Goal: Task Accomplishment & Management: Complete application form

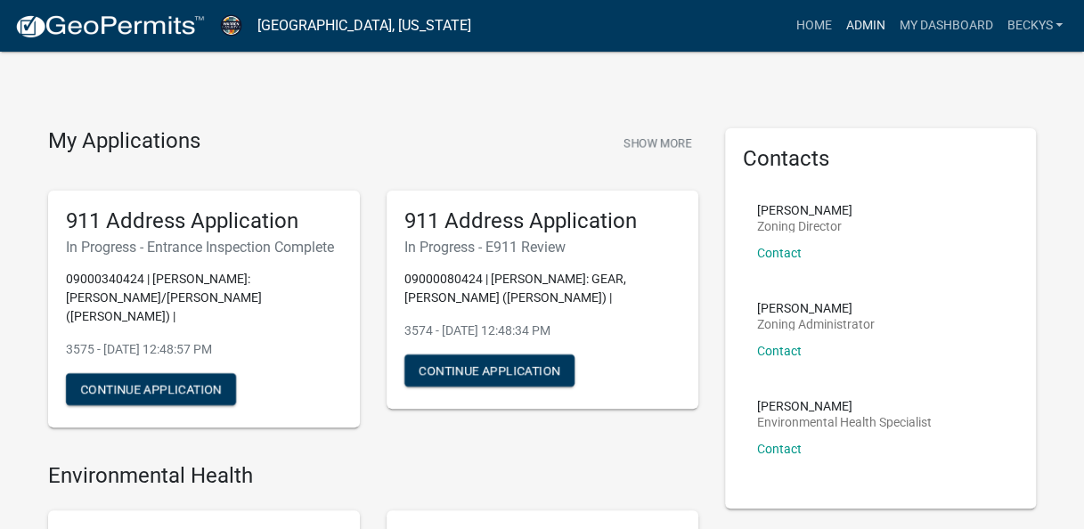
click at [861, 25] on link "Admin" at bounding box center [864, 26] width 53 height 34
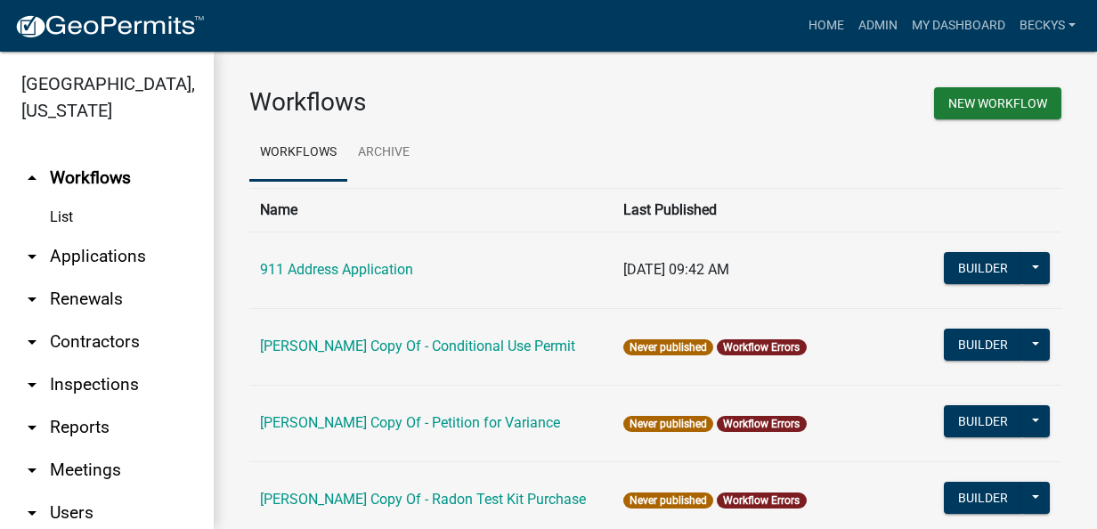
click at [56, 200] on link "List" at bounding box center [107, 218] width 214 height 36
click at [60, 200] on link "List" at bounding box center [107, 218] width 214 height 36
click at [61, 200] on link "List" at bounding box center [107, 218] width 214 height 36
click at [71, 235] on link "arrow_drop_down Applications" at bounding box center [107, 256] width 214 height 43
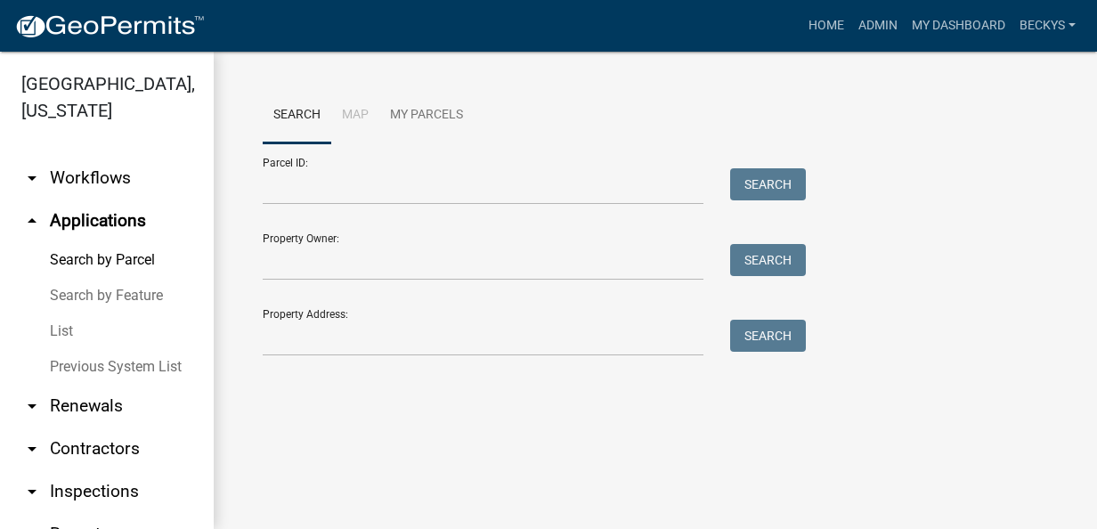
click at [68, 314] on link "List" at bounding box center [107, 332] width 214 height 36
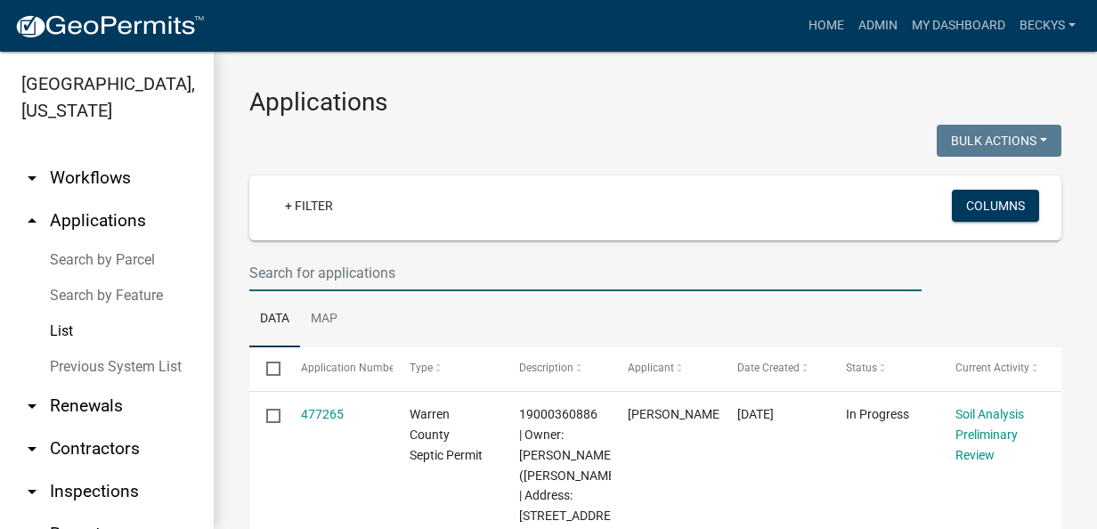
click at [262, 274] on input "text" at bounding box center [585, 273] width 672 height 37
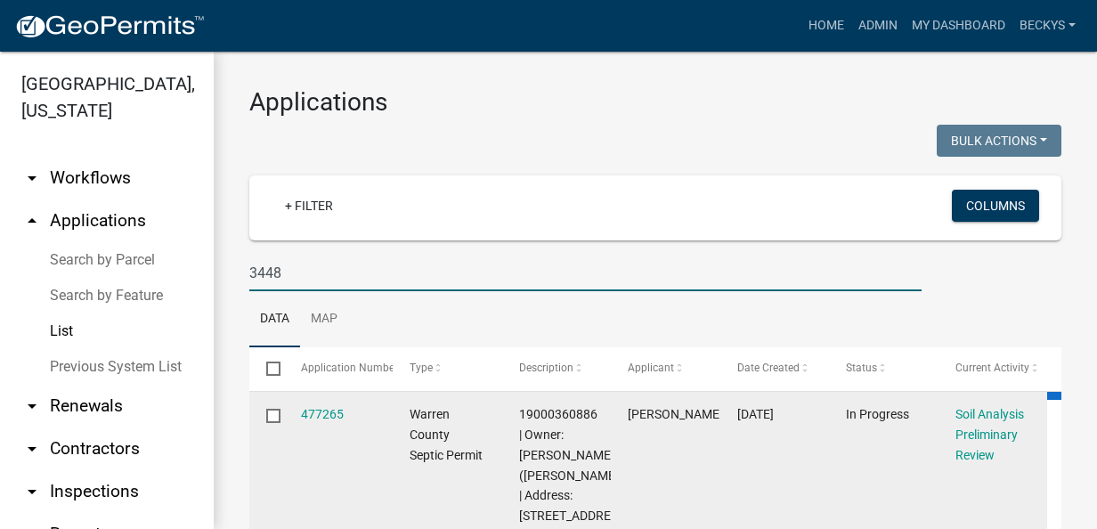
type input "3448"
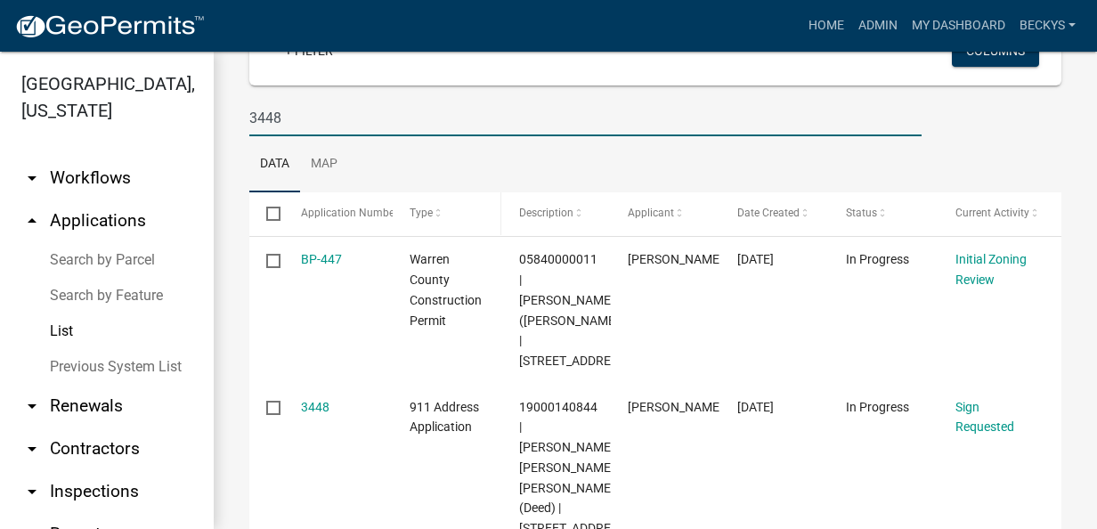
scroll to position [178, 0]
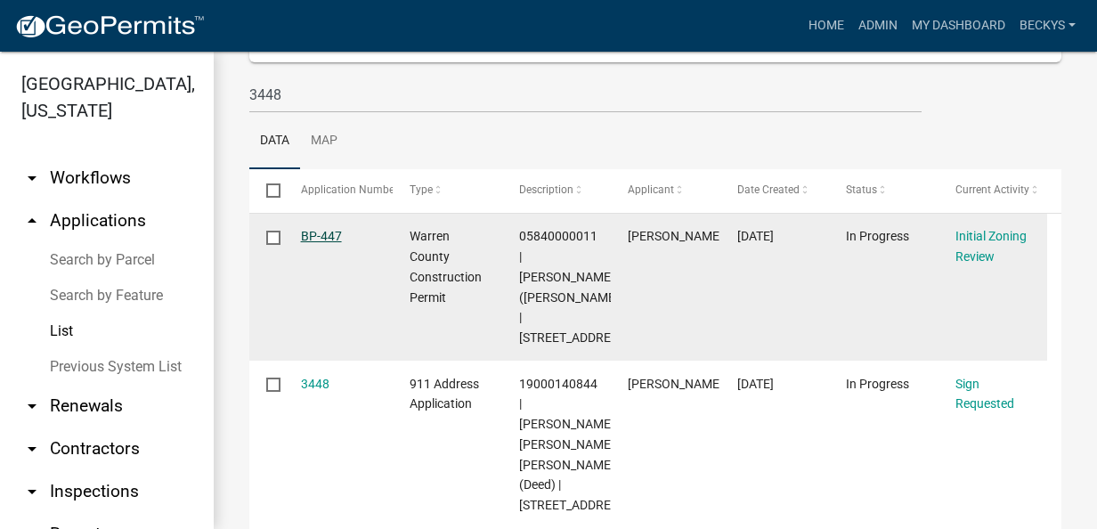
click at [326, 233] on link "BP-447" at bounding box center [321, 236] width 41 height 14
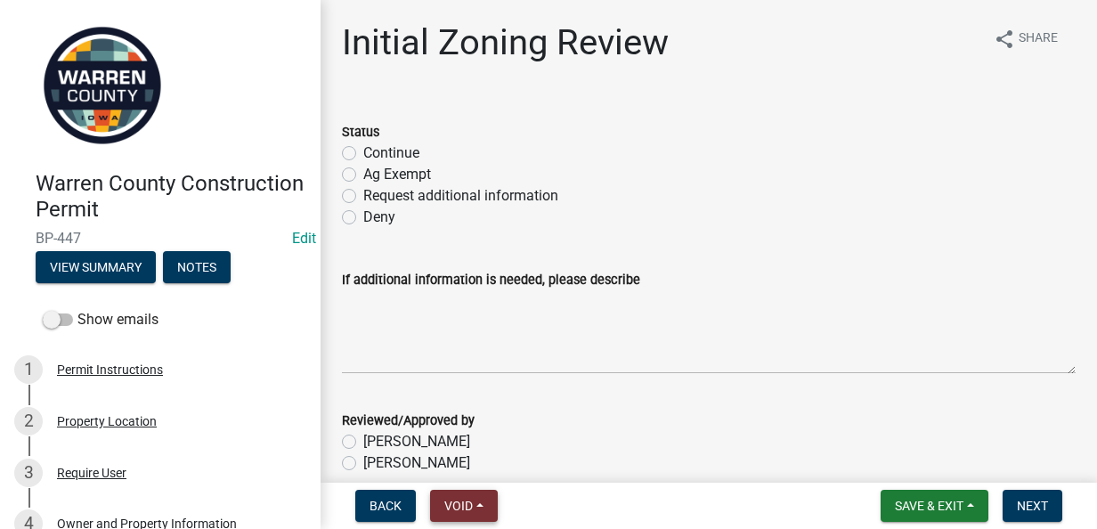
click at [467, 504] on span "Void" at bounding box center [458, 506] width 29 height 14
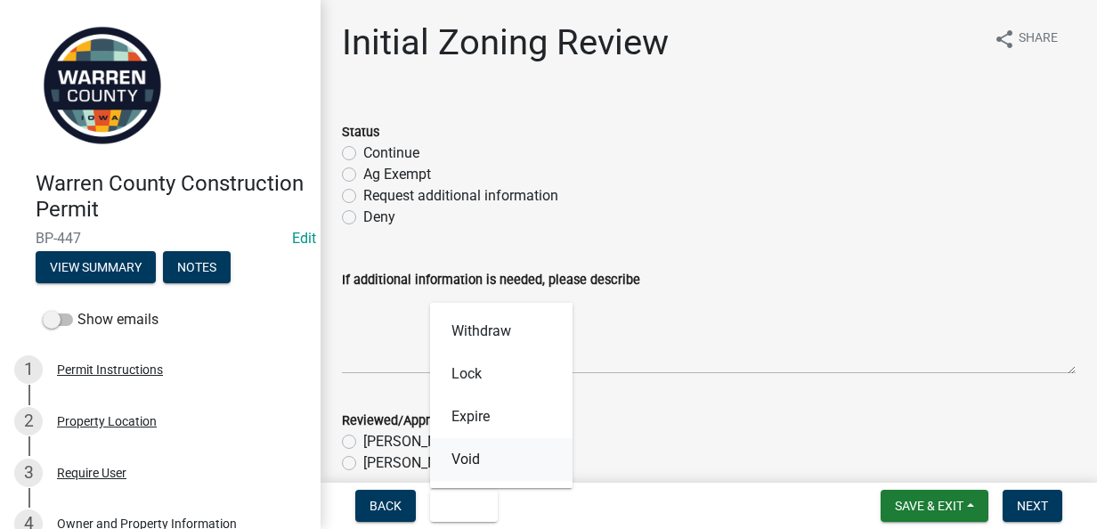
click at [469, 468] on button "Void" at bounding box center [501, 459] width 143 height 43
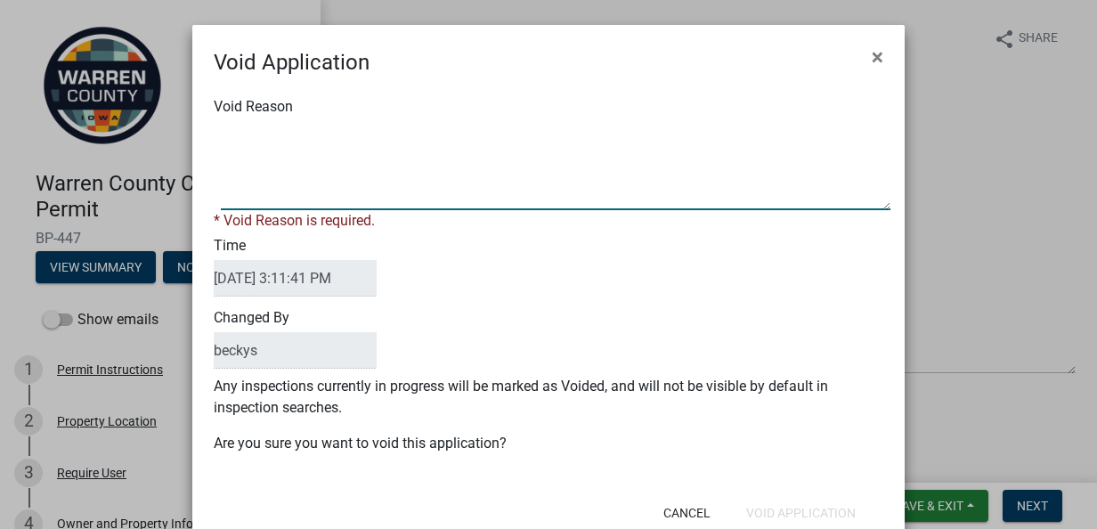
click at [221, 132] on textarea "Void Reason" at bounding box center [556, 165] width 670 height 89
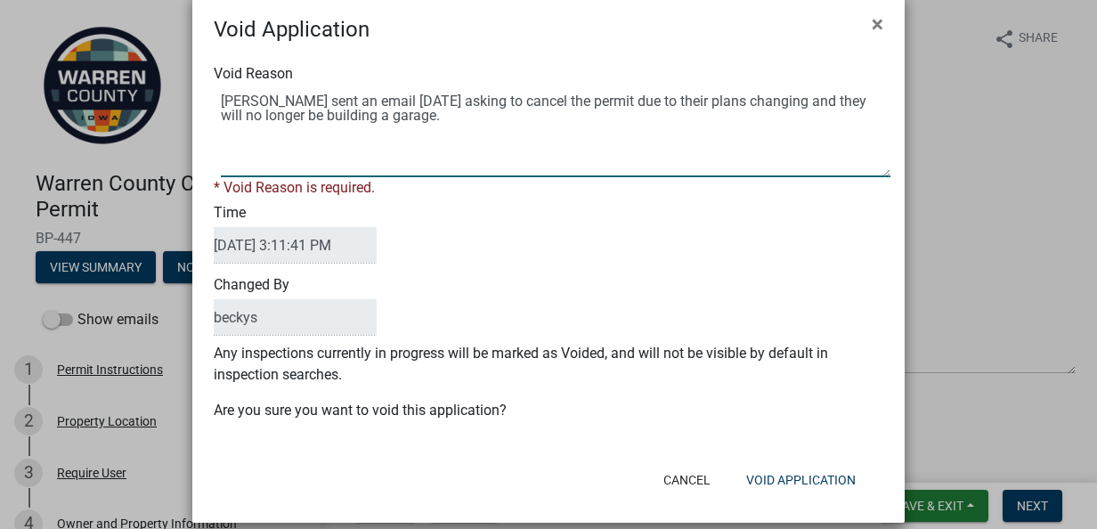
scroll to position [52, 0]
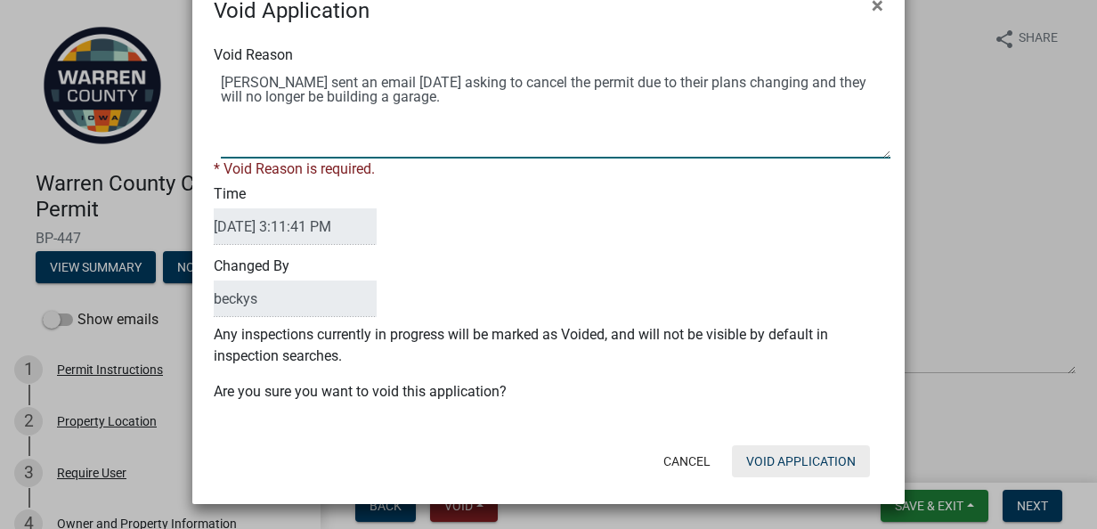
type textarea "David Smith sent an email today asking to cancel the permit due to their plans …"
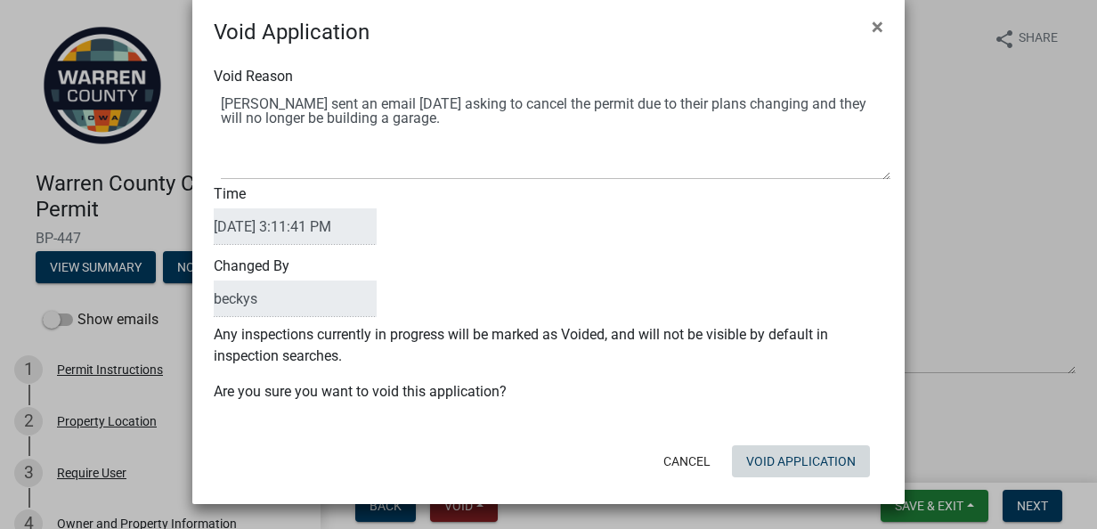
scroll to position [30, 0]
click at [803, 457] on button "Void Application" at bounding box center [801, 461] width 138 height 32
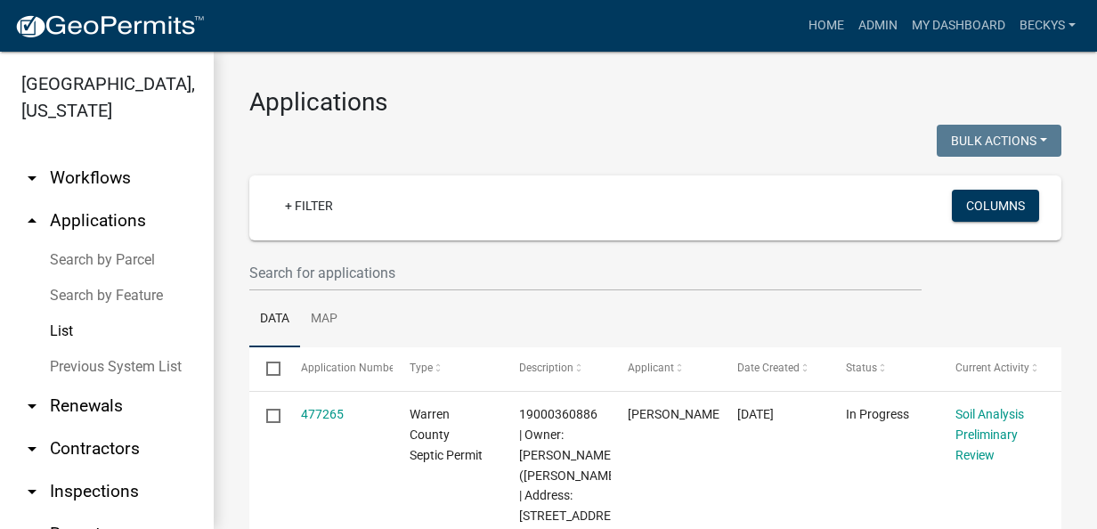
click at [61, 314] on link "List" at bounding box center [107, 332] width 214 height 36
click at [275, 271] on input "text" at bounding box center [585, 273] width 672 height 37
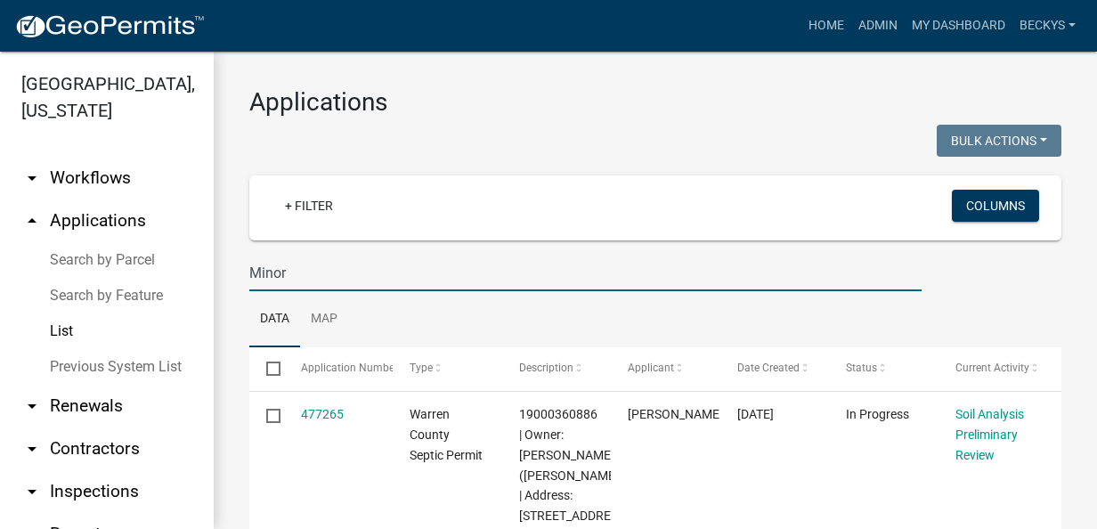
type input "Minor"
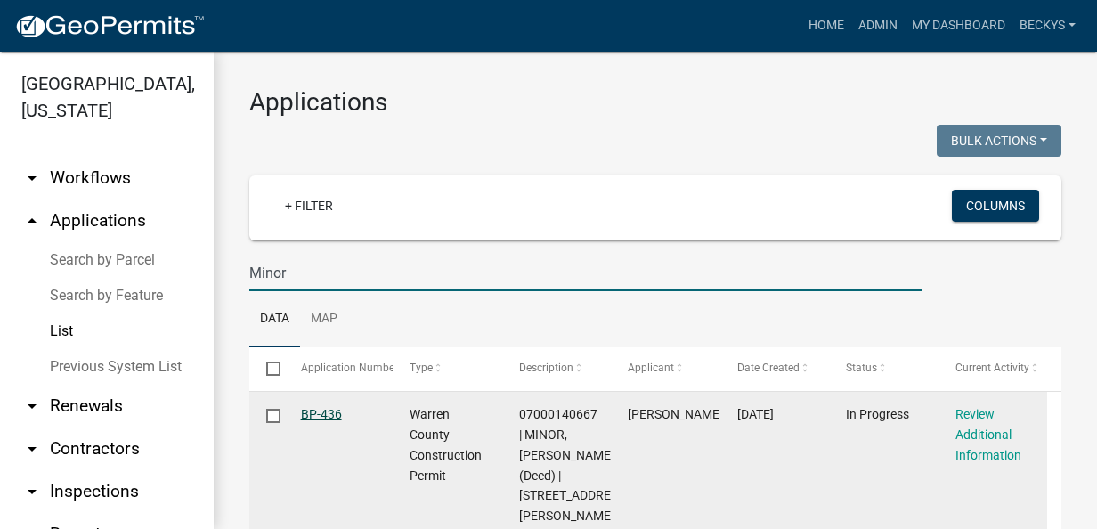
click at [315, 412] on link "BP-436" at bounding box center [321, 414] width 41 height 14
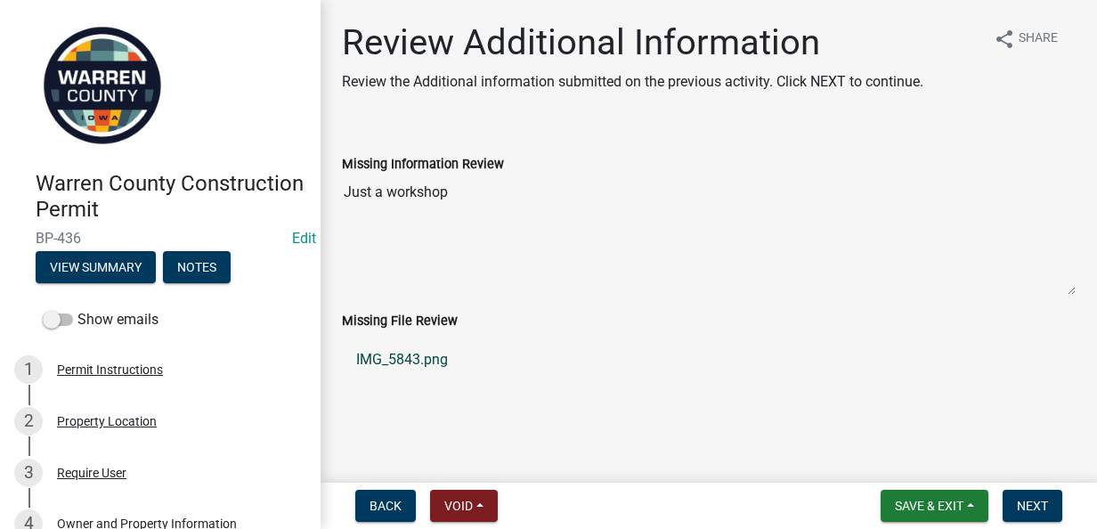
click at [415, 362] on link "IMG_5843.png" at bounding box center [709, 359] width 734 height 43
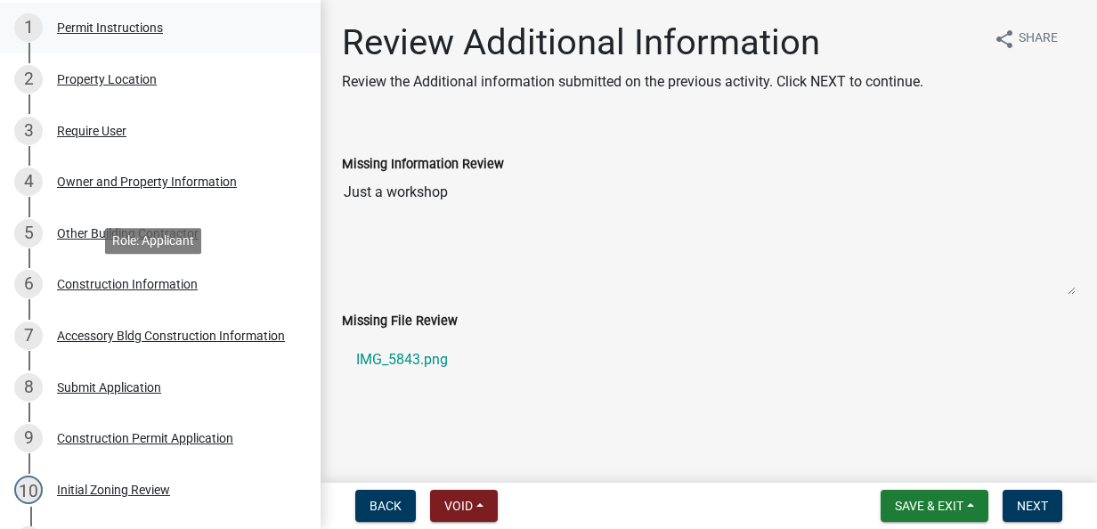
scroll to position [445, 0]
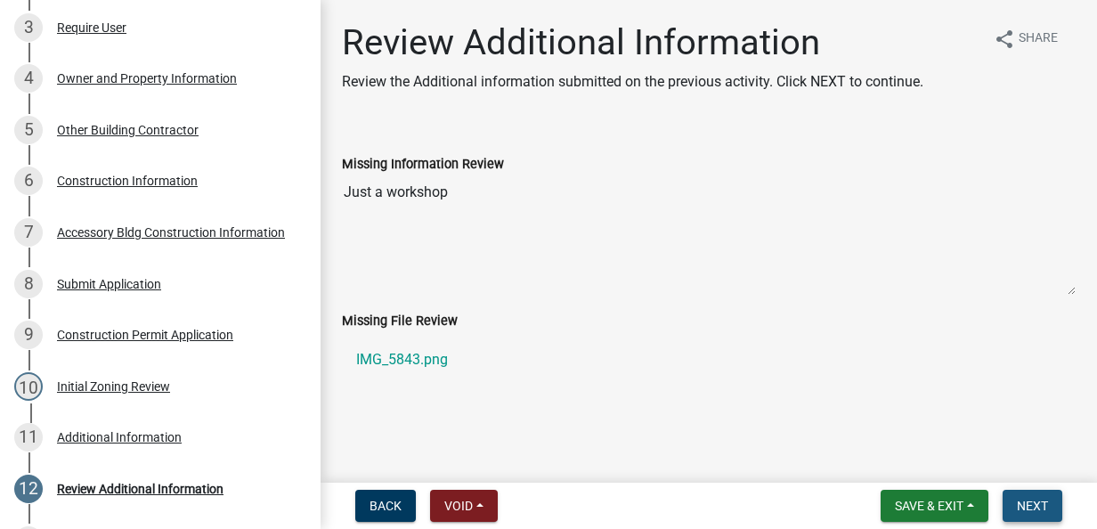
click at [1041, 506] on span "Next" at bounding box center [1032, 506] width 31 height 14
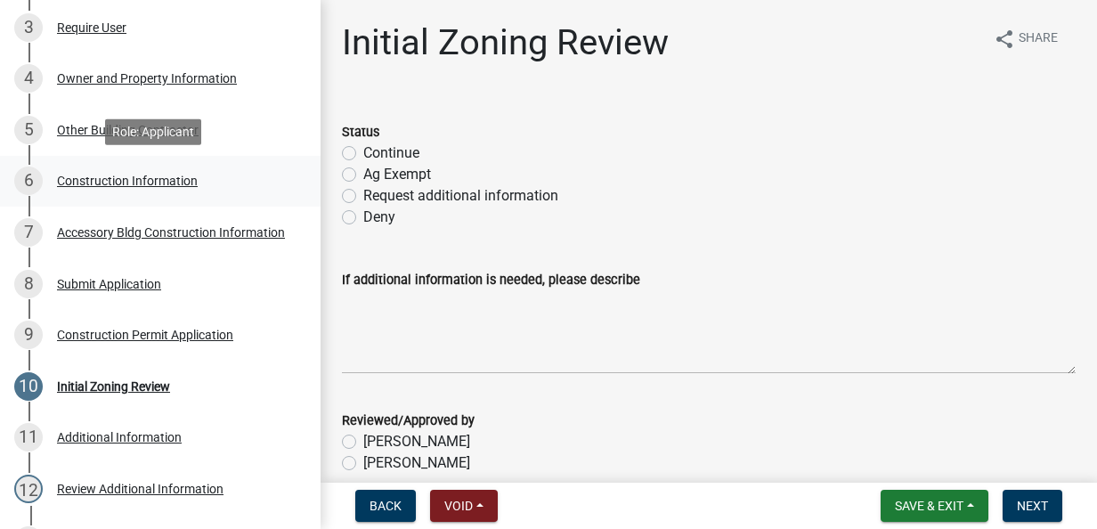
click at [96, 185] on div "Construction Information" at bounding box center [127, 181] width 141 height 12
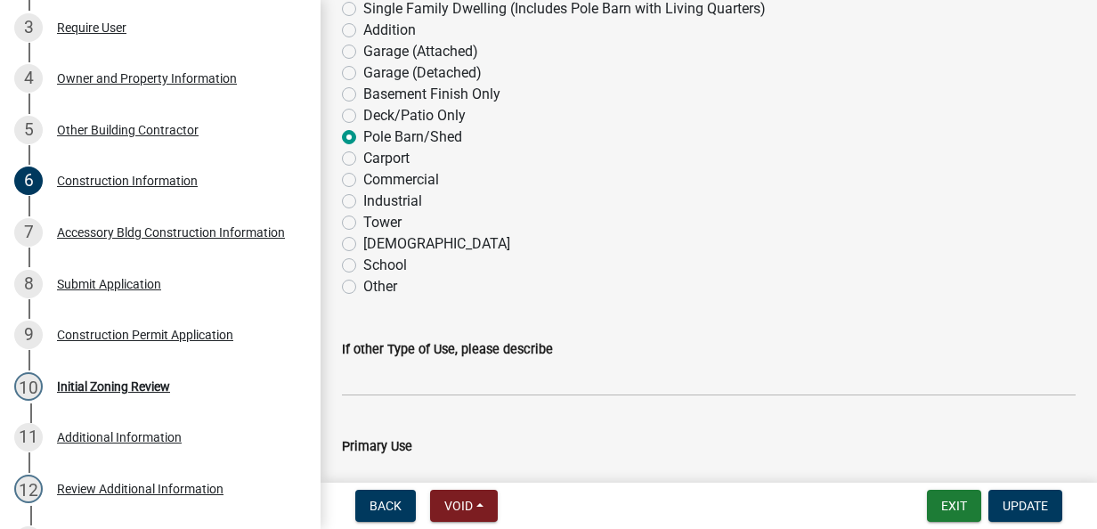
scroll to position [356, 0]
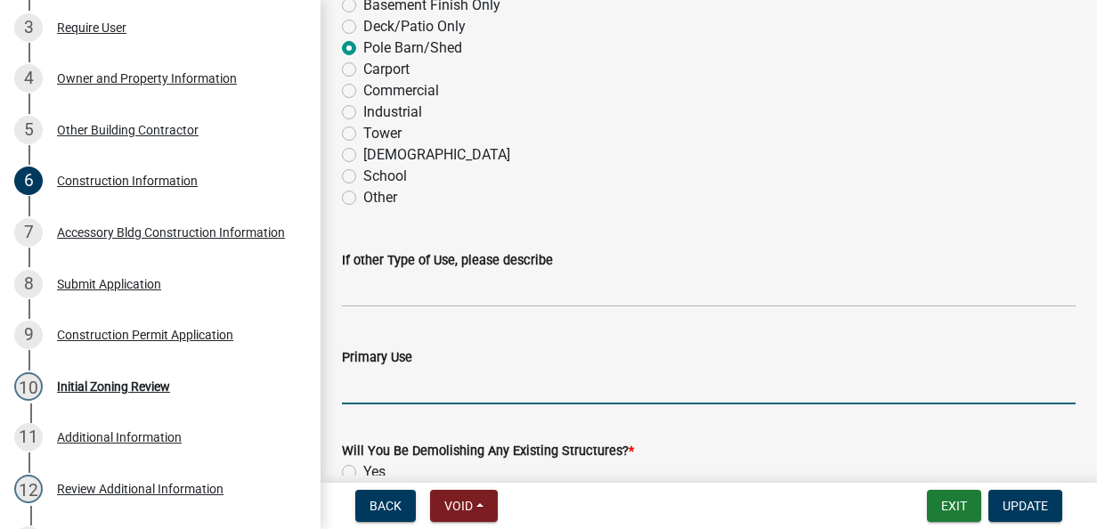
click at [372, 397] on input "Primary Use" at bounding box center [709, 386] width 734 height 37
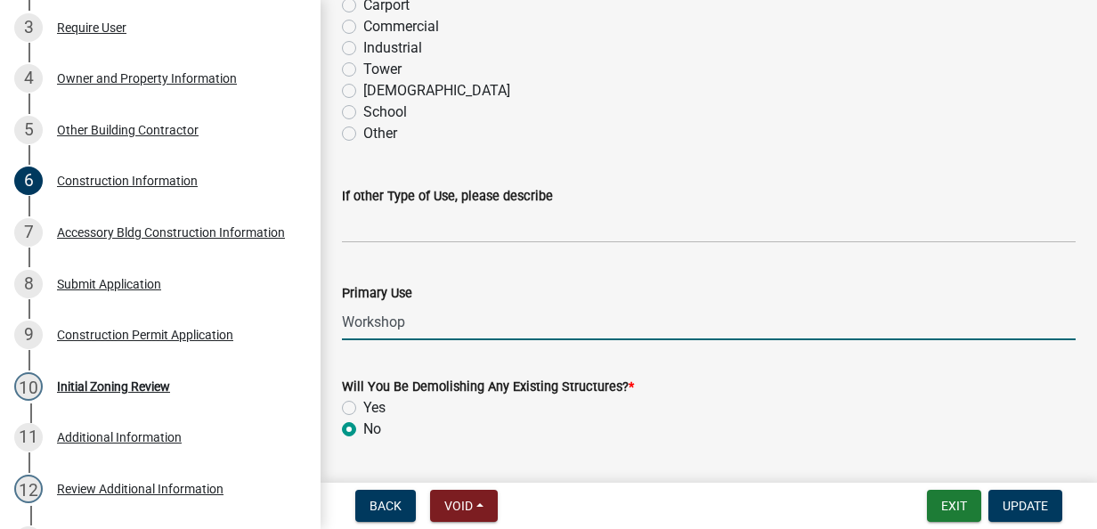
scroll to position [445, 0]
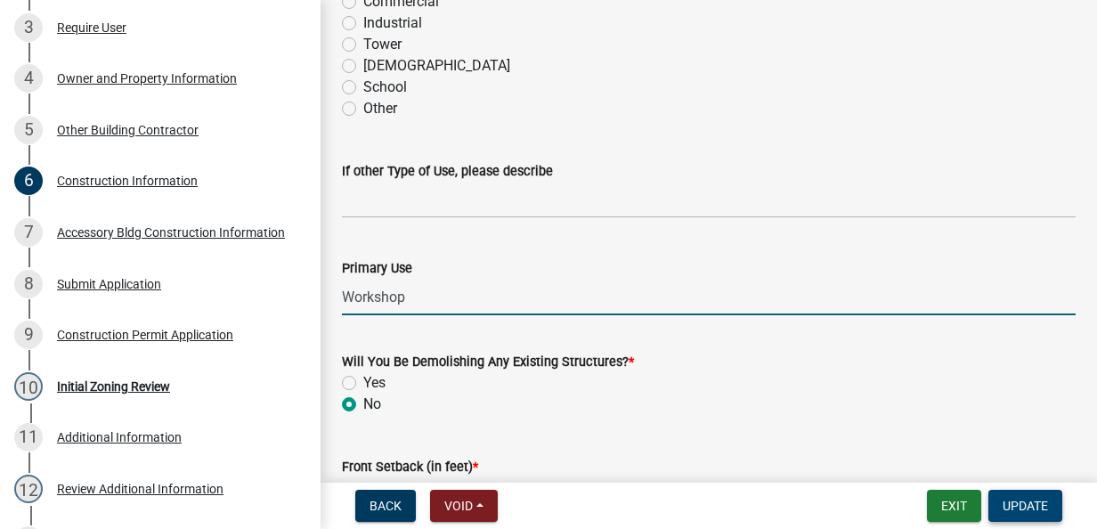
type input "Workshop"
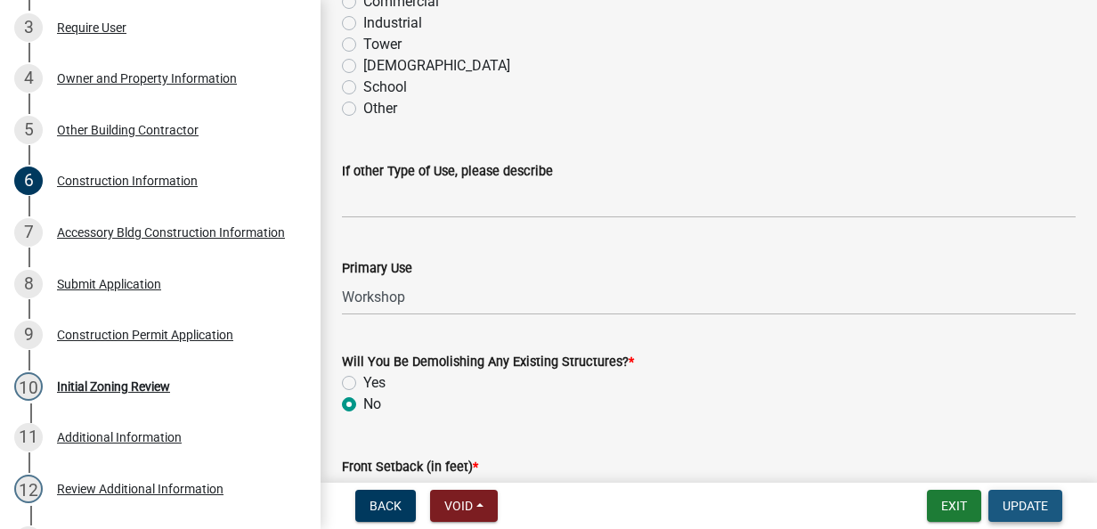
click at [1023, 506] on span "Update" at bounding box center [1025, 506] width 45 height 14
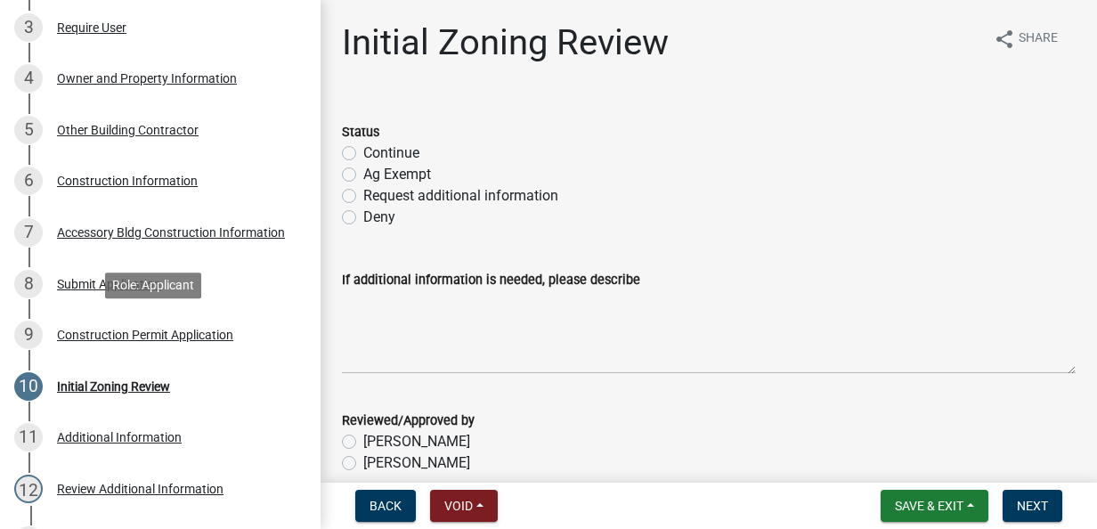
click at [120, 335] on div "Construction Permit Application" at bounding box center [145, 335] width 176 height 12
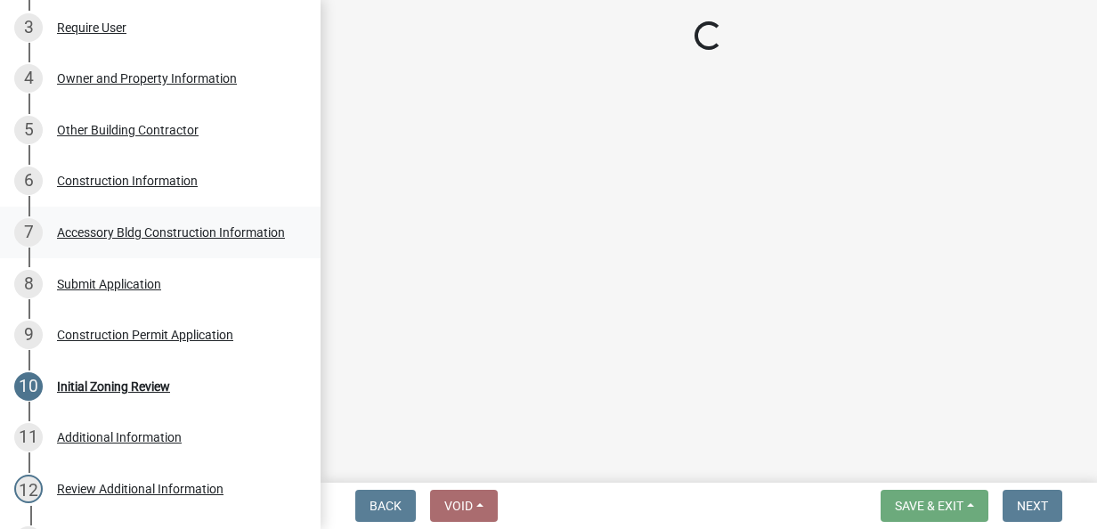
click at [122, 247] on link "7 Accessory Bldg Construction Information" at bounding box center [160, 233] width 321 height 52
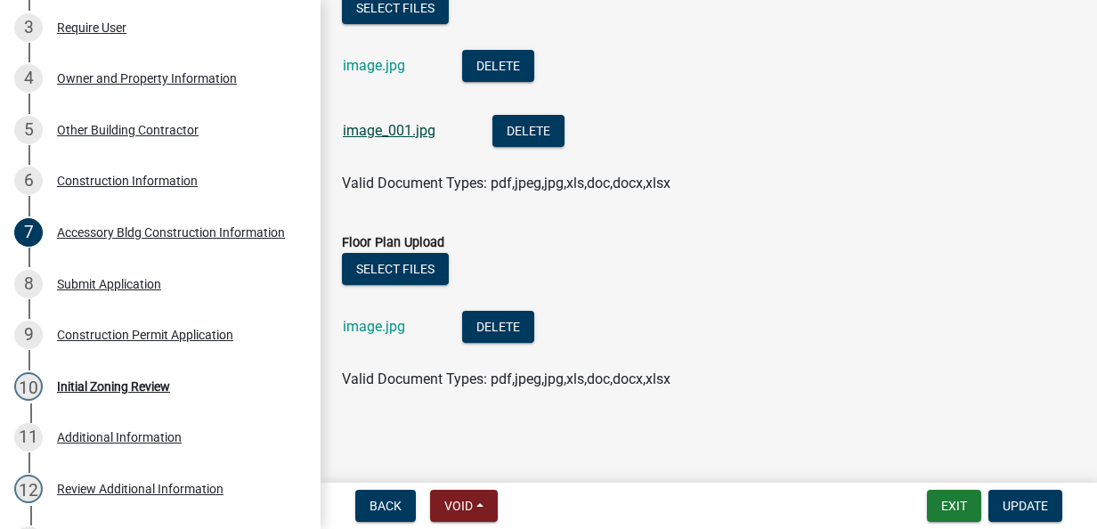
scroll to position [1140, 0]
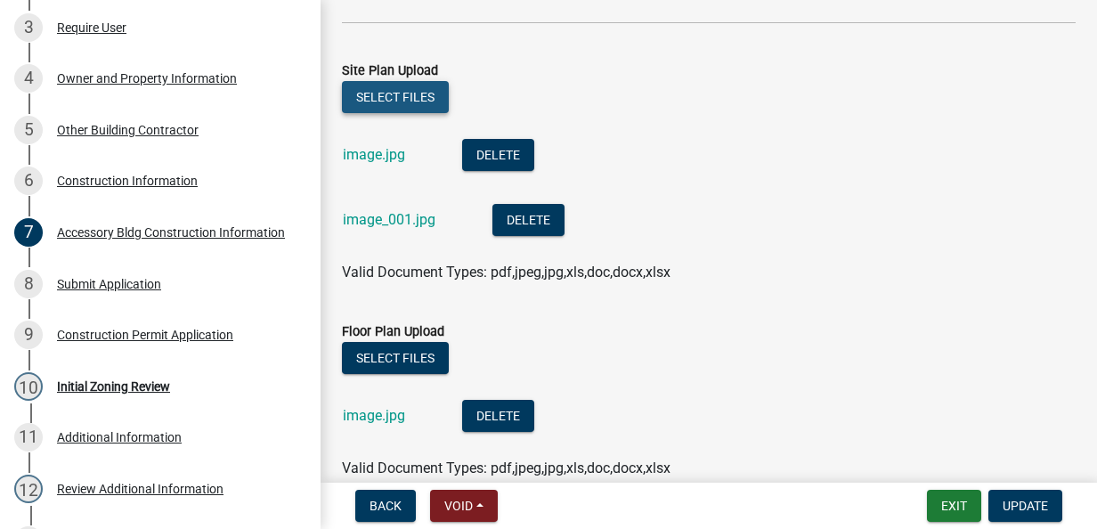
click at [399, 86] on button "Select files" at bounding box center [395, 97] width 107 height 32
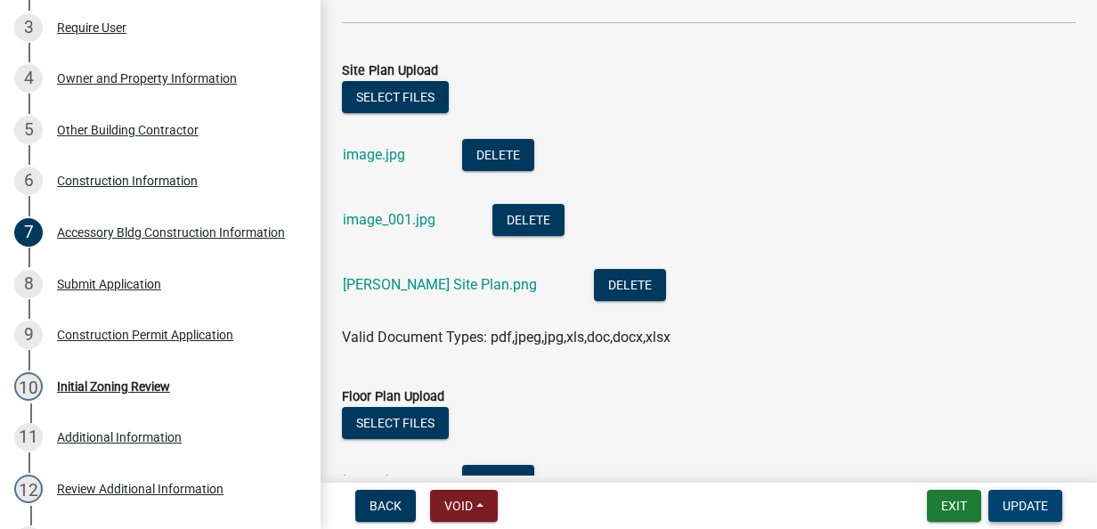
click at [1033, 509] on span "Update" at bounding box center [1025, 506] width 45 height 14
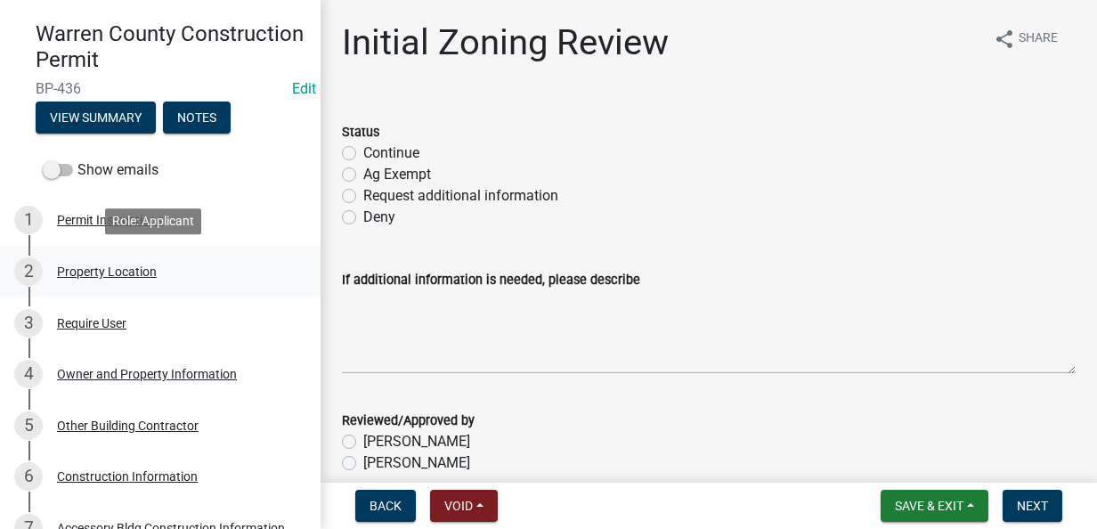
scroll to position [178, 0]
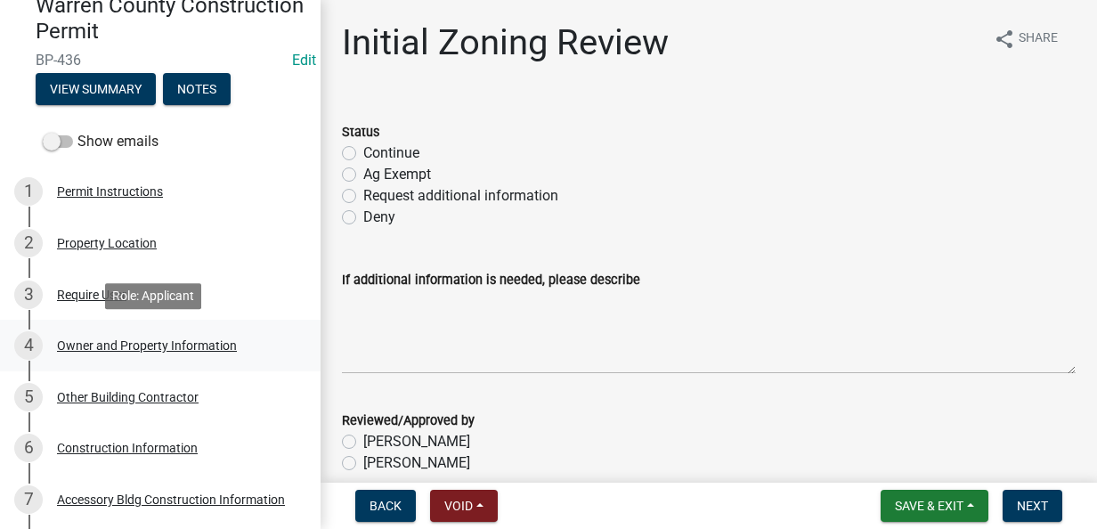
click at [118, 339] on div "Owner and Property Information" at bounding box center [147, 345] width 180 height 12
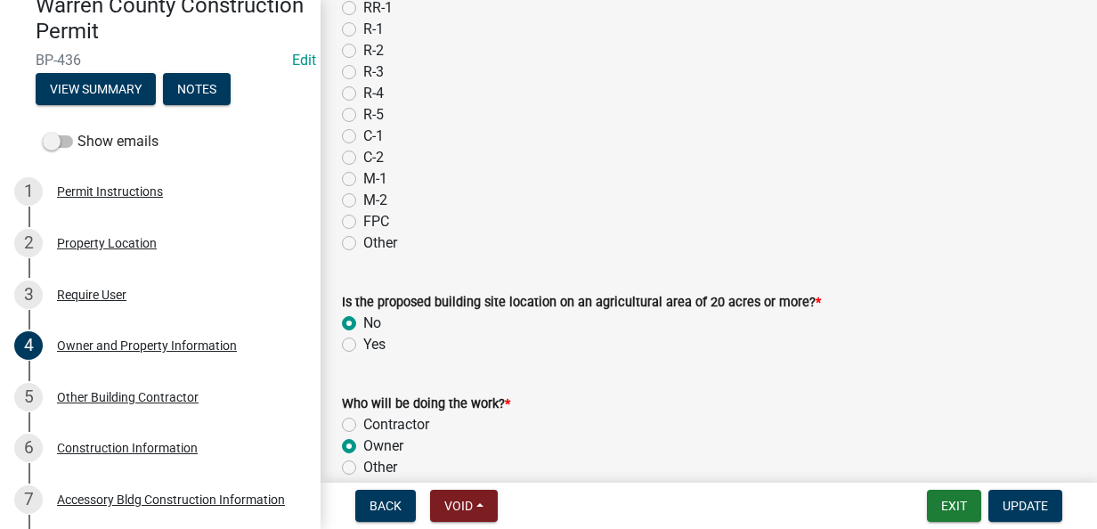
scroll to position [1712, 0]
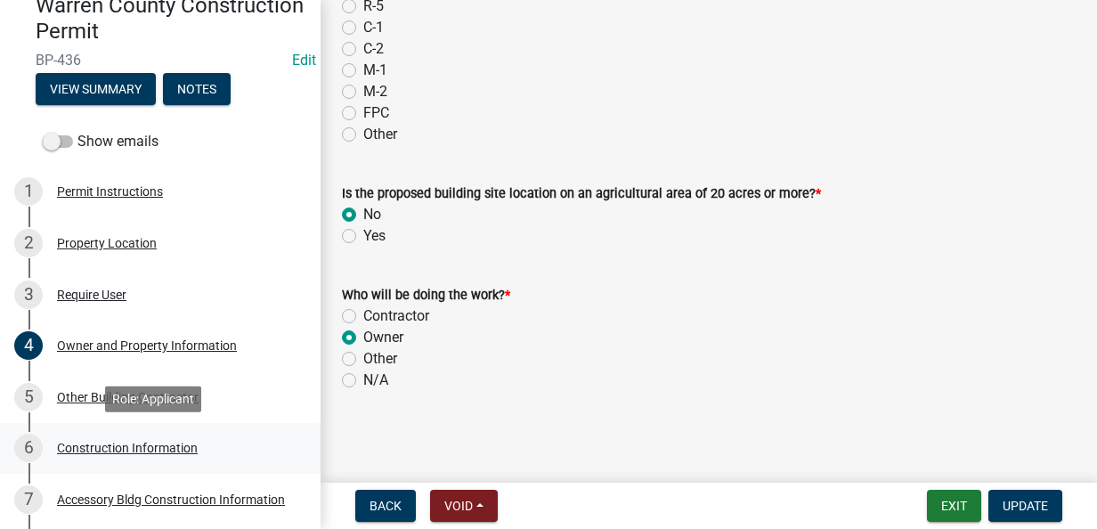
click at [114, 435] on div "6 Construction Information" at bounding box center [153, 448] width 278 height 29
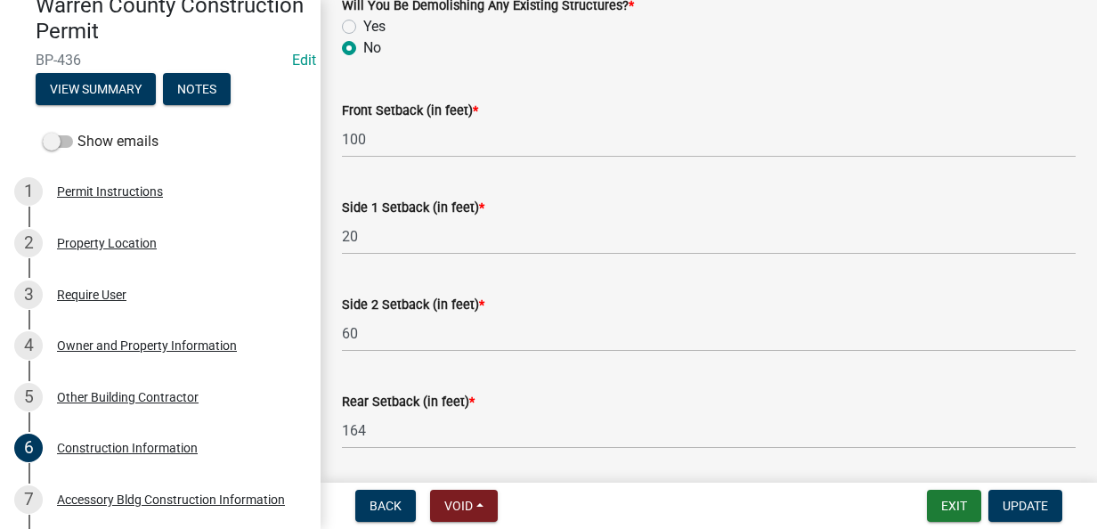
scroll to position [859, 0]
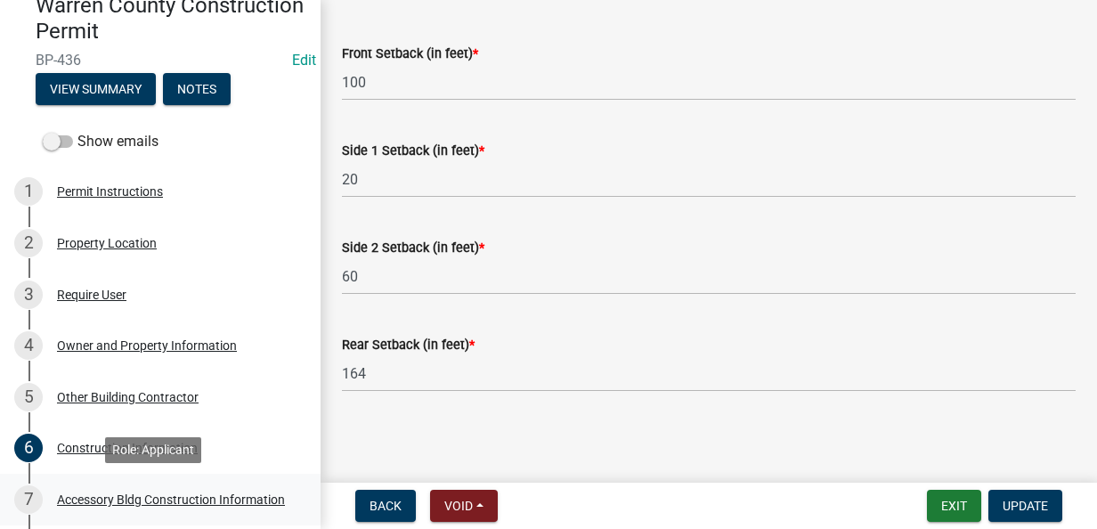
click at [67, 493] on div "Accessory Bldg Construction Information" at bounding box center [171, 499] width 228 height 12
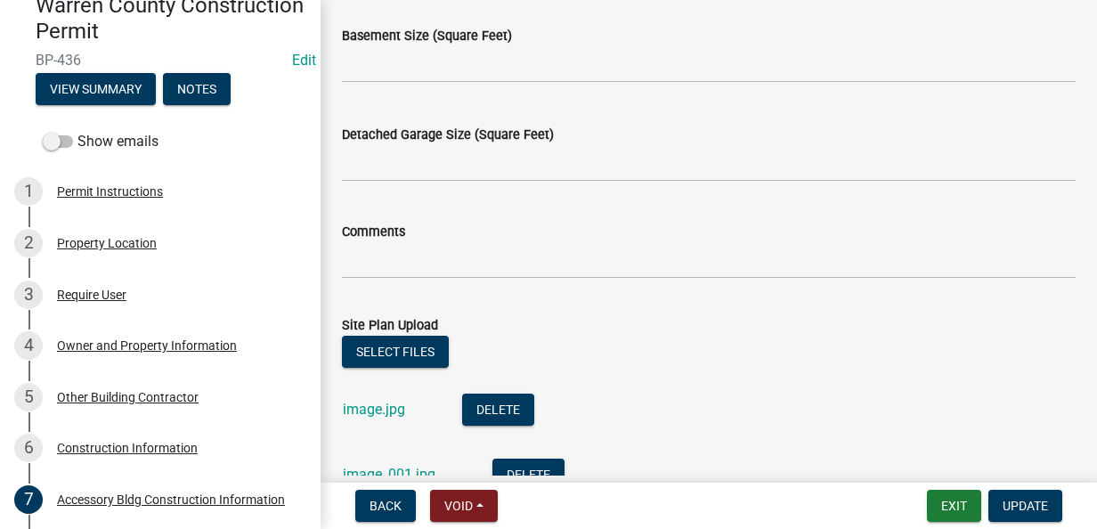
scroll to position [980, 0]
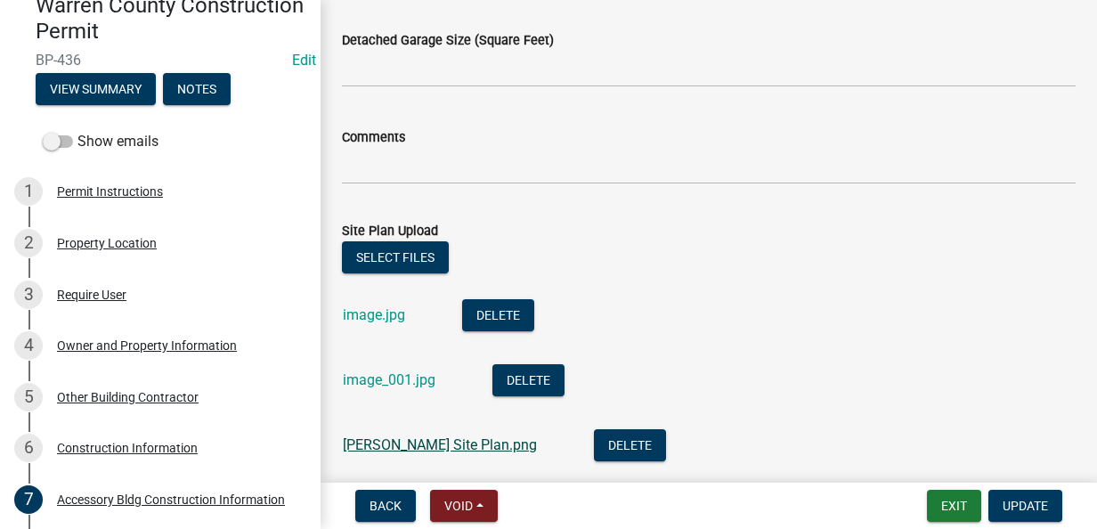
click at [360, 444] on link "Caleb Minor Site Plan.png" at bounding box center [440, 444] width 194 height 17
click at [362, 315] on link "image.jpg" at bounding box center [374, 314] width 62 height 17
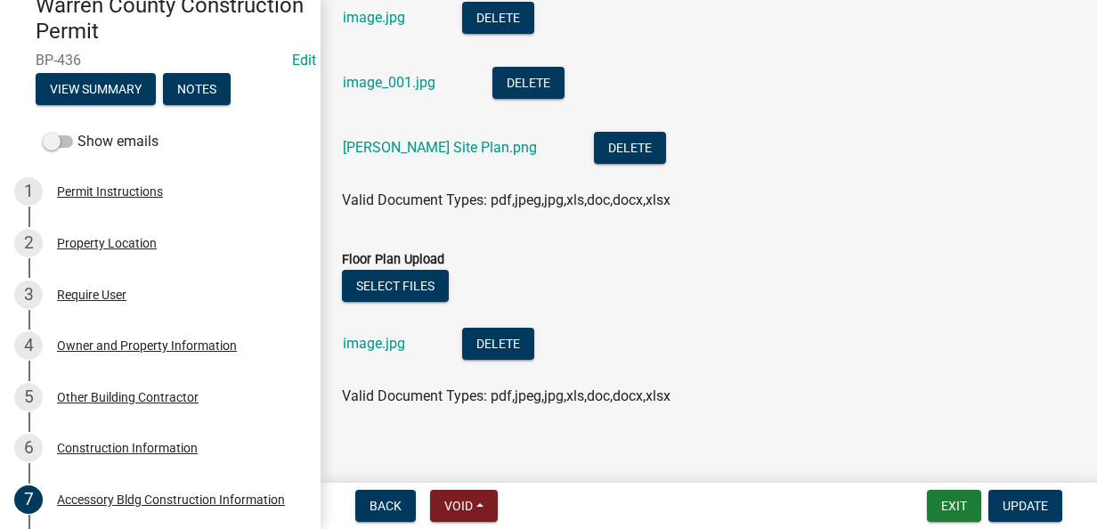
scroll to position [1293, 0]
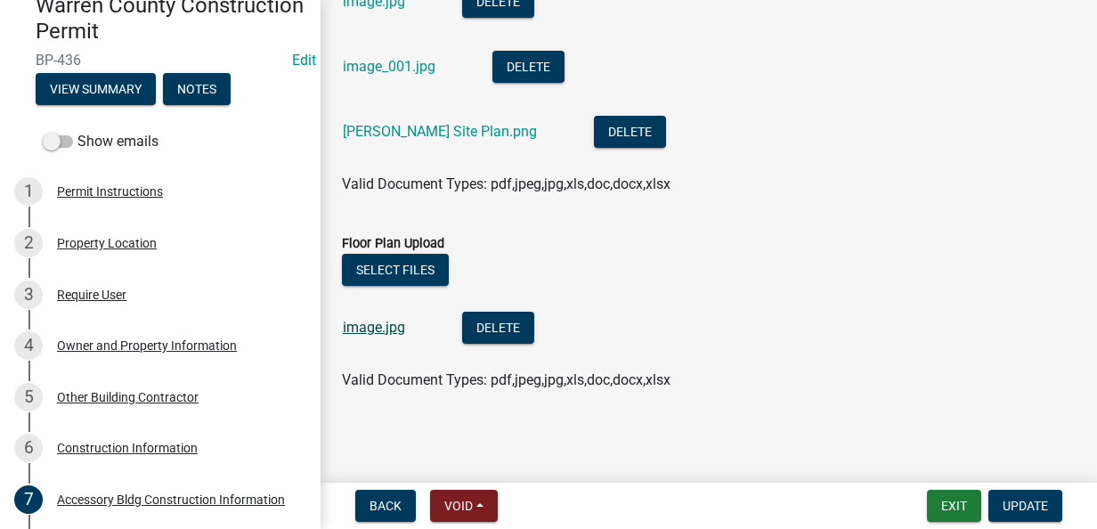
click at [374, 325] on link "image.jpg" at bounding box center [374, 327] width 62 height 17
click at [1034, 512] on span "Update" at bounding box center [1025, 506] width 45 height 14
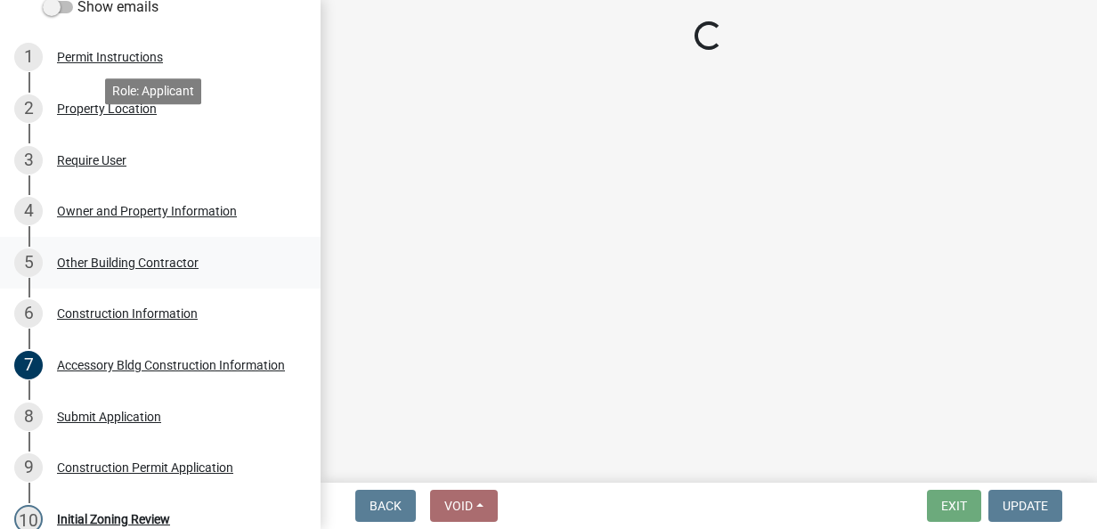
scroll to position [534, 0]
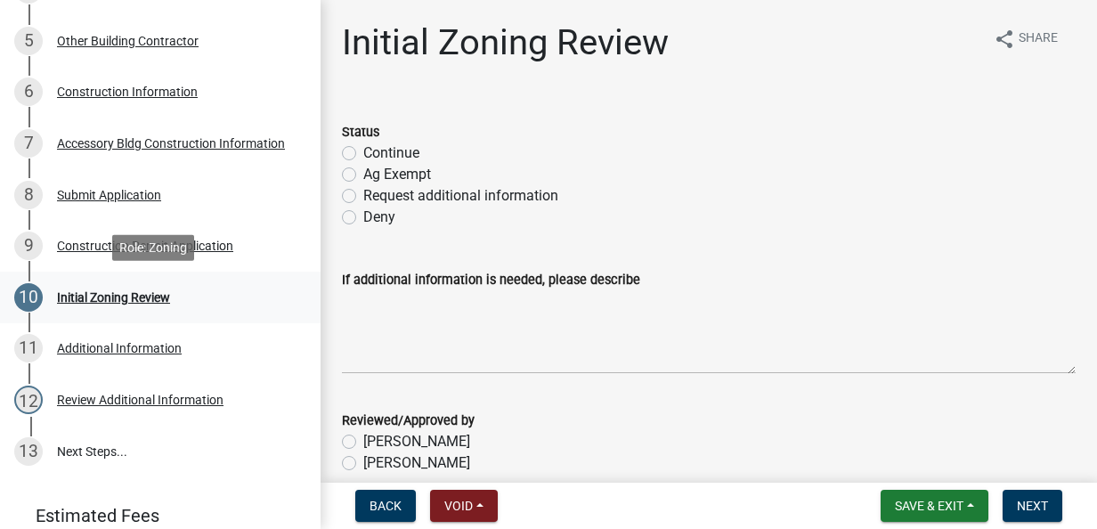
click at [130, 302] on div "Initial Zoning Review" at bounding box center [113, 297] width 113 height 12
click at [363, 155] on label "Continue" at bounding box center [391, 153] width 56 height 21
click at [363, 154] on input "Continue" at bounding box center [369, 149] width 12 height 12
radio input "true"
click at [363, 460] on label "[PERSON_NAME]" at bounding box center [416, 462] width 107 height 21
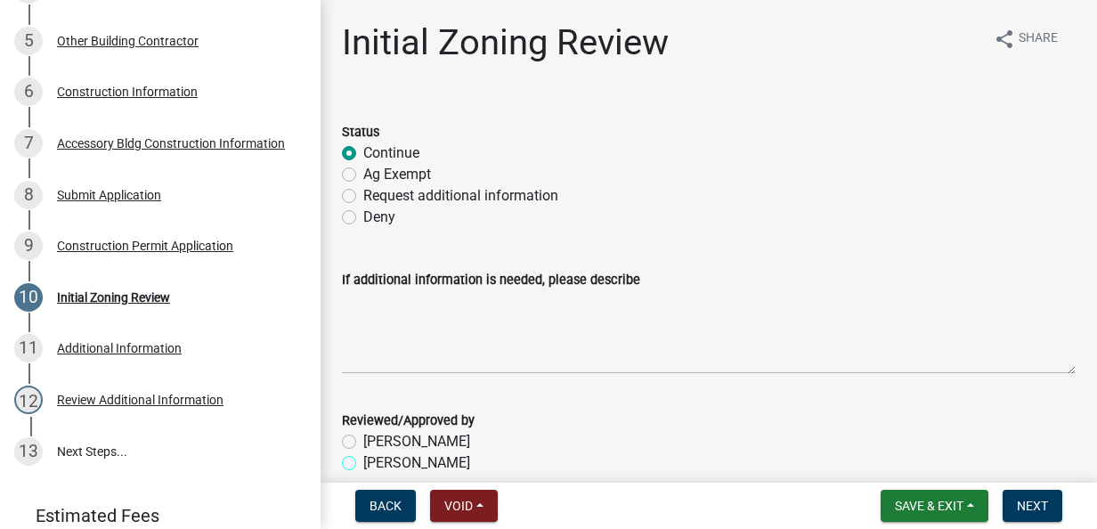
click at [363, 460] on input "[PERSON_NAME]" at bounding box center [369, 458] width 12 height 12
radio input "true"
click at [1033, 509] on span "Next" at bounding box center [1032, 506] width 31 height 14
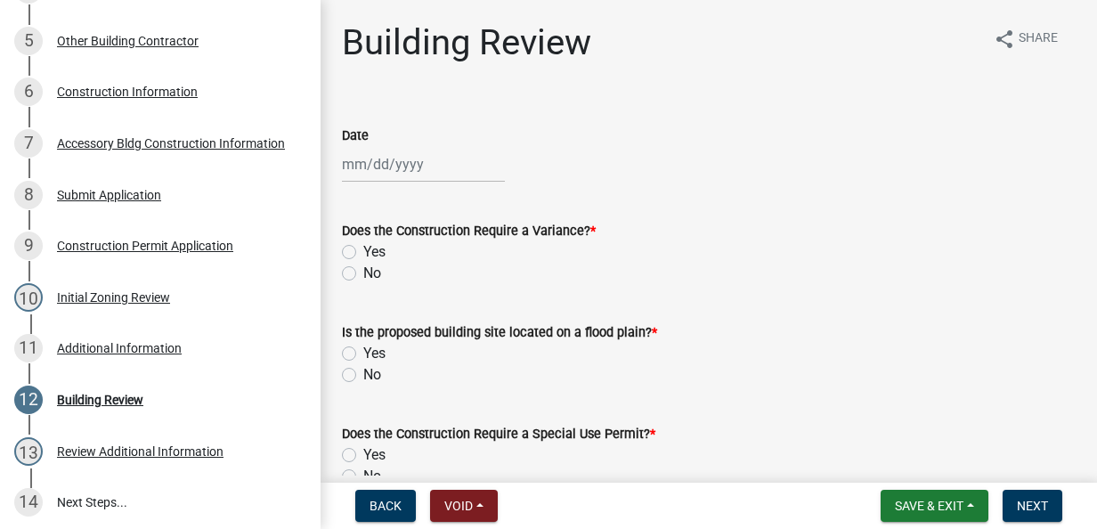
scroll to position [586, 0]
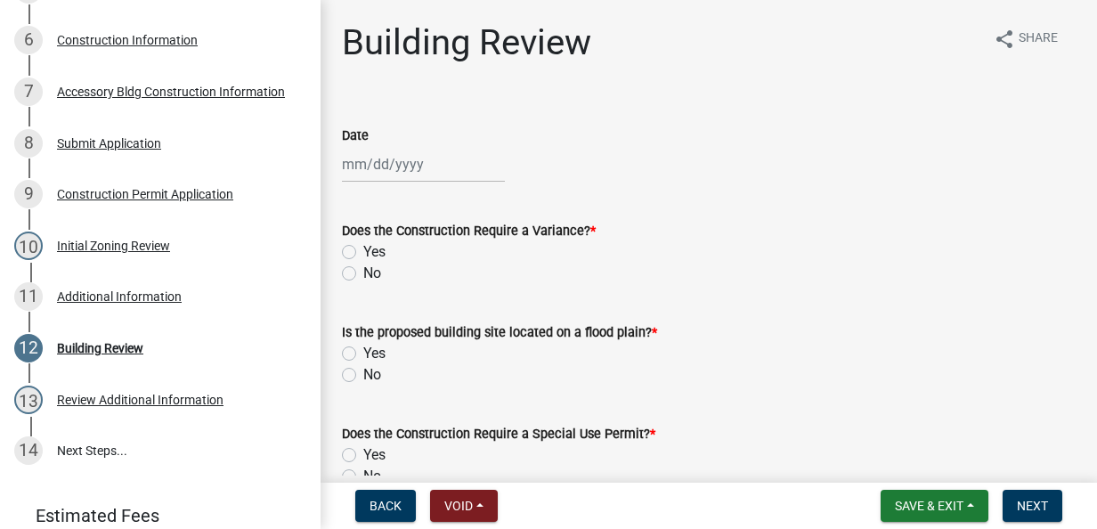
click at [351, 168] on div at bounding box center [423, 164] width 163 height 37
select select "9"
select select "2025"
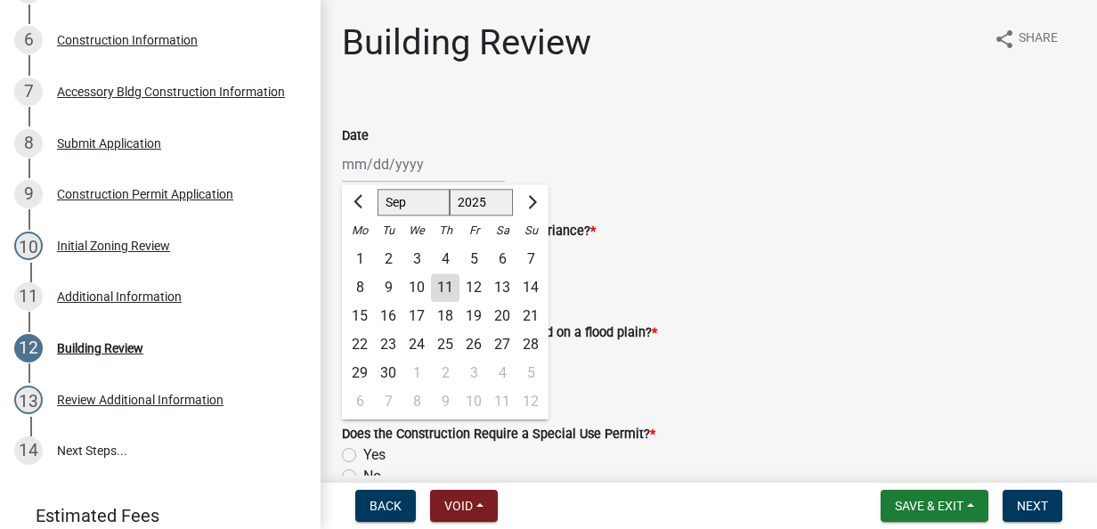
click at [451, 297] on div "11" at bounding box center [445, 287] width 29 height 29
type input "[DATE]"
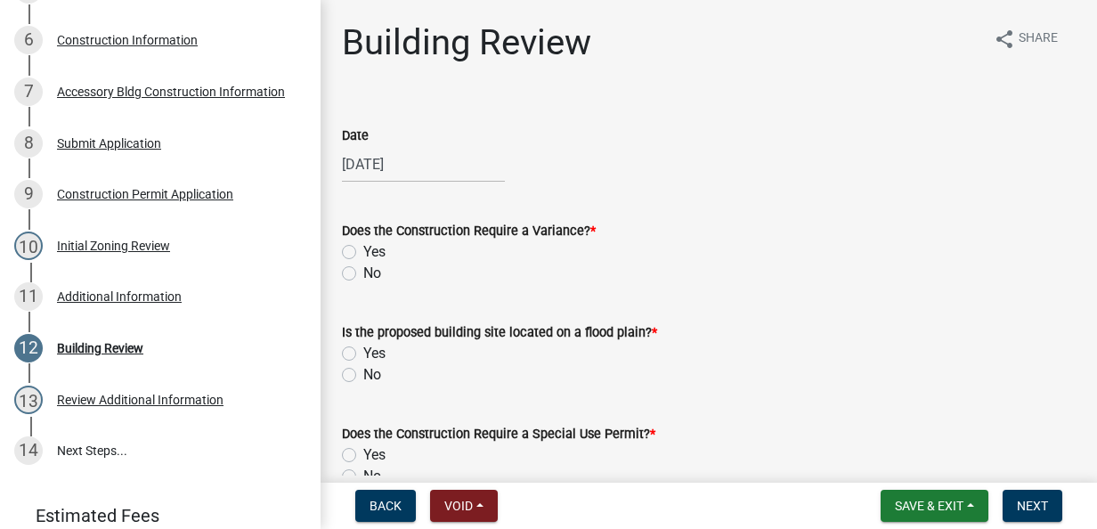
click at [363, 273] on label "No" at bounding box center [372, 273] width 18 height 21
click at [363, 273] on input "No" at bounding box center [369, 269] width 12 height 12
radio input "true"
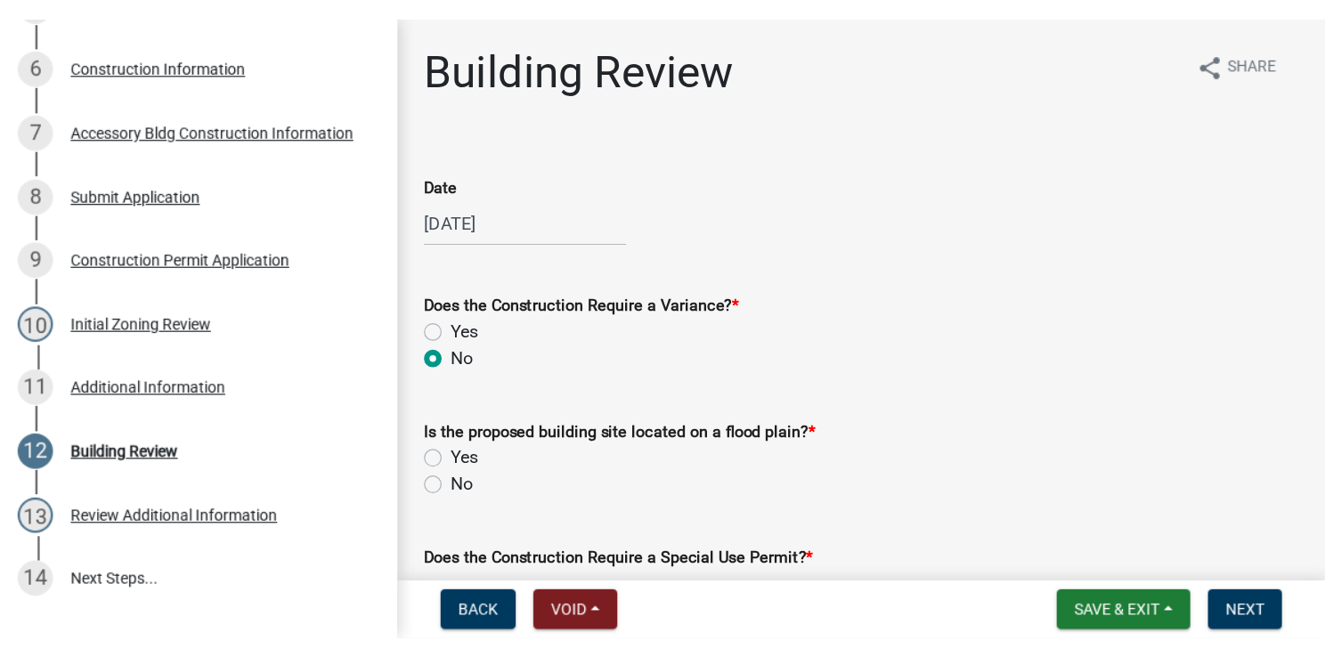
scroll to position [531, 0]
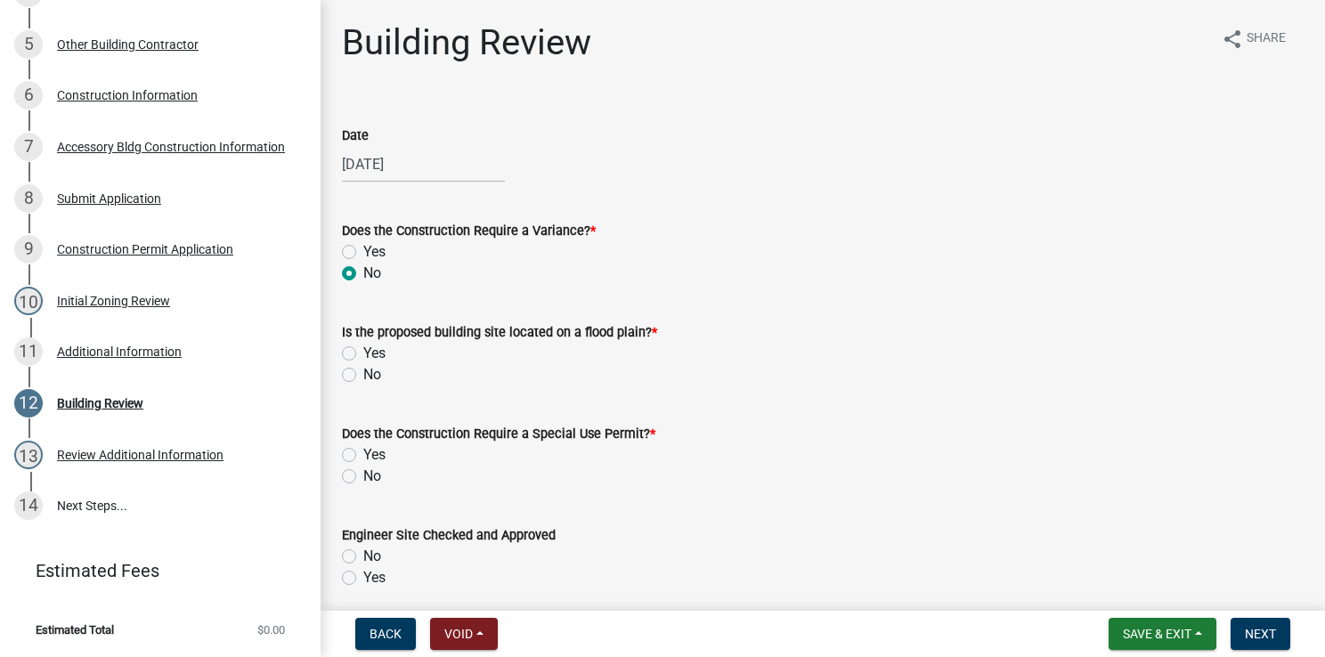
click at [363, 374] on label "No" at bounding box center [372, 374] width 18 height 21
click at [363, 374] on input "No" at bounding box center [369, 370] width 12 height 12
radio input "true"
click at [363, 476] on label "No" at bounding box center [372, 476] width 18 height 21
click at [363, 476] on input "No" at bounding box center [369, 472] width 12 height 12
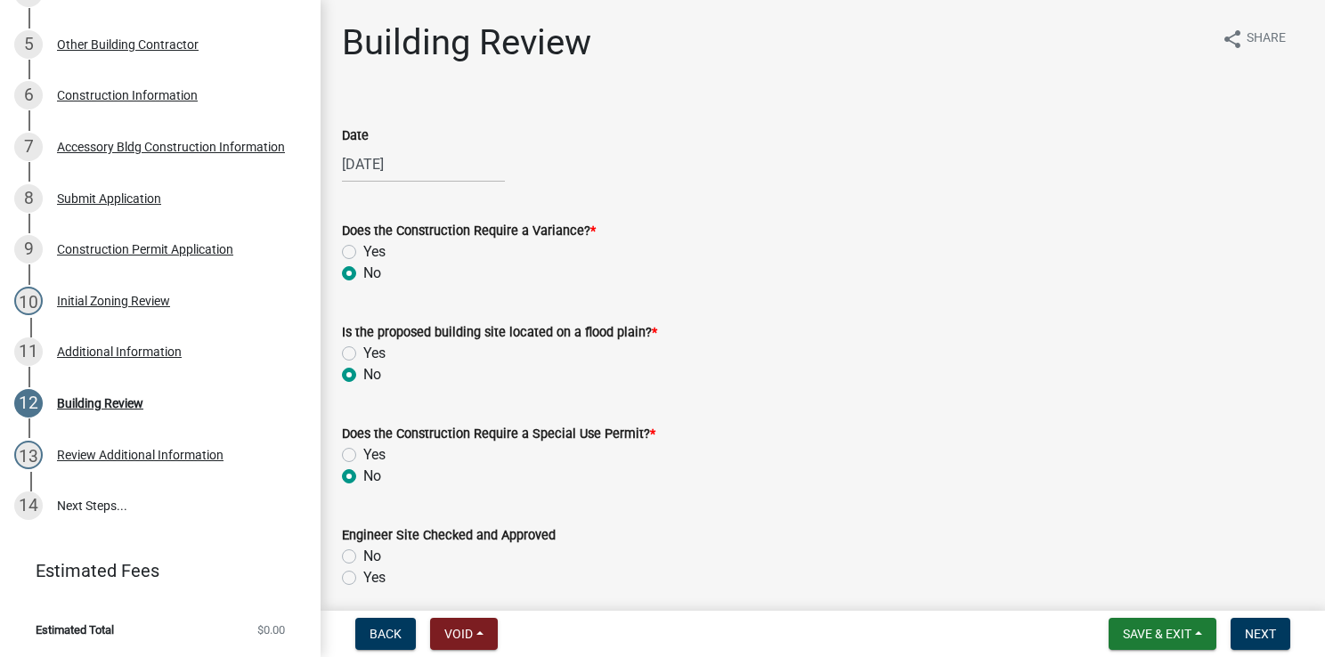
radio input "true"
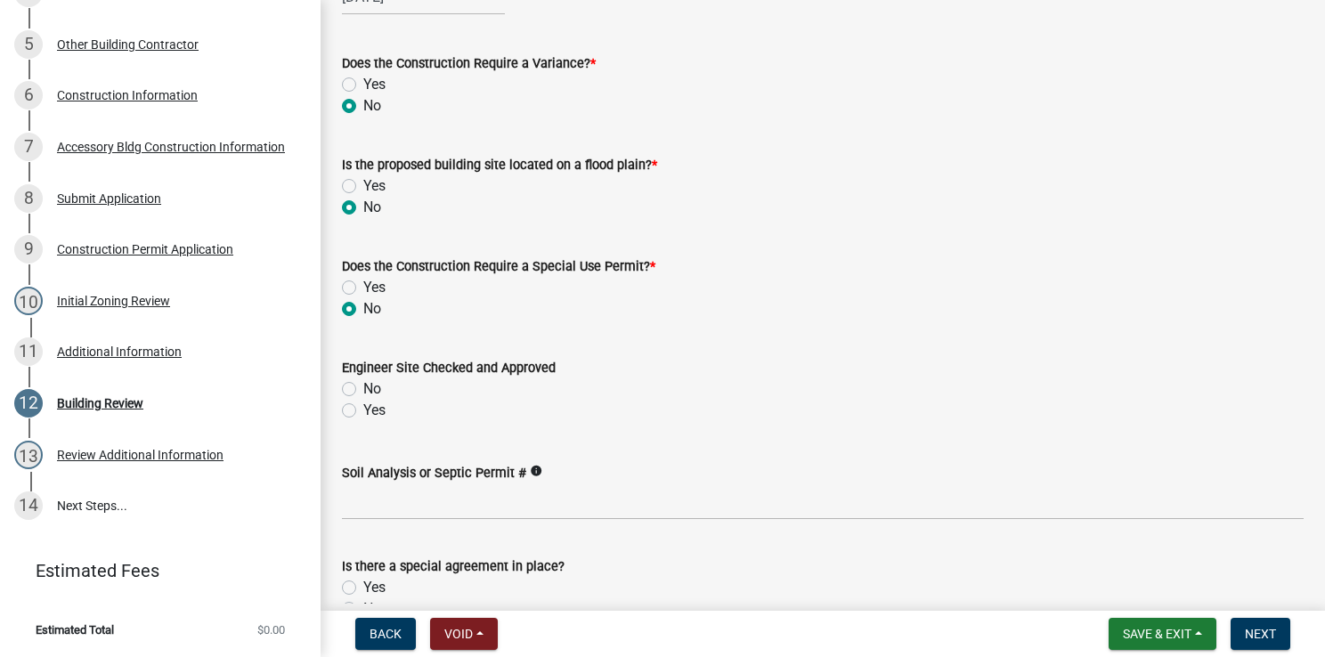
scroll to position [178, 0]
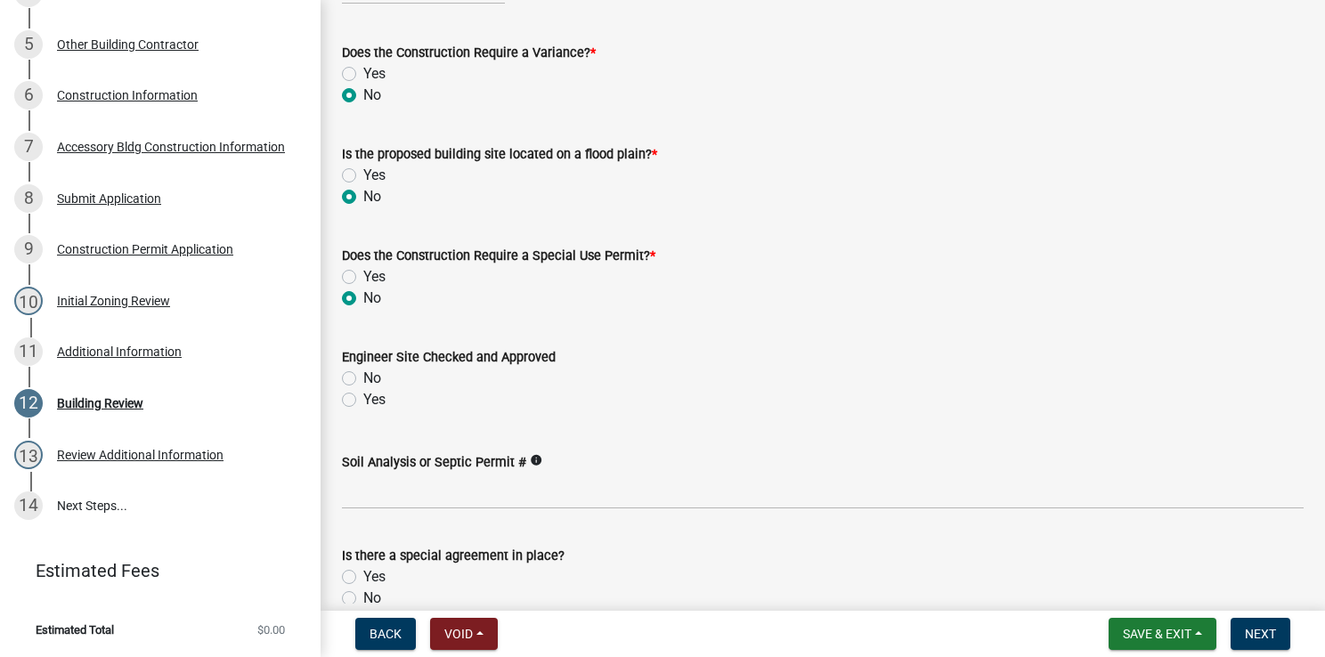
click at [363, 402] on label "Yes" at bounding box center [374, 399] width 22 height 21
click at [363, 401] on input "Yes" at bounding box center [369, 395] width 12 height 12
radio input "true"
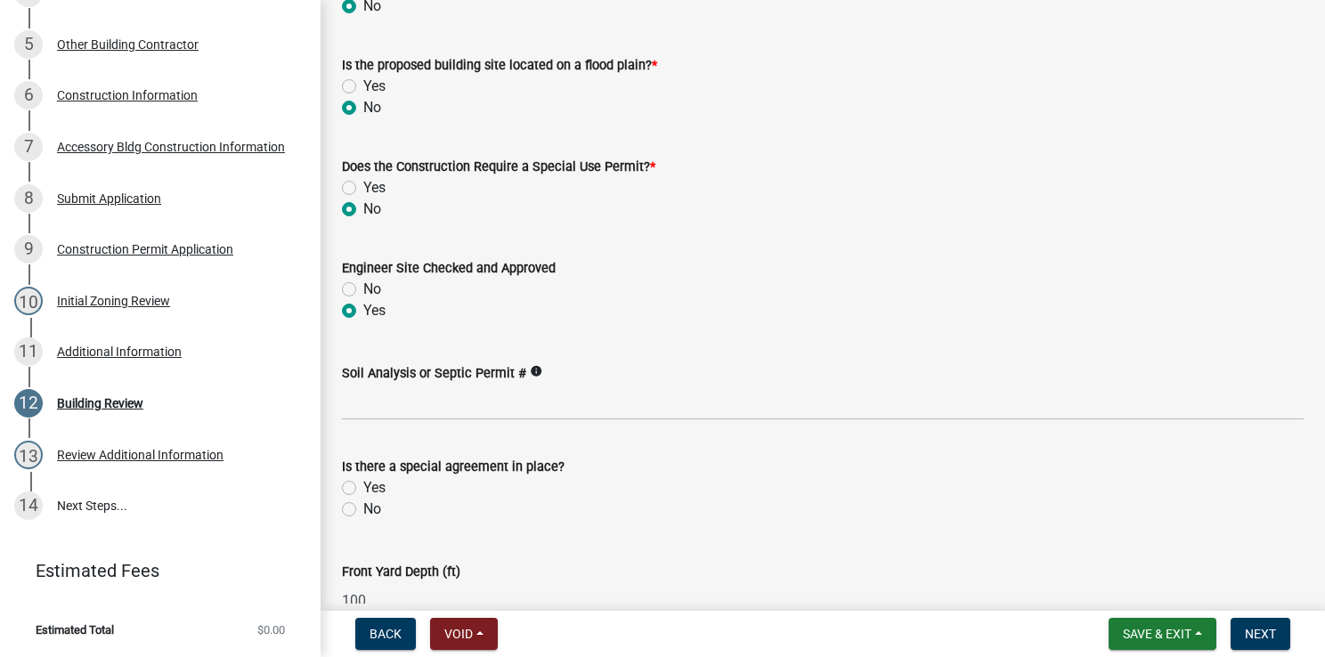
scroll to position [445, 0]
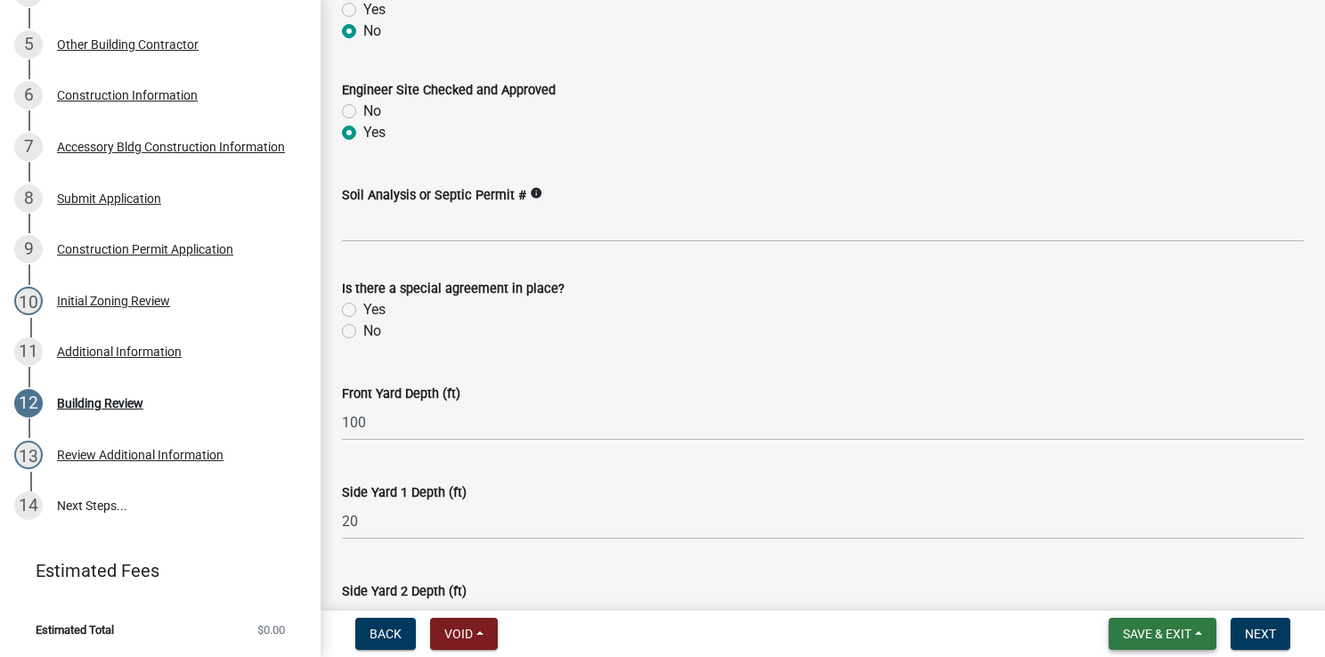
click at [1083, 528] on span "Save & Exit" at bounding box center [1157, 634] width 69 height 14
click at [1083, 528] on button "Save" at bounding box center [1145, 545] width 143 height 43
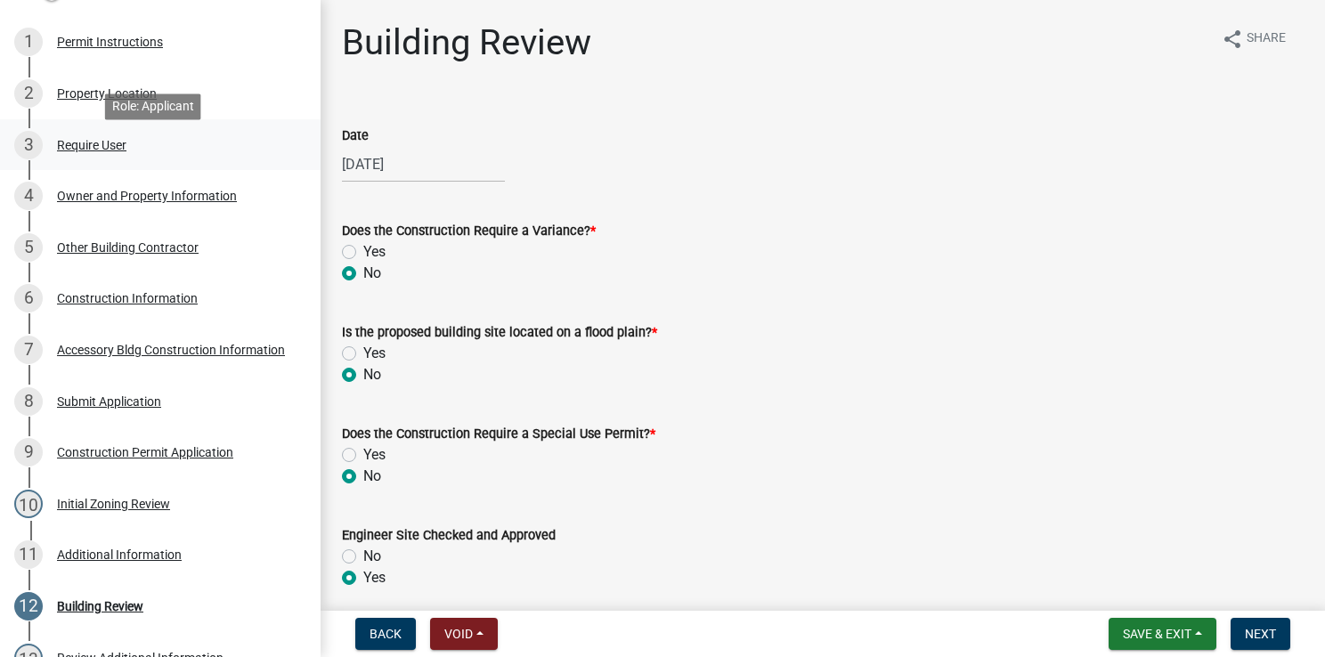
scroll to position [239, 0]
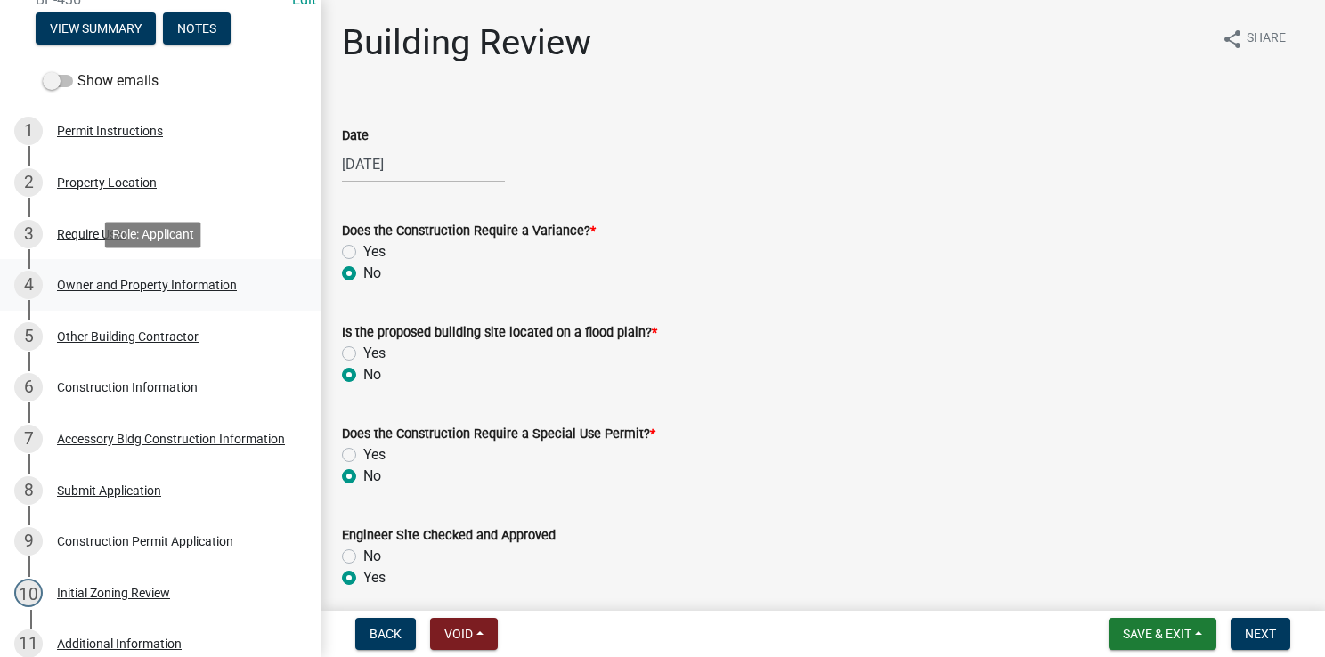
click at [101, 279] on div "Owner and Property Information" at bounding box center [147, 285] width 180 height 12
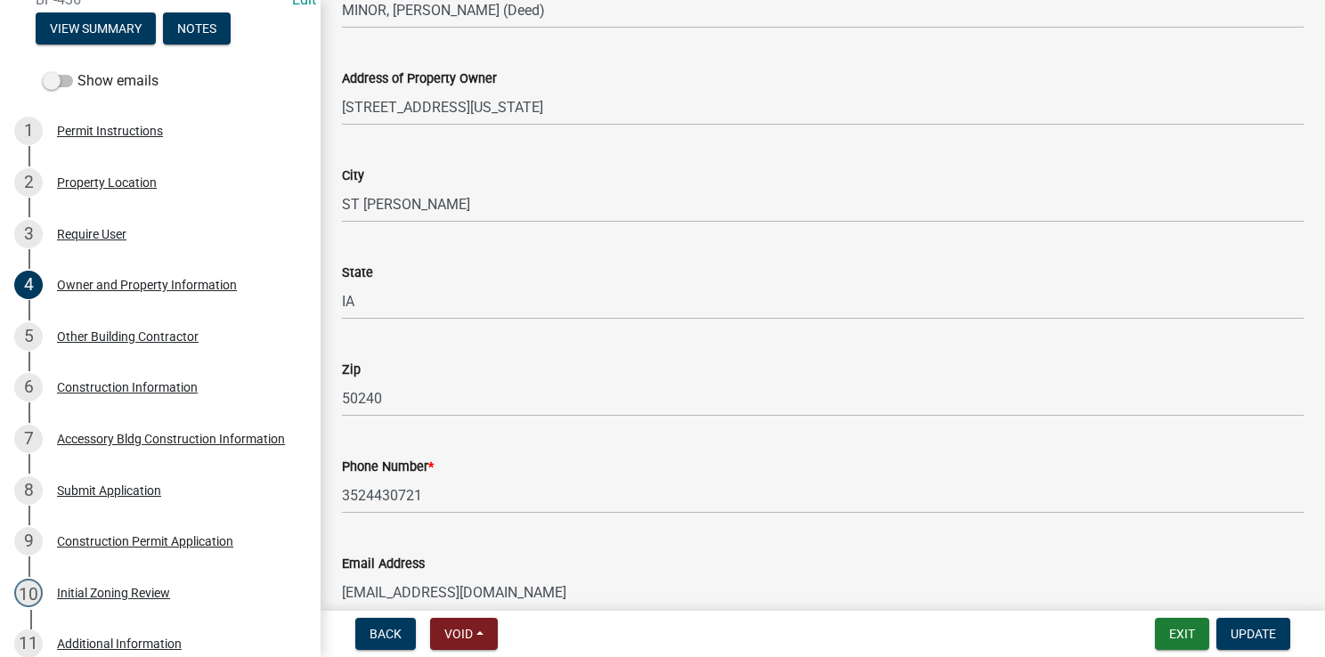
scroll to position [317, 0]
click at [251, 483] on div "8 Submit Application" at bounding box center [153, 491] width 278 height 29
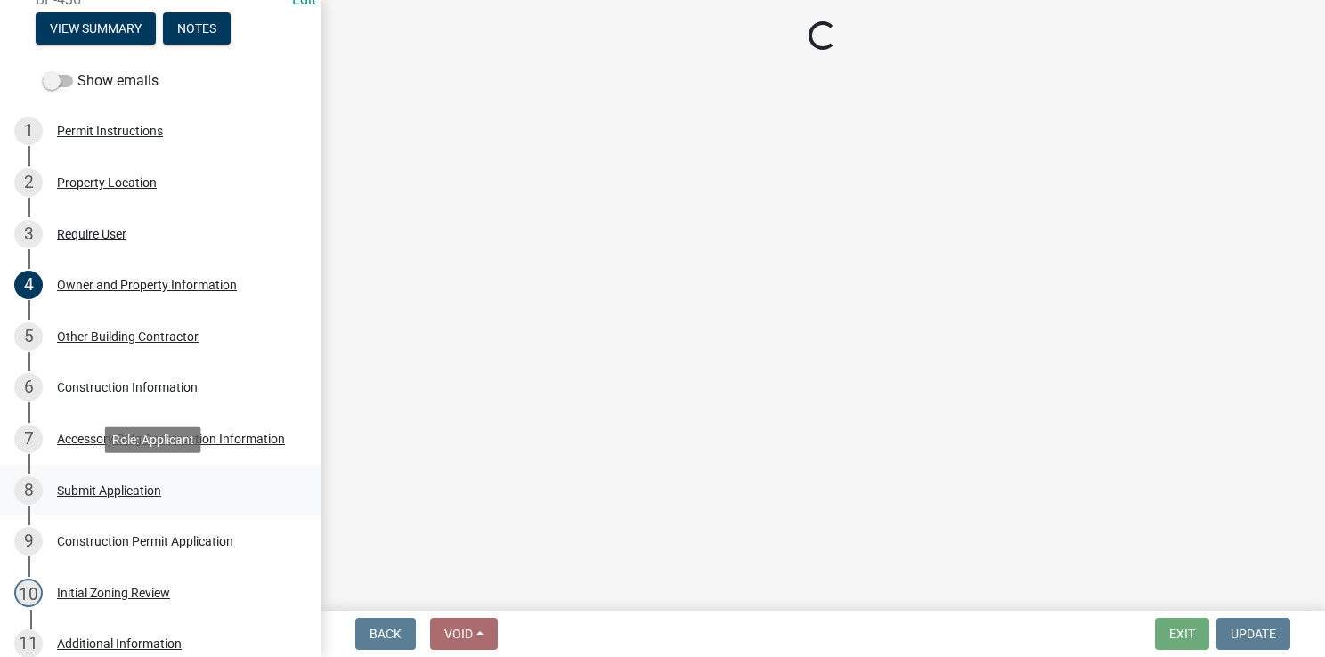
scroll to position [0, 0]
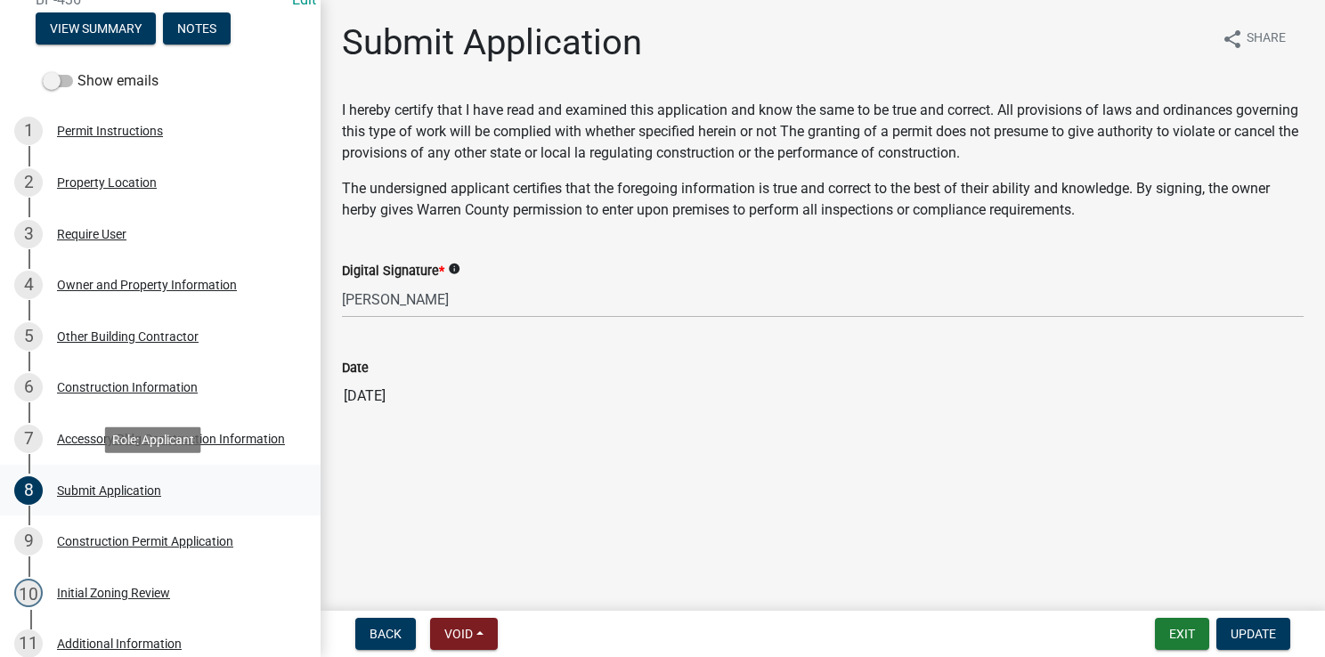
click at [130, 494] on div "Submit Application" at bounding box center [109, 491] width 104 height 12
click at [116, 434] on div "Accessory Bldg Construction Information" at bounding box center [171, 439] width 228 height 12
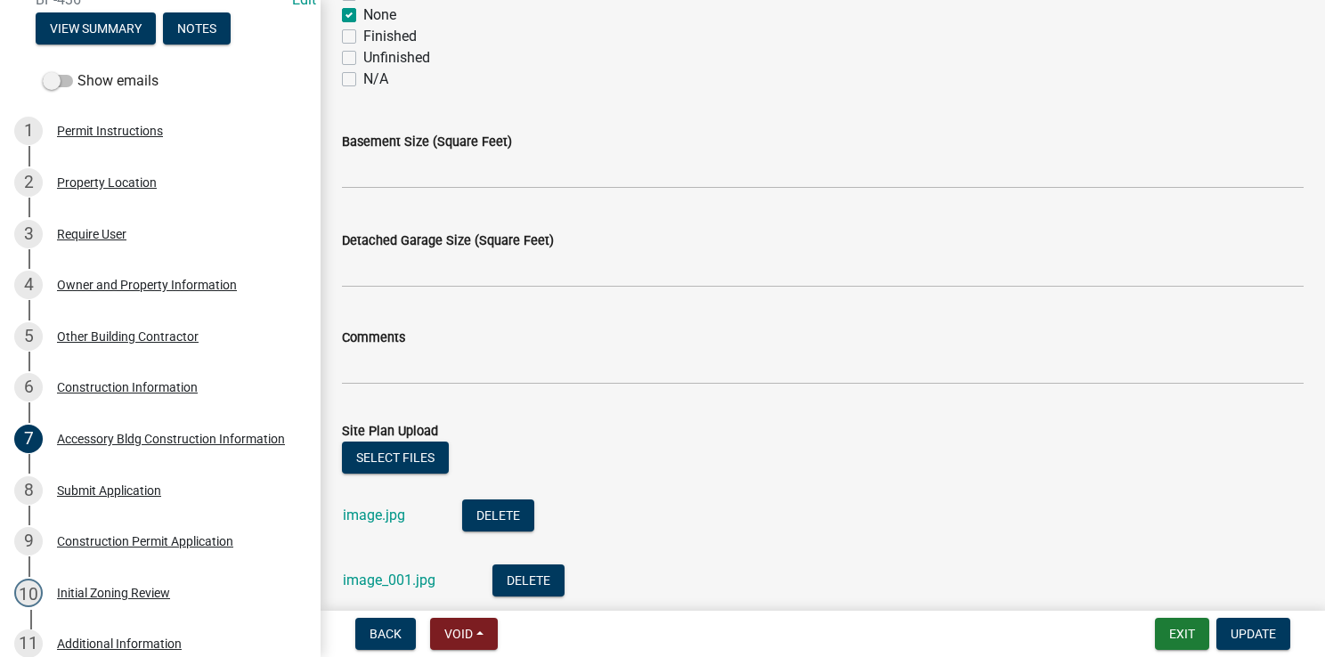
scroll to position [737, 0]
click at [134, 387] on div "Construction Information" at bounding box center [127, 387] width 141 height 12
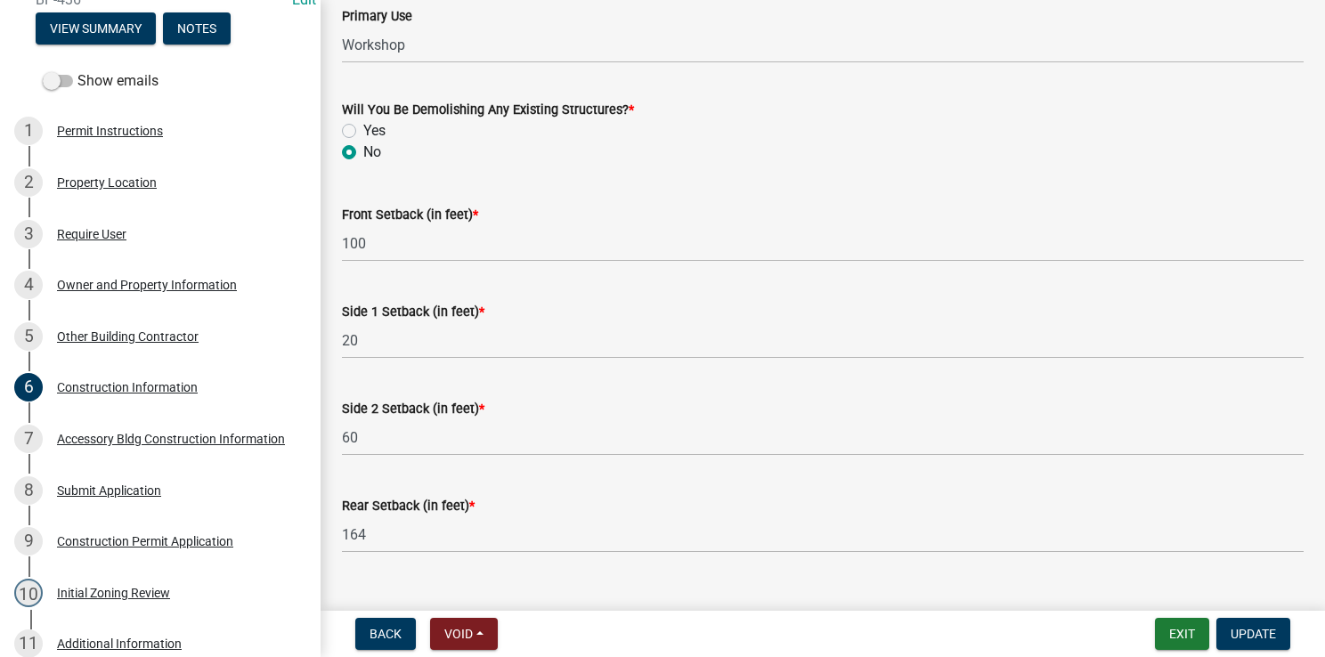
scroll to position [697, 0]
click at [1083, 528] on span "Update" at bounding box center [1253, 634] width 45 height 14
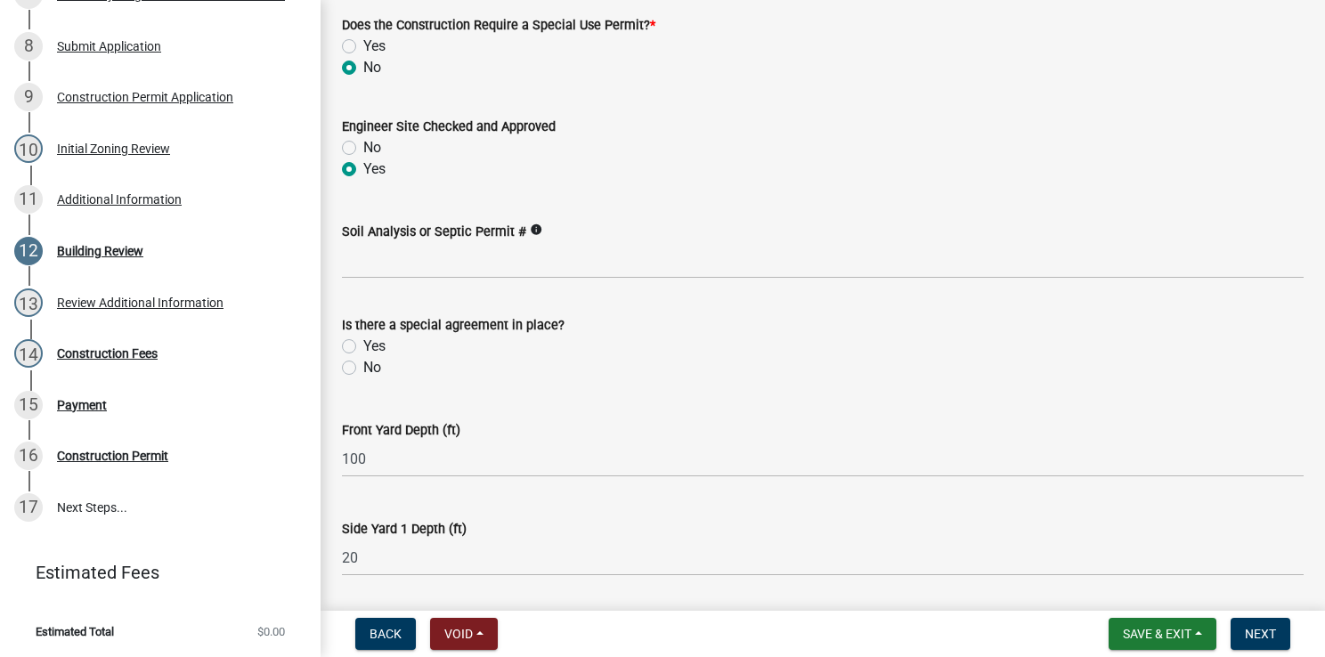
scroll to position [408, 0]
click at [363, 363] on label "No" at bounding box center [372, 368] width 18 height 21
click at [363, 363] on input "No" at bounding box center [369, 364] width 12 height 12
radio input "true"
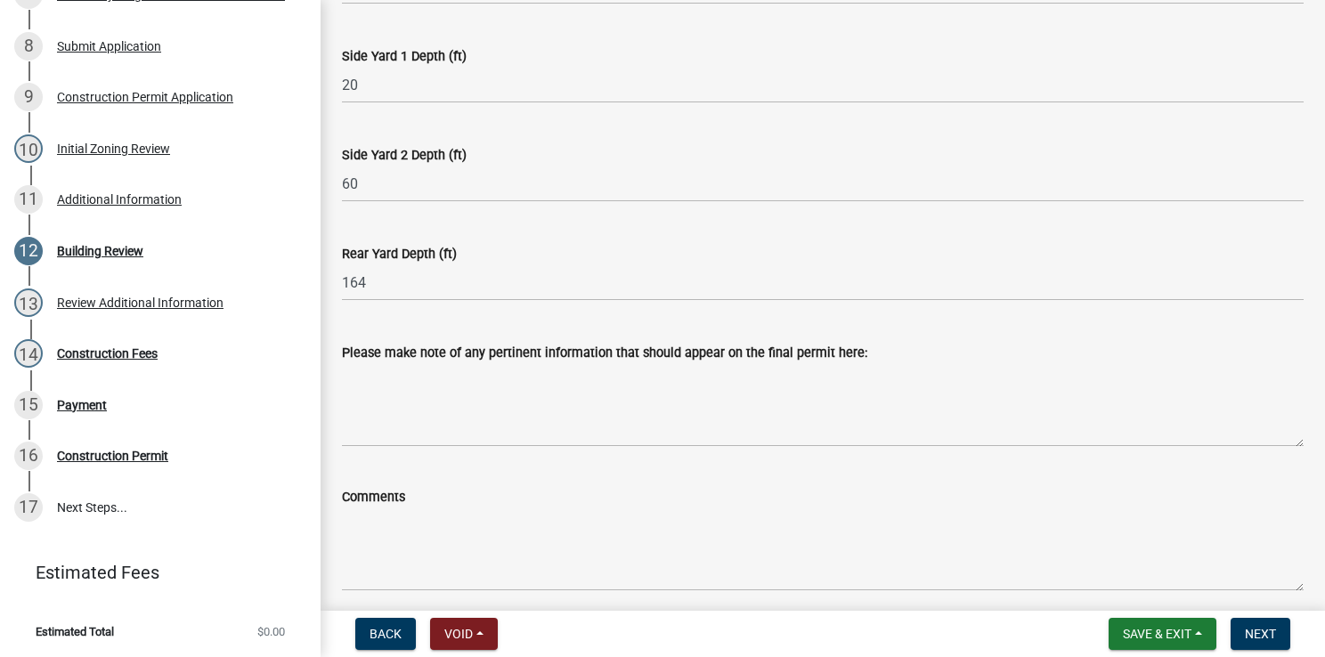
scroll to position [882, 0]
click at [1083, 528] on span "Save & Exit" at bounding box center [1157, 634] width 69 height 14
click at [1083, 528] on button "Save" at bounding box center [1145, 545] width 143 height 43
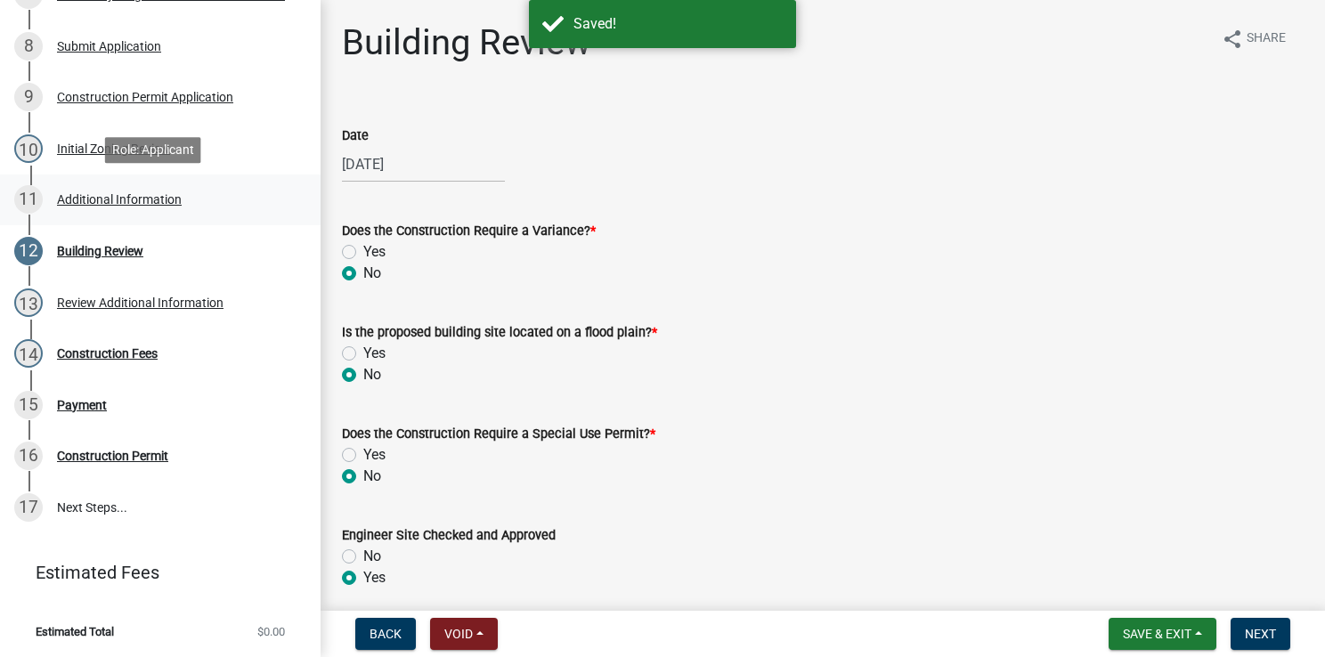
click at [164, 200] on div "Additional Information" at bounding box center [119, 199] width 125 height 12
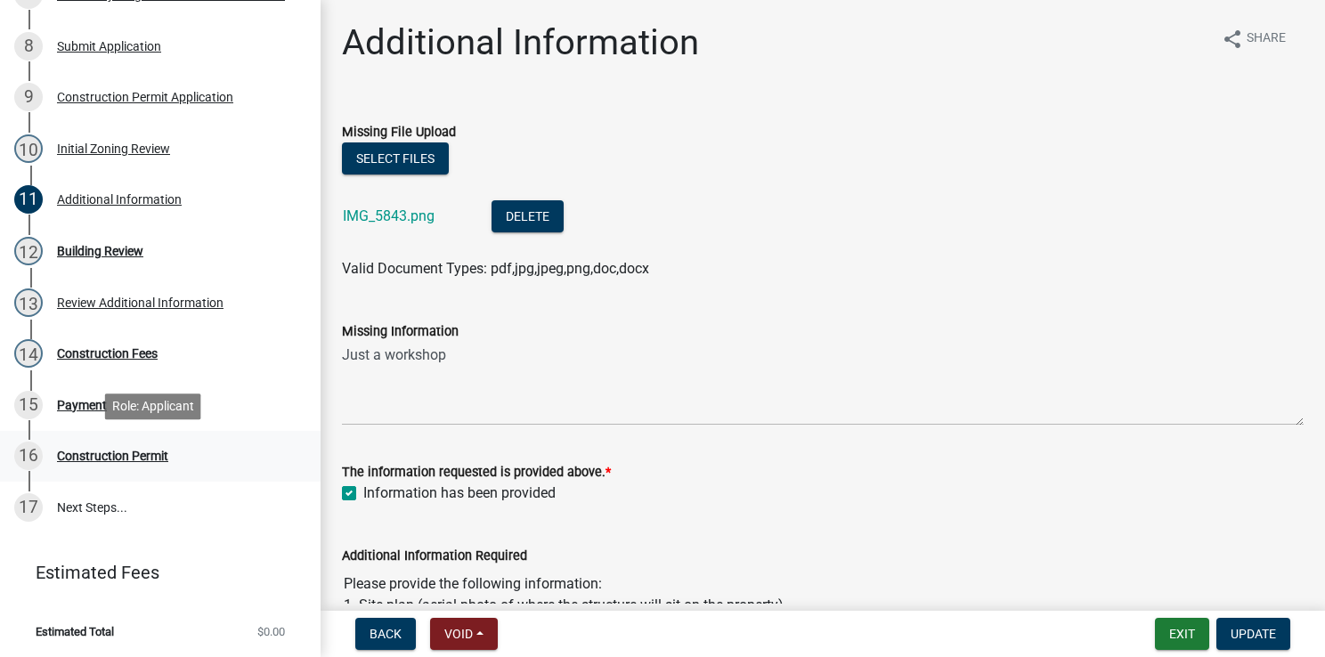
drag, startPoint x: 103, startPoint y: 330, endPoint x: 221, endPoint y: 434, distance: 156.5
click at [221, 434] on link "16 Construction Permit" at bounding box center [160, 457] width 321 height 52
click at [111, 204] on div "Additional Information" at bounding box center [119, 199] width 125 height 12
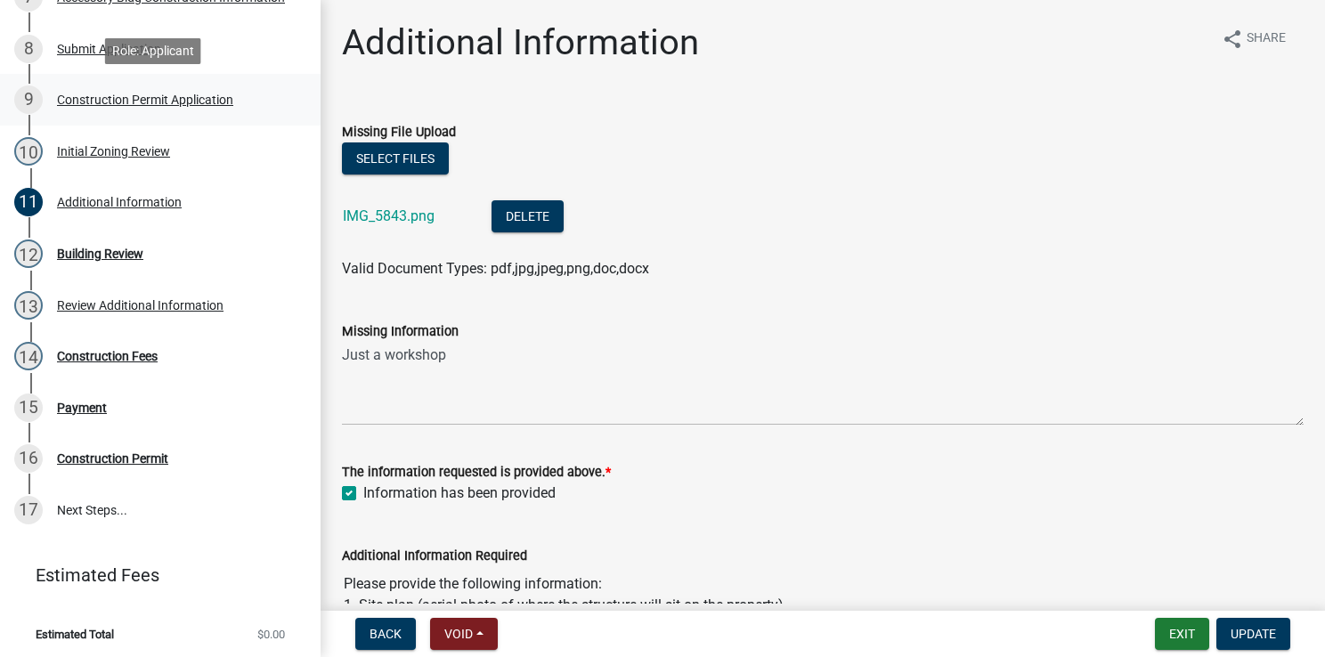
scroll to position [506, 0]
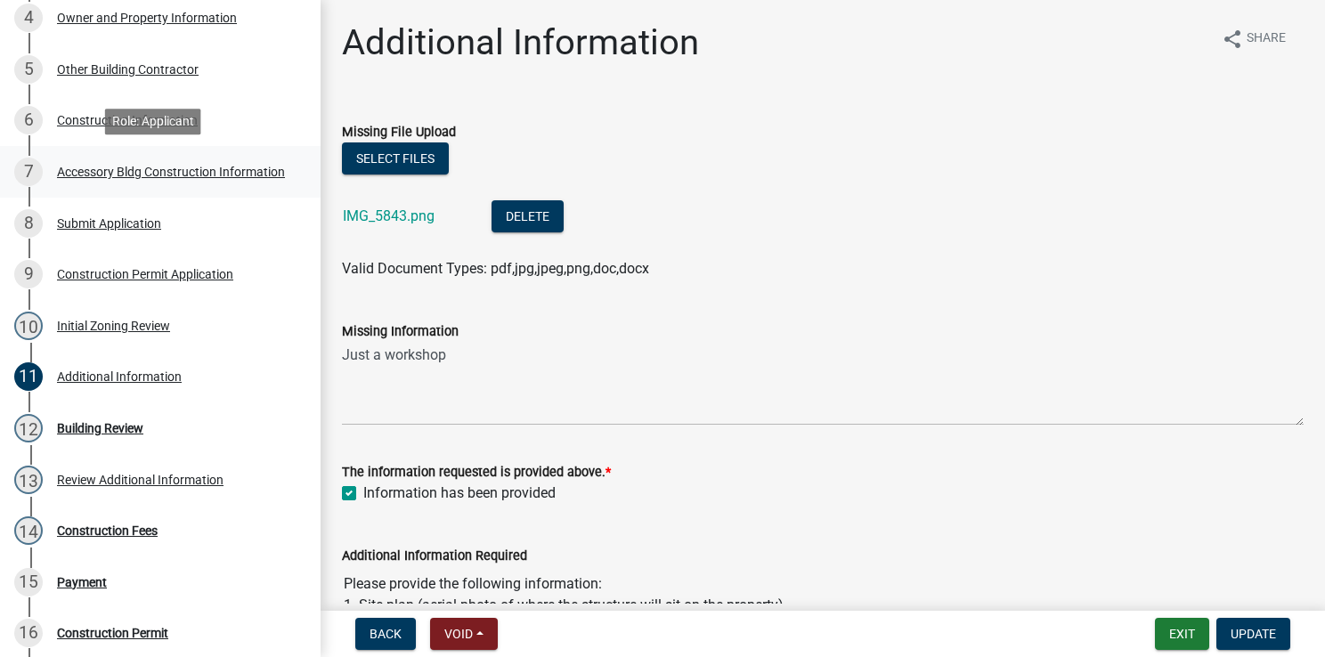
click at [111, 178] on div "Accessory Bldg Construction Information" at bounding box center [171, 172] width 228 height 12
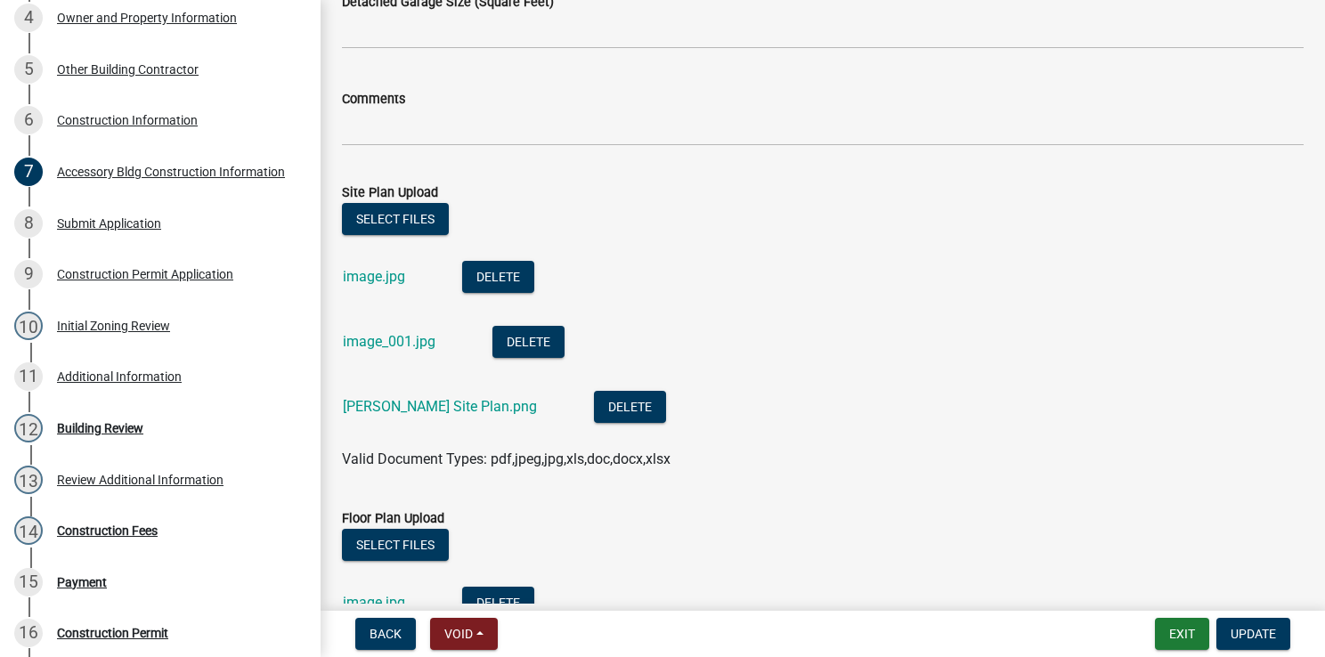
scroll to position [976, 0]
click at [378, 276] on link "image.jpg" at bounding box center [374, 275] width 62 height 17
click at [420, 400] on link "Caleb Minor Site Plan.png" at bounding box center [440, 405] width 194 height 17
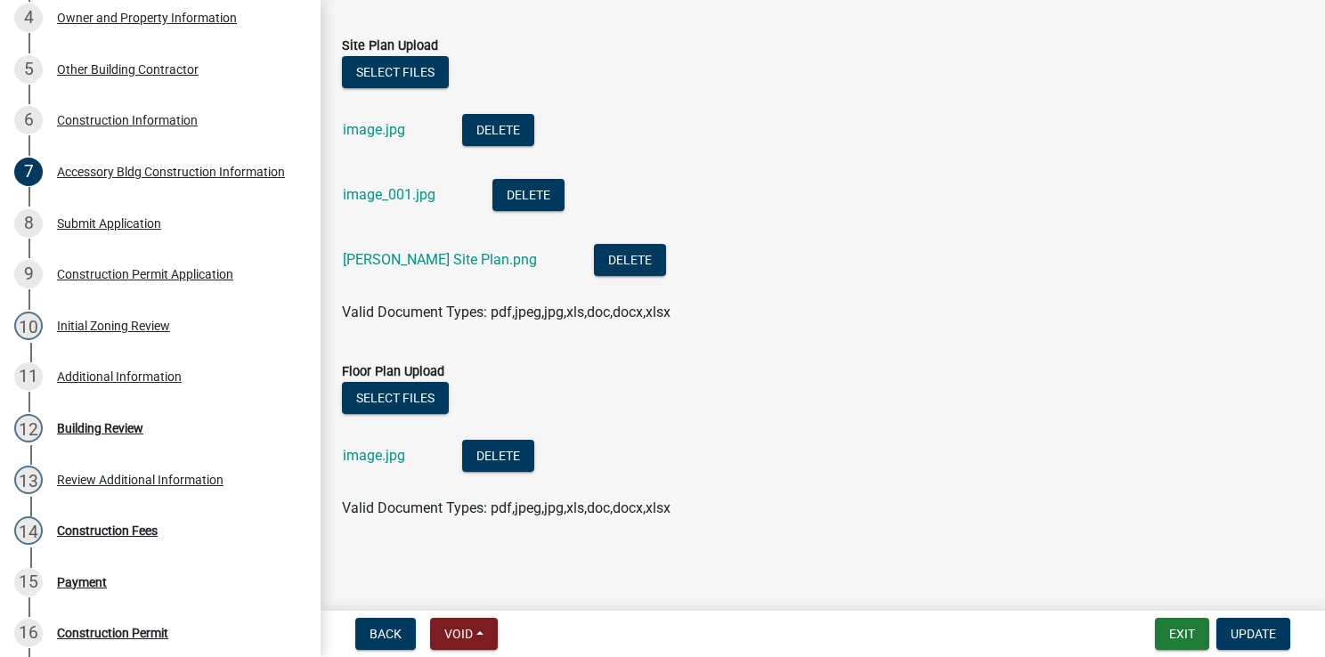
scroll to position [1122, 0]
click at [118, 483] on div "Review Additional Information" at bounding box center [140, 480] width 167 height 12
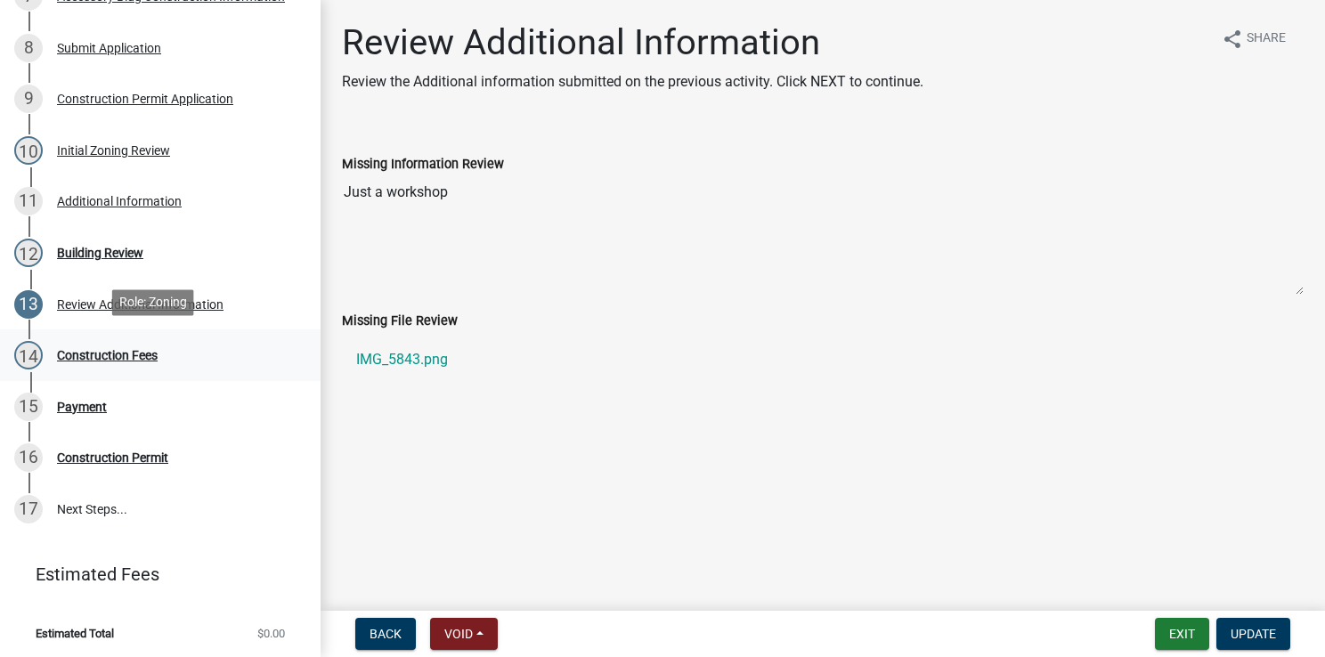
scroll to position [684, 0]
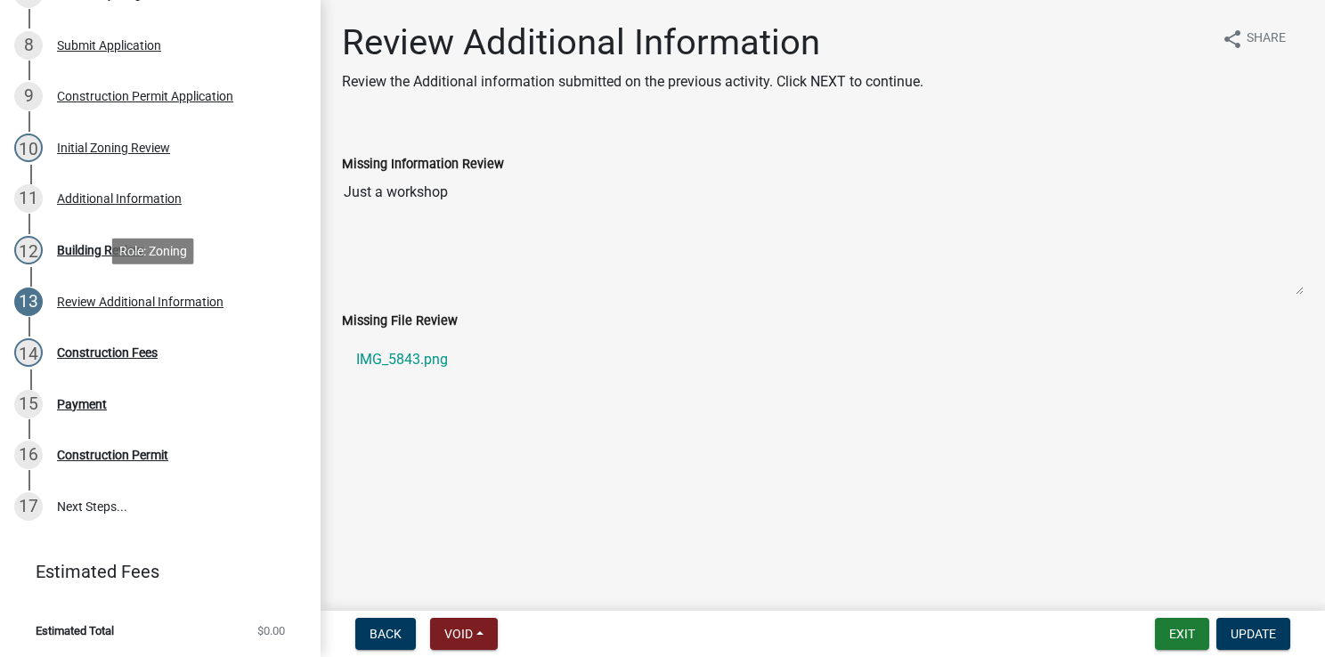
click at [120, 305] on div "Review Additional Information" at bounding box center [140, 302] width 167 height 12
click at [112, 455] on div "Construction Permit" at bounding box center [112, 455] width 111 height 12
click at [100, 158] on div "10 Initial Zoning Review" at bounding box center [153, 148] width 278 height 29
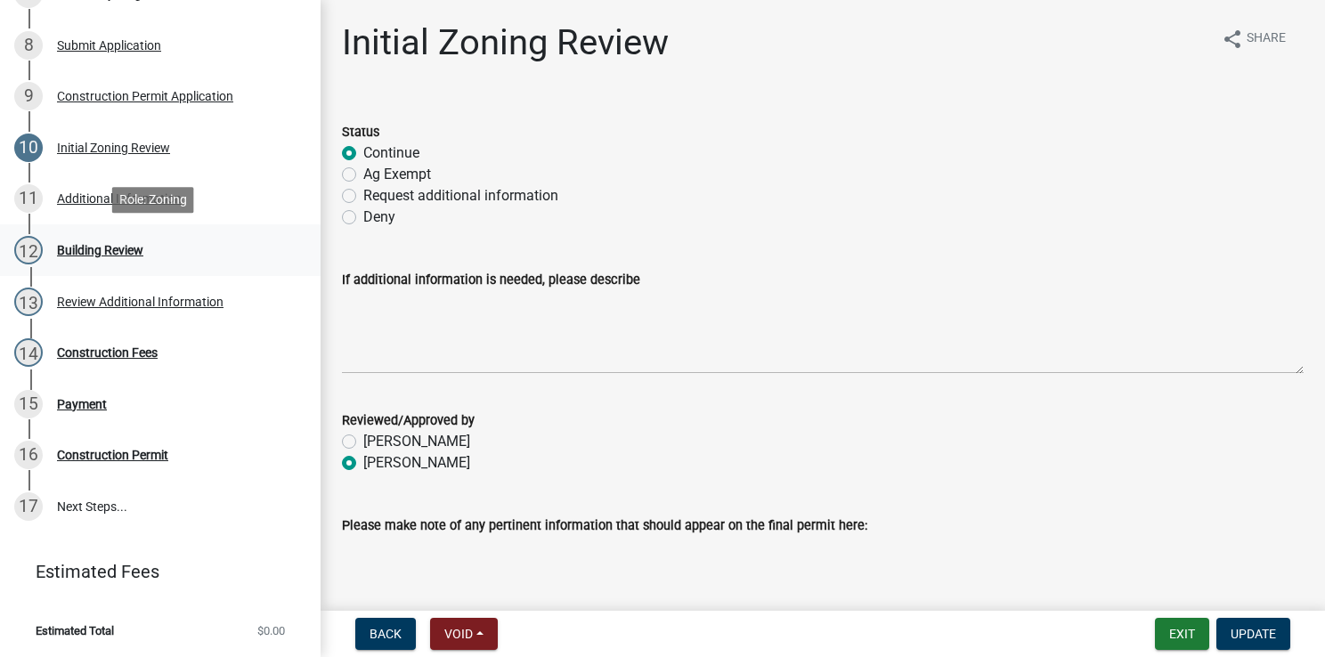
click at [73, 249] on div "Building Review" at bounding box center [100, 250] width 86 height 12
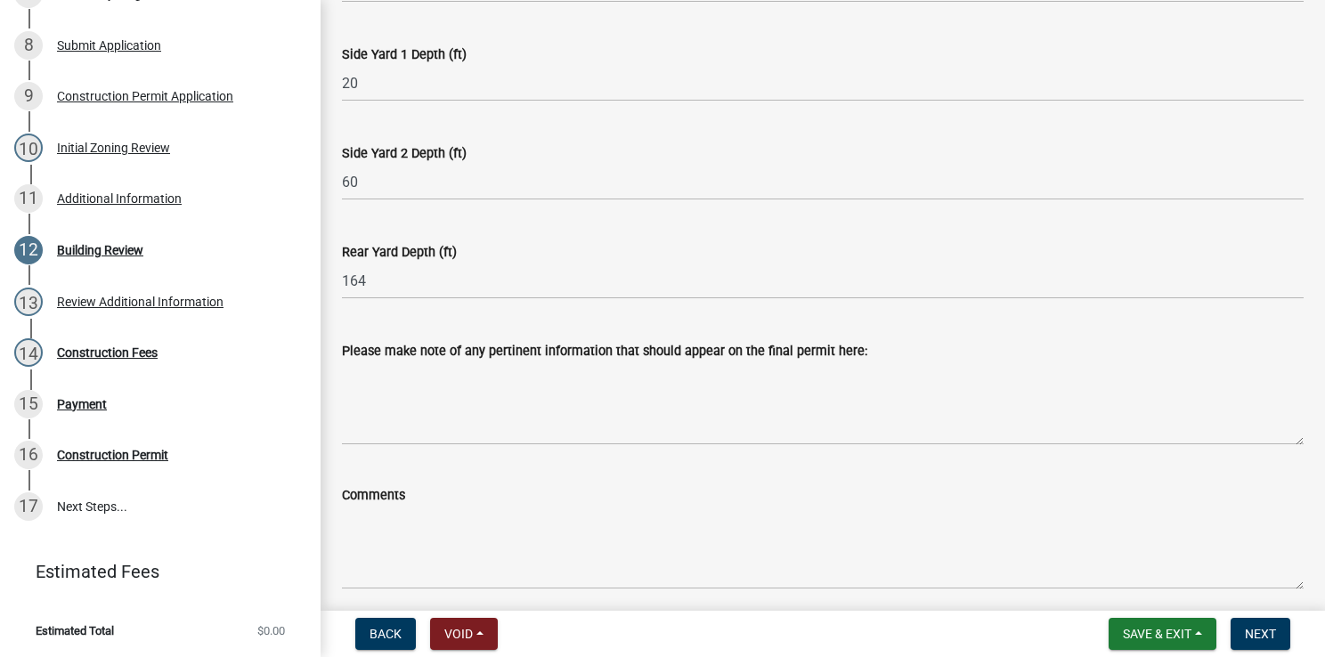
scroll to position [952, 0]
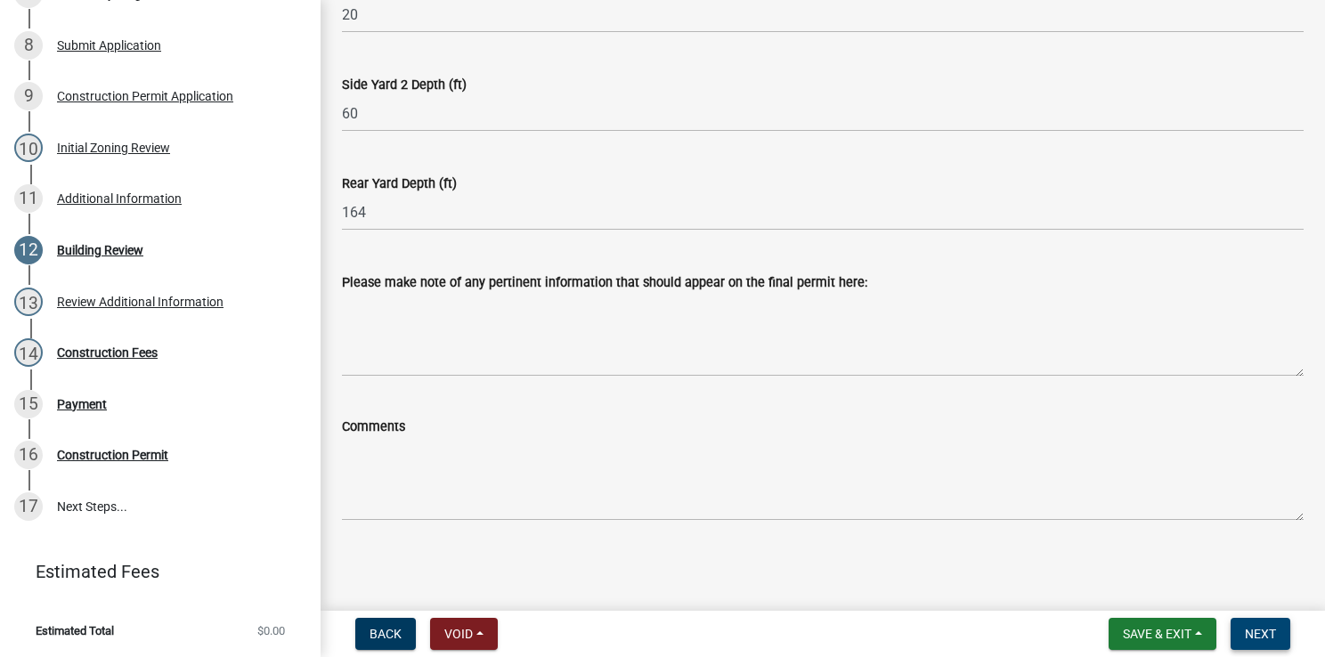
click at [1083, 528] on button "Next" at bounding box center [1261, 634] width 60 height 32
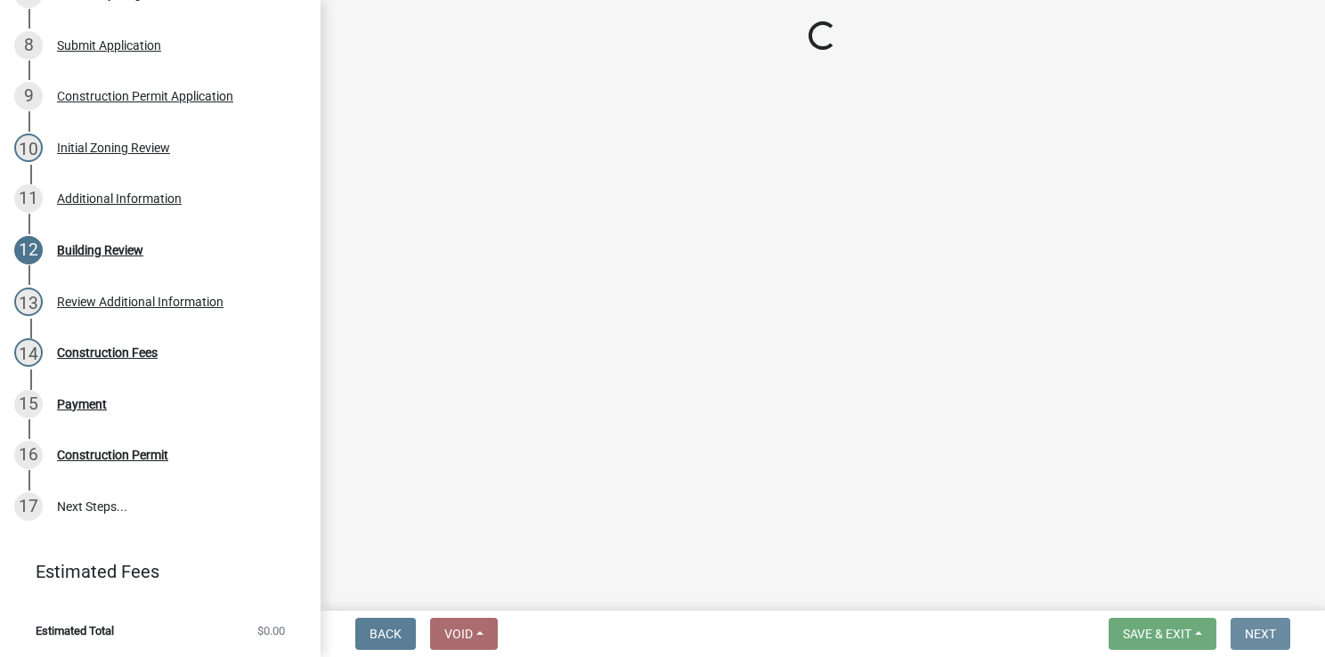
scroll to position [0, 0]
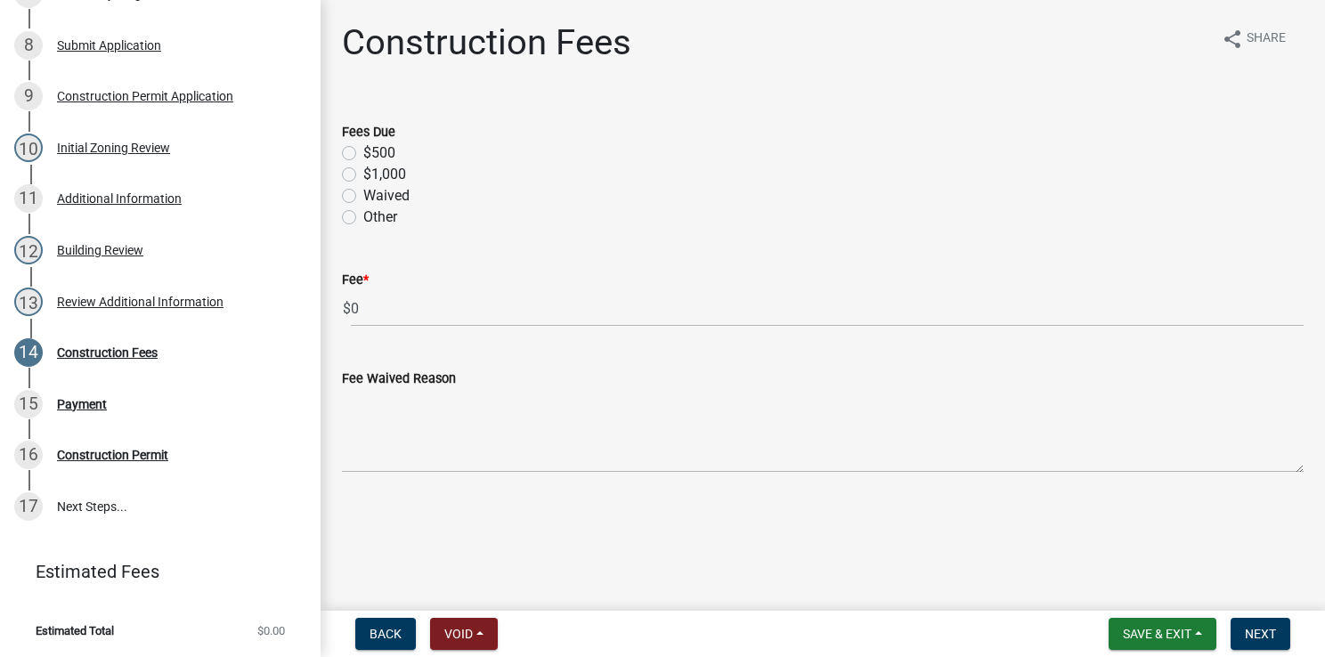
click at [363, 157] on label "$500" at bounding box center [379, 153] width 32 height 21
click at [363, 154] on input "$500" at bounding box center [369, 149] width 12 height 12
radio input "true"
click at [1083, 528] on span "Next" at bounding box center [1260, 634] width 31 height 14
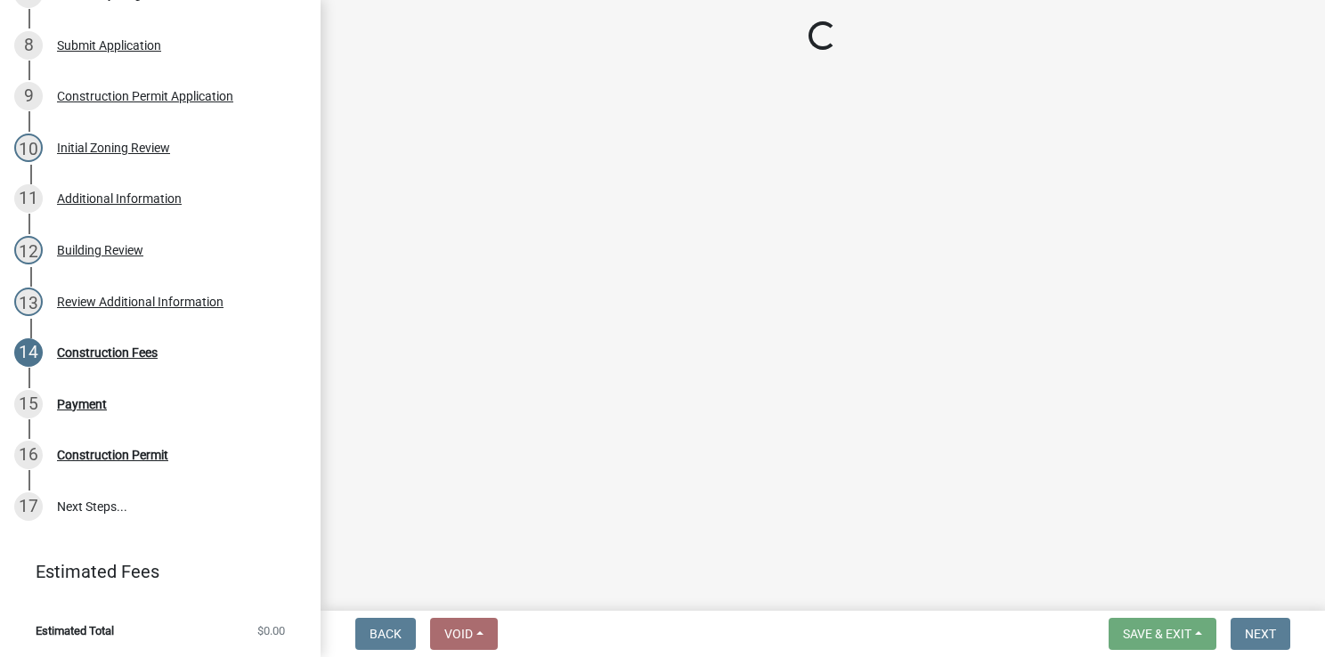
select select "3: 3"
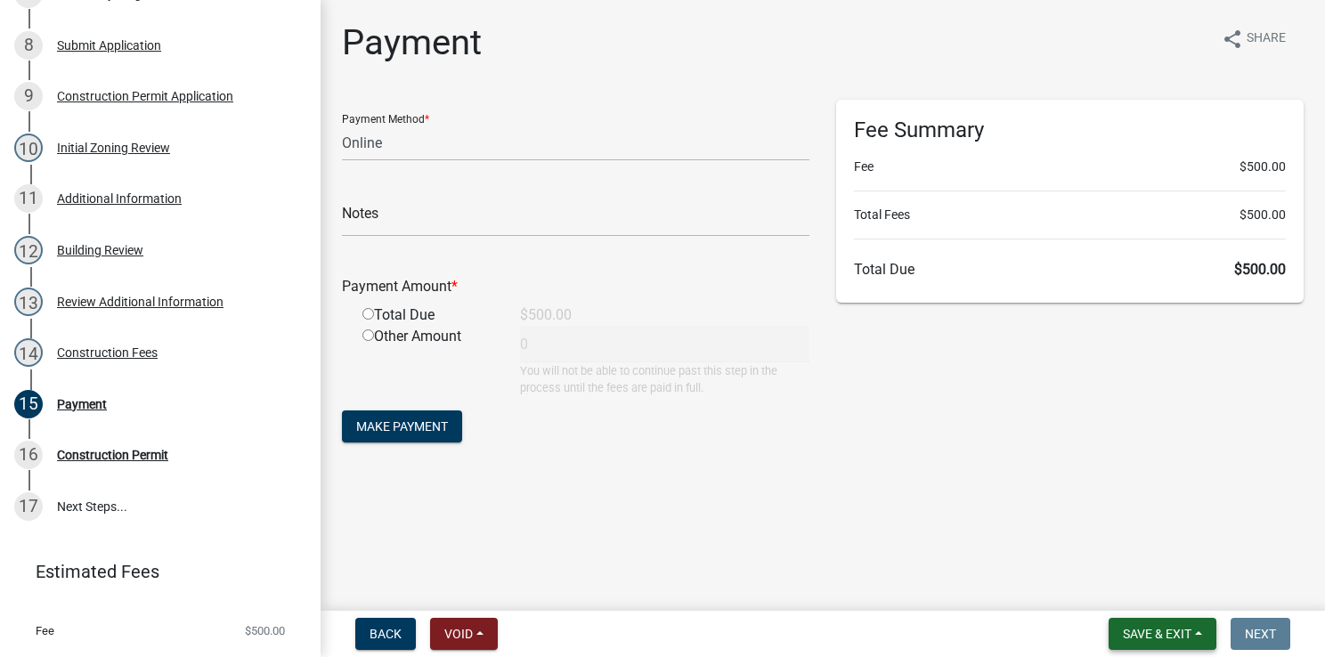
click at [1083, 528] on button "Save & Exit" at bounding box center [1163, 634] width 108 height 32
click at [1083, 528] on button "Save & Exit" at bounding box center [1145, 587] width 143 height 43
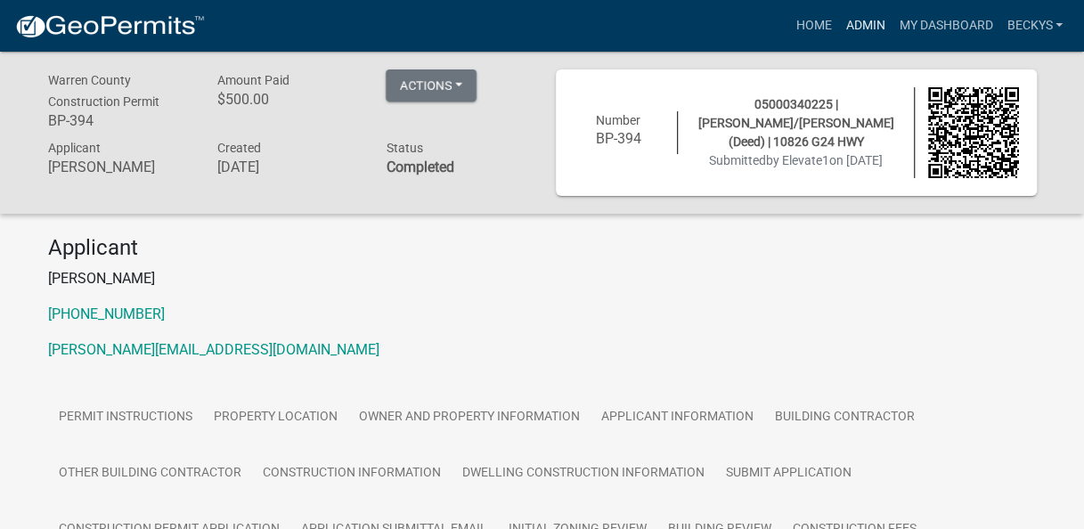
click at [876, 19] on link "Admin" at bounding box center [864, 26] width 53 height 34
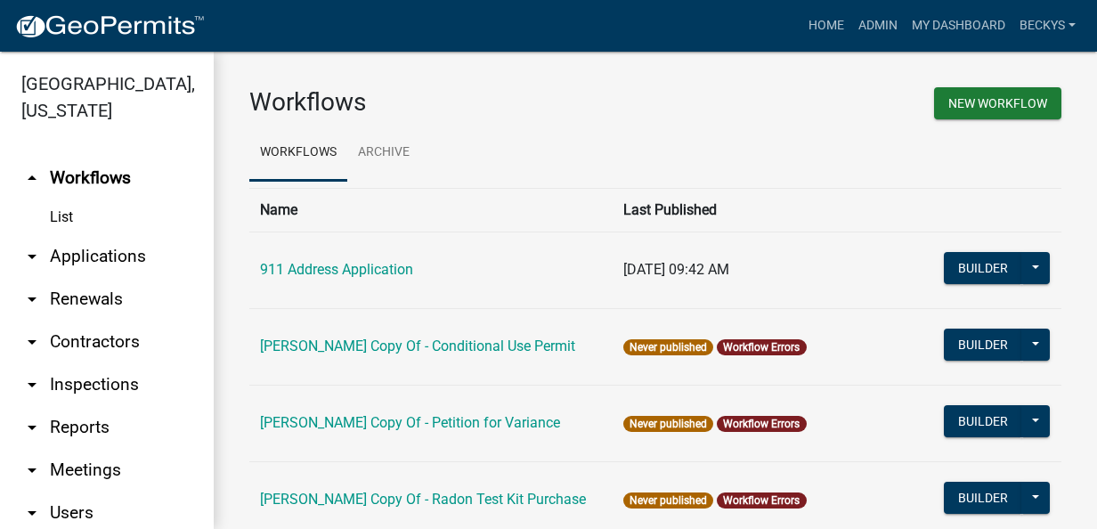
click at [125, 235] on link "arrow_drop_down Applications" at bounding box center [107, 256] width 214 height 43
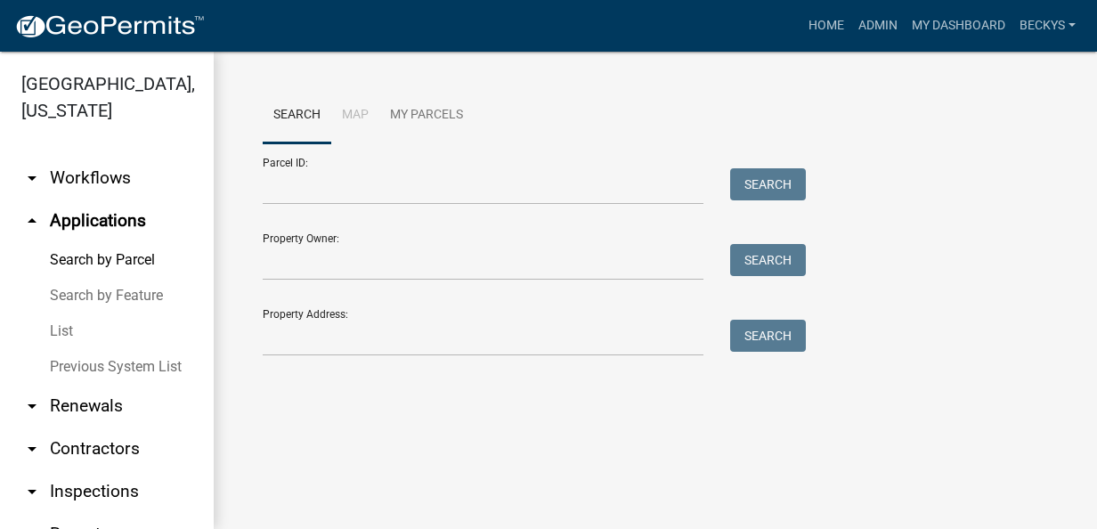
click at [62, 314] on link "List" at bounding box center [107, 332] width 214 height 36
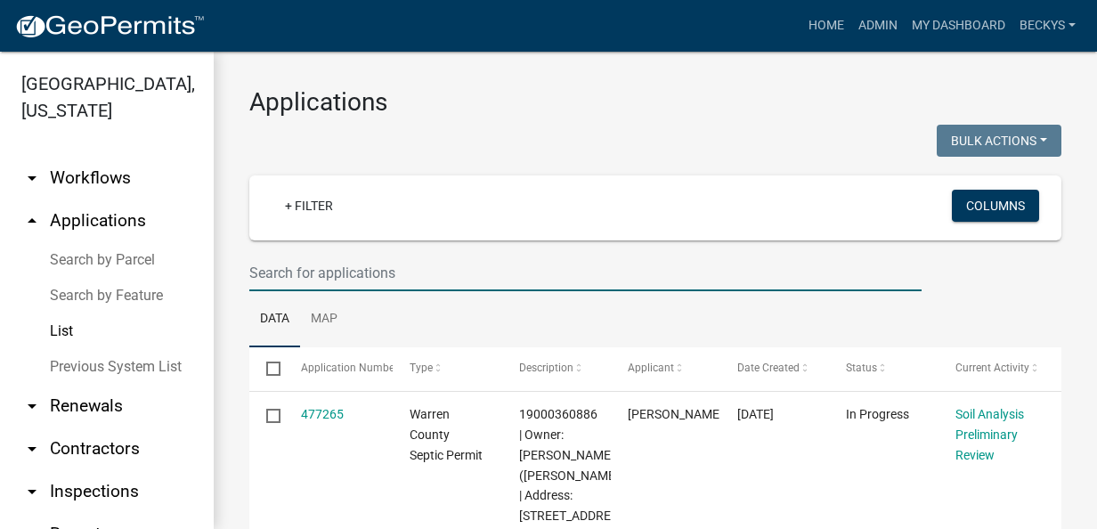
click at [262, 265] on input "text" at bounding box center [585, 273] width 672 height 37
drag, startPoint x: 328, startPoint y: 272, endPoint x: 206, endPoint y: 253, distance: 123.4
click at [206, 253] on div "[GEOGRAPHIC_DATA], [US_STATE] arrow_drop_down Workflows List arrow_drop_up Appl…" at bounding box center [548, 290] width 1097 height 477
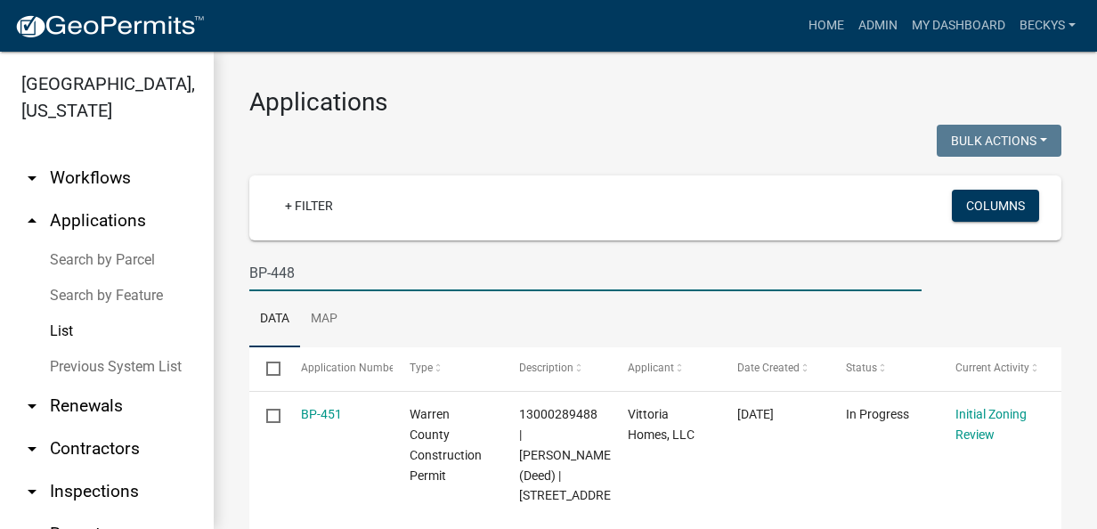
type input "BP-448"
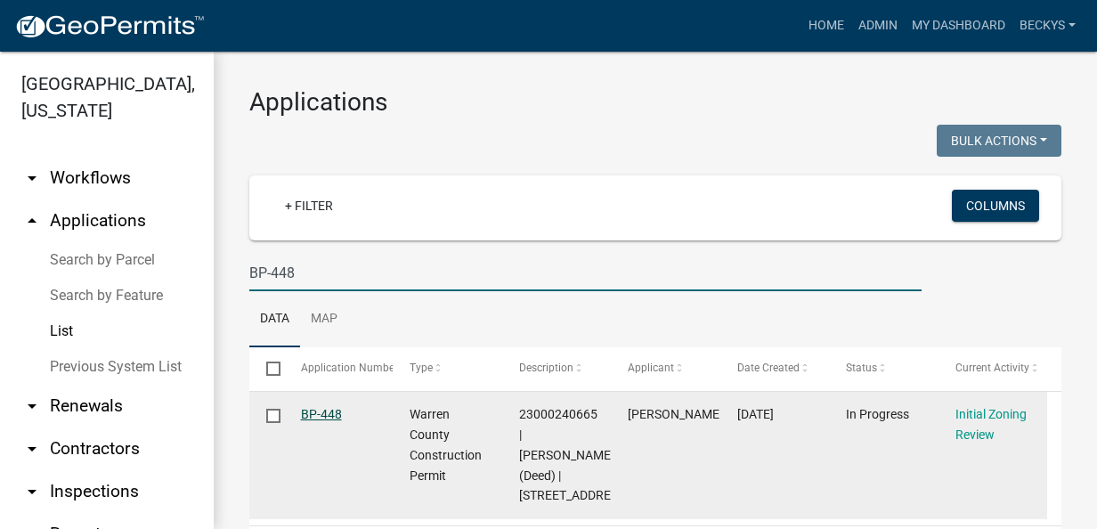
click at [322, 421] on link "BP-448" at bounding box center [321, 414] width 41 height 14
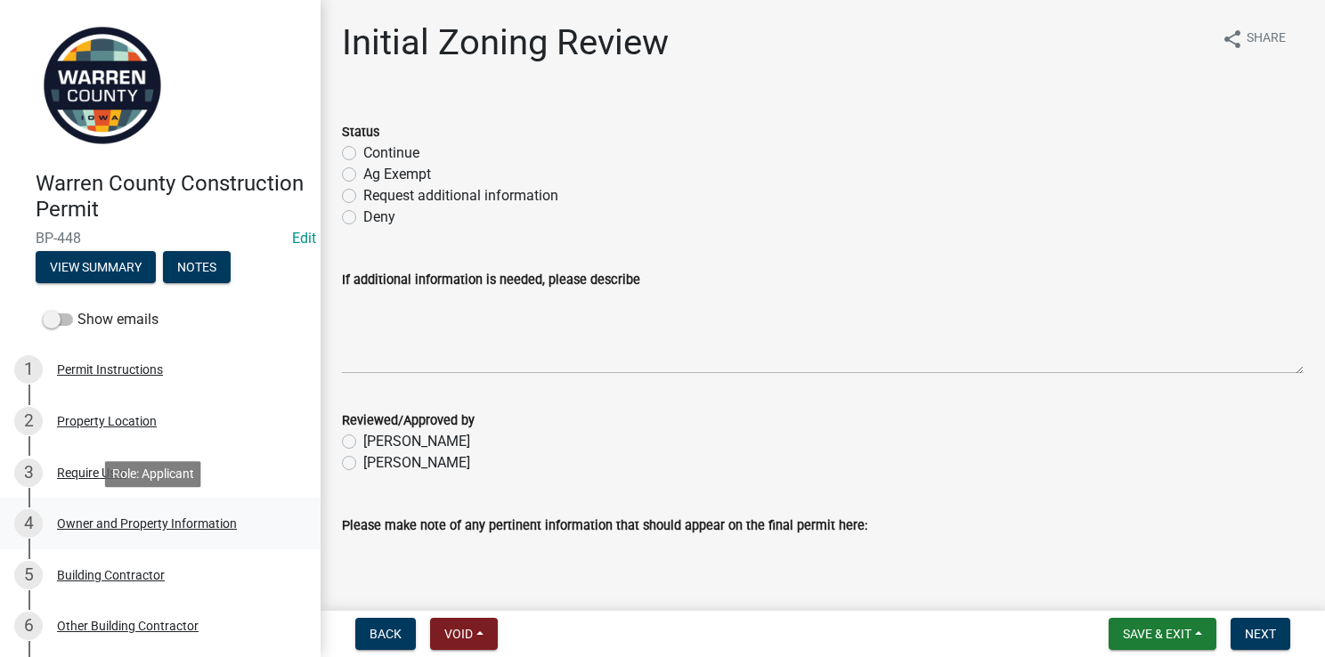
click at [121, 524] on div "Owner and Property Information" at bounding box center [147, 523] width 180 height 12
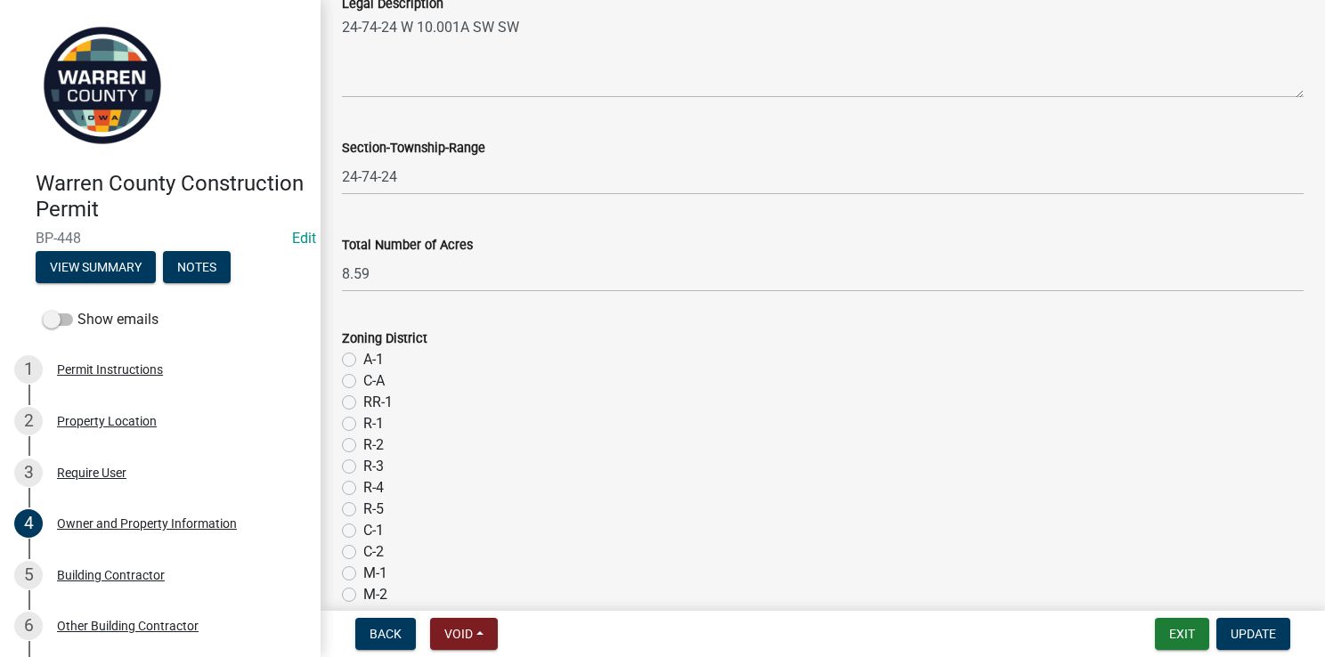
scroll to position [1247, 0]
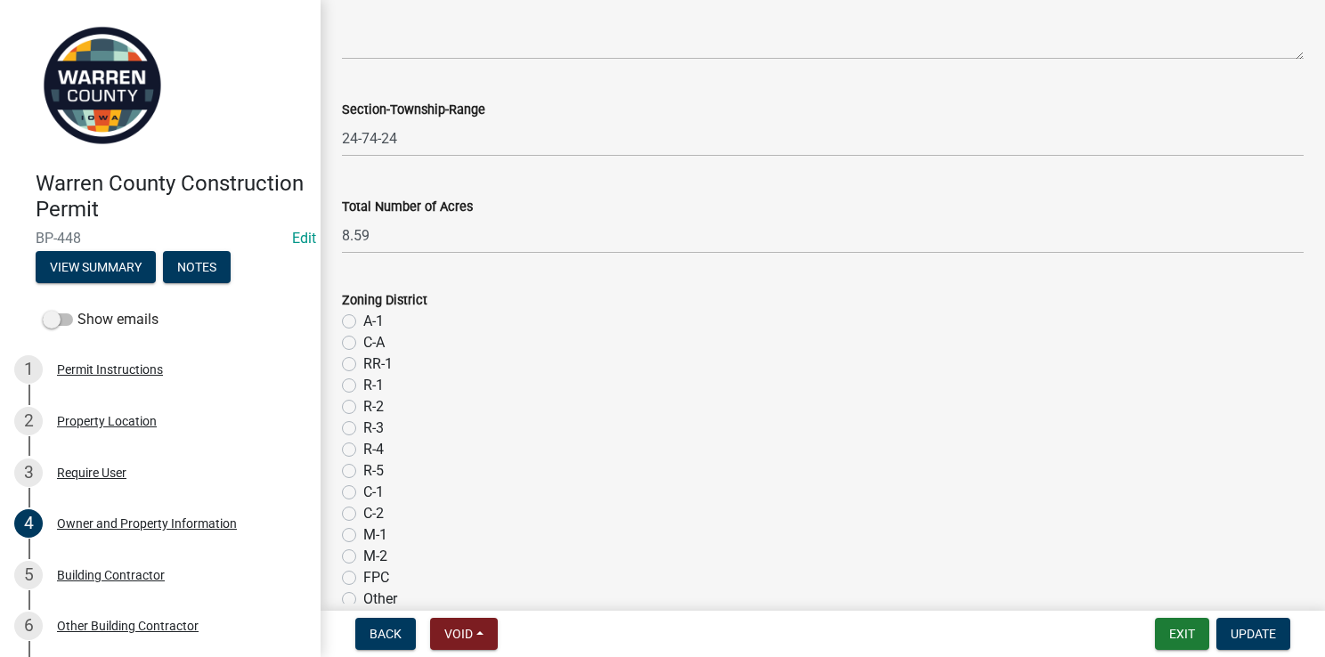
click at [363, 325] on label "A-1" at bounding box center [373, 321] width 20 height 21
click at [363, 322] on input "A-1" at bounding box center [369, 317] width 12 height 12
radio input "true"
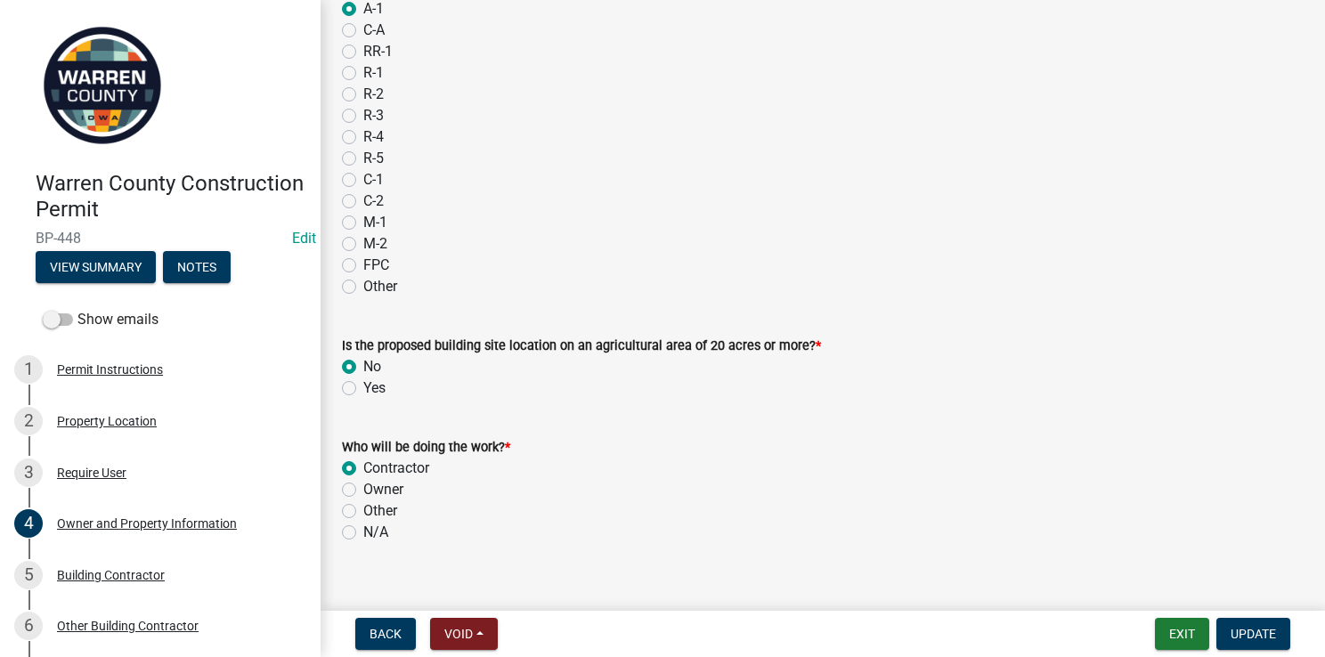
scroll to position [1584, 0]
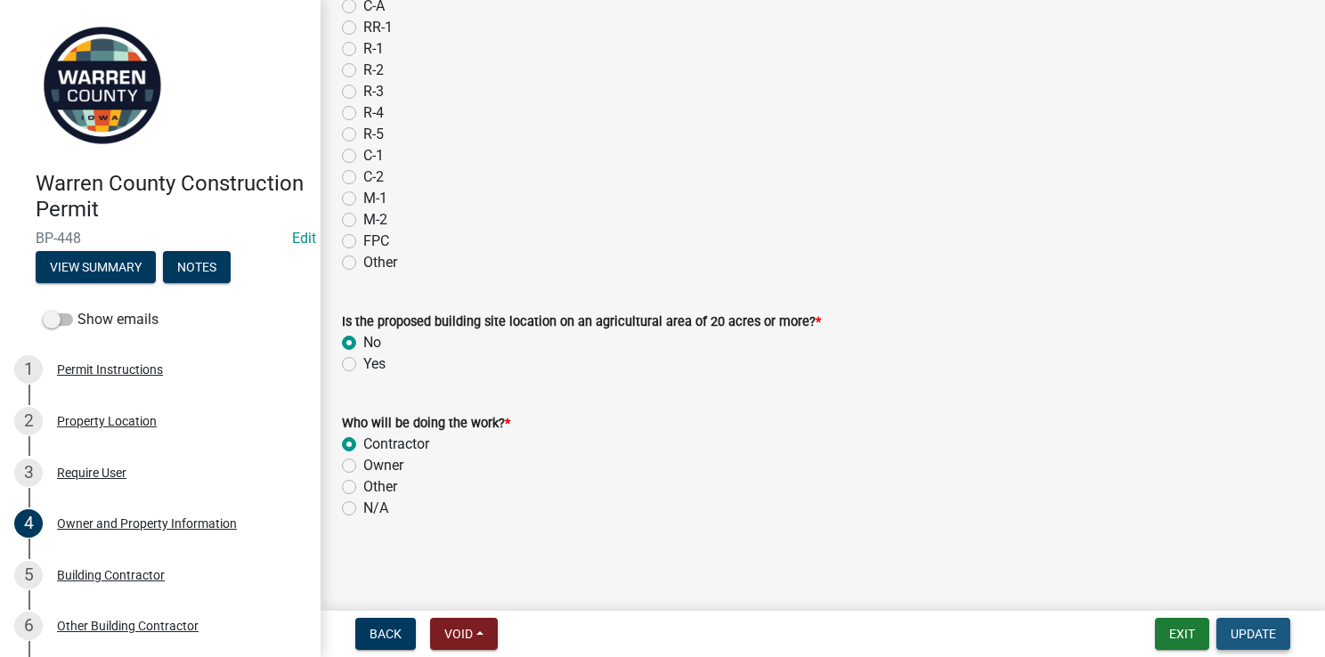
click at [1083, 528] on span "Update" at bounding box center [1253, 634] width 45 height 14
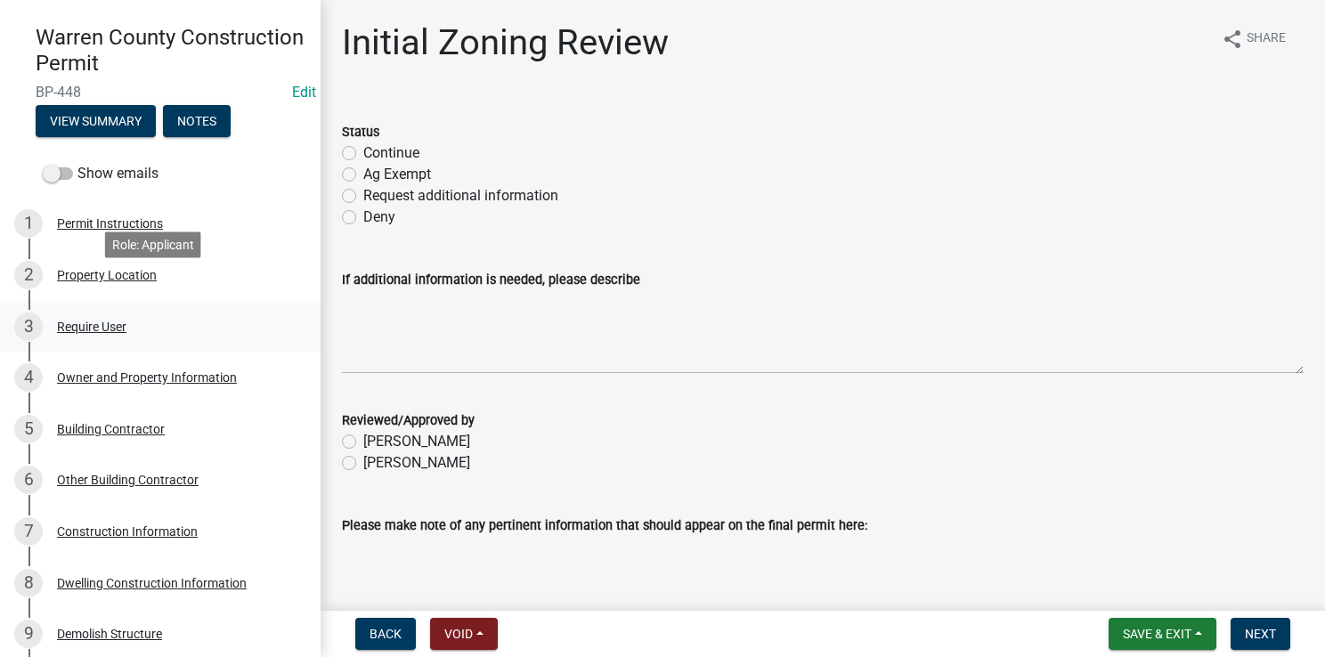
scroll to position [178, 0]
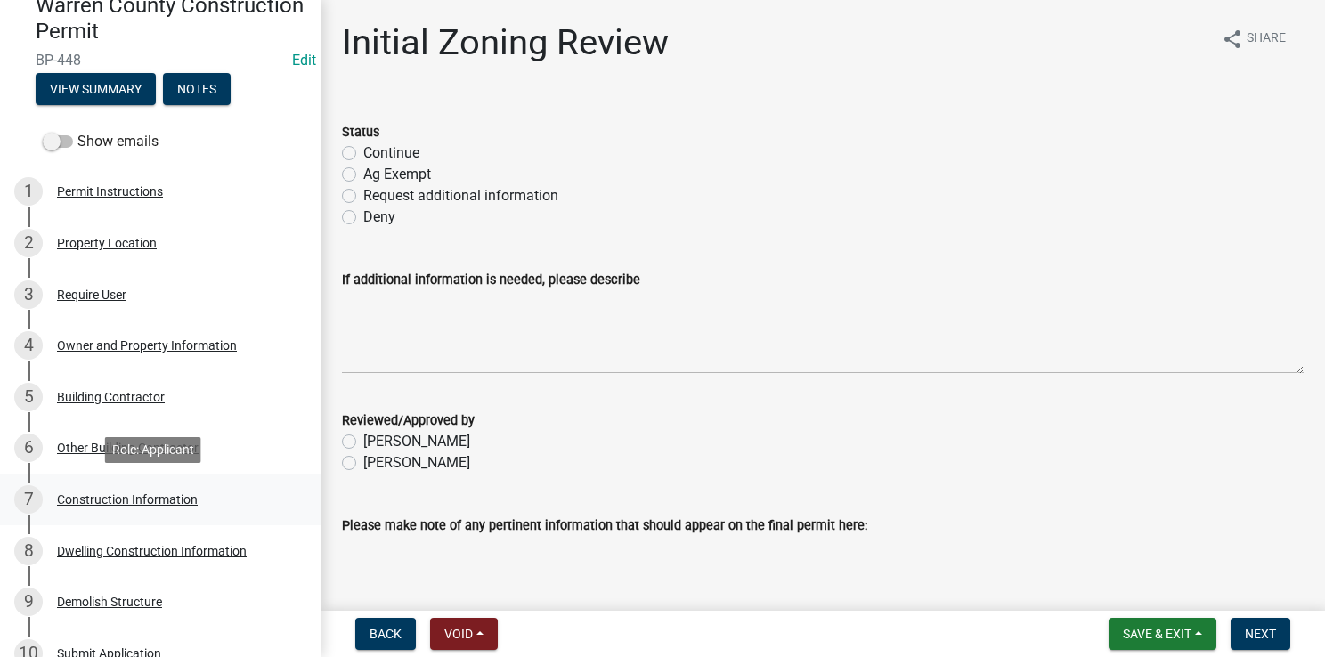
click at [111, 501] on div "Construction Information" at bounding box center [127, 499] width 141 height 12
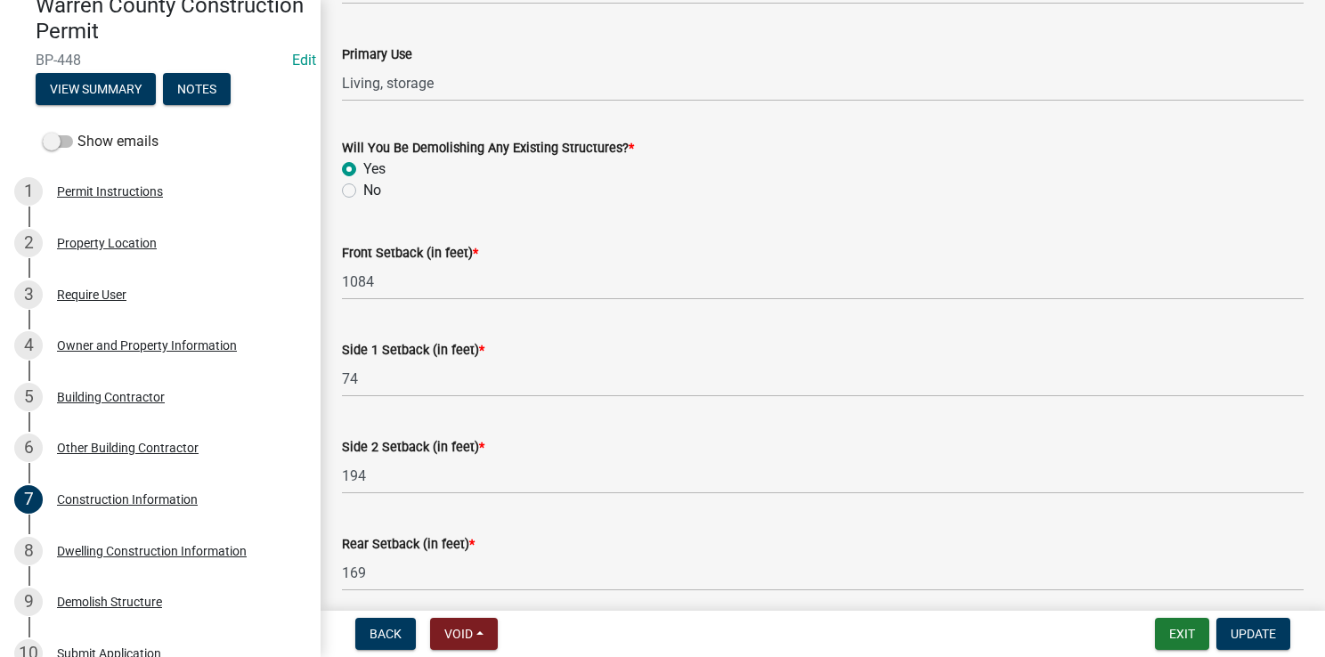
scroll to position [730, 0]
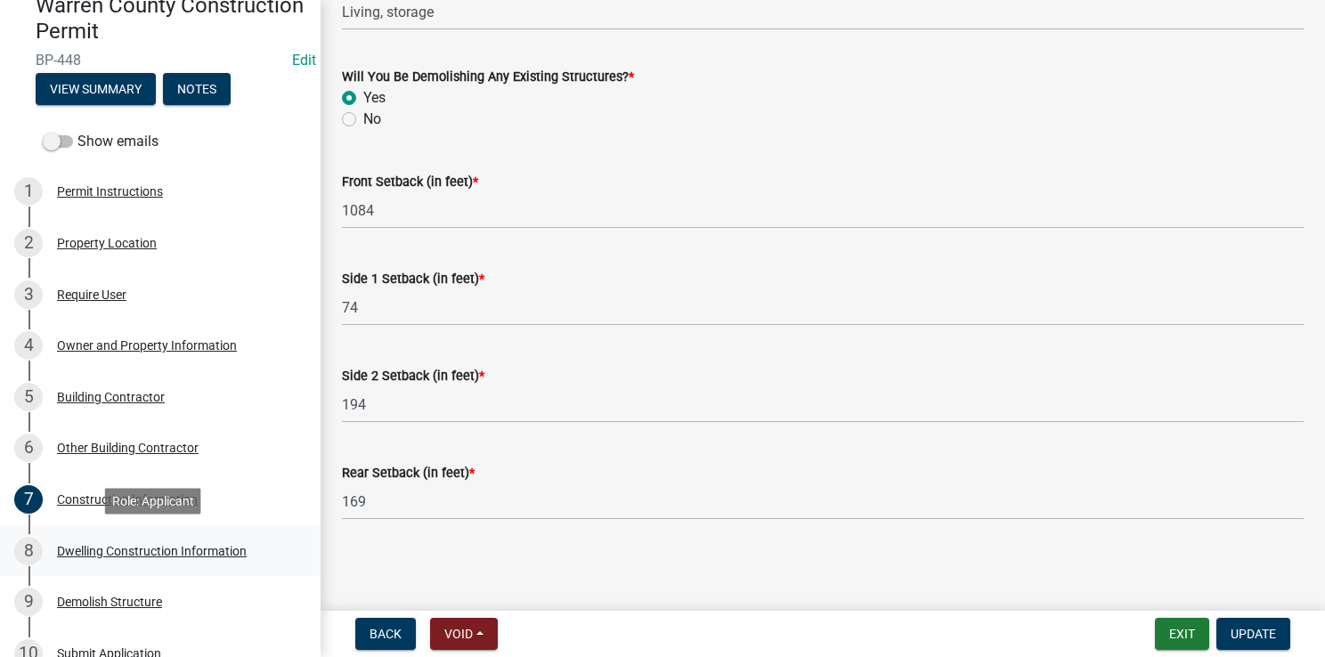
click at [128, 528] on div "Dwelling Construction Information" at bounding box center [152, 551] width 190 height 12
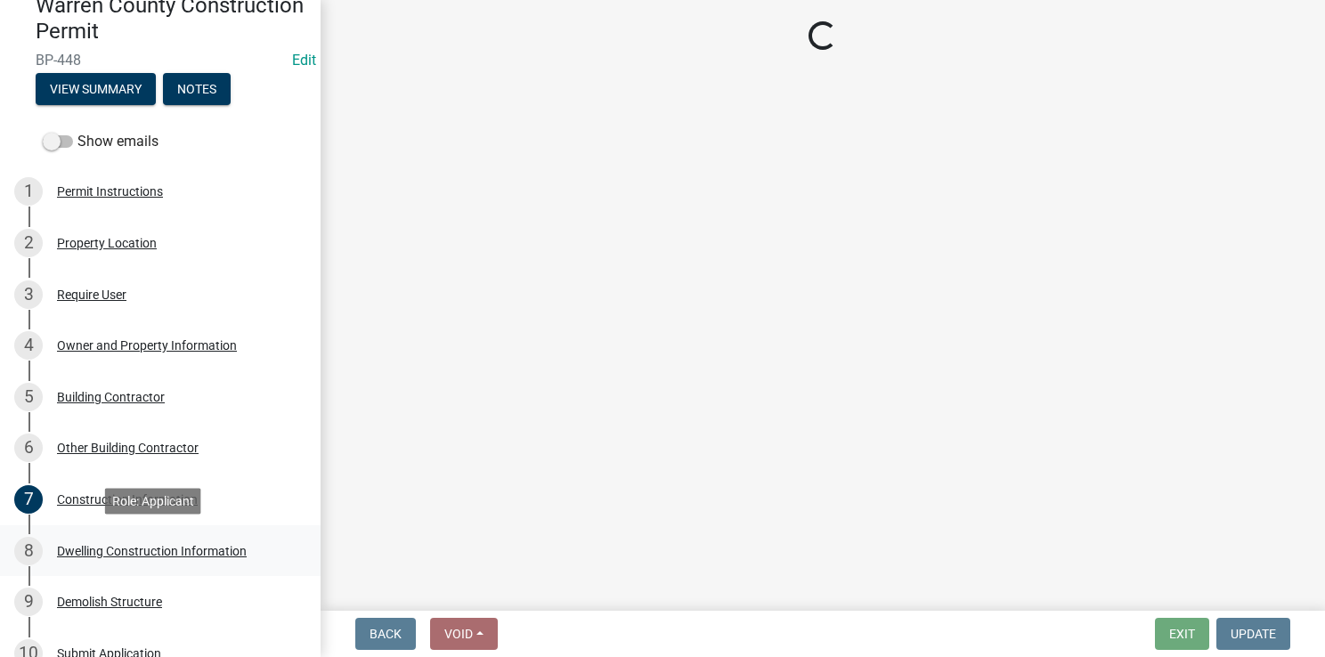
scroll to position [0, 0]
select select "6be2891c-b014-4eb5-8316-9de7191813e4"
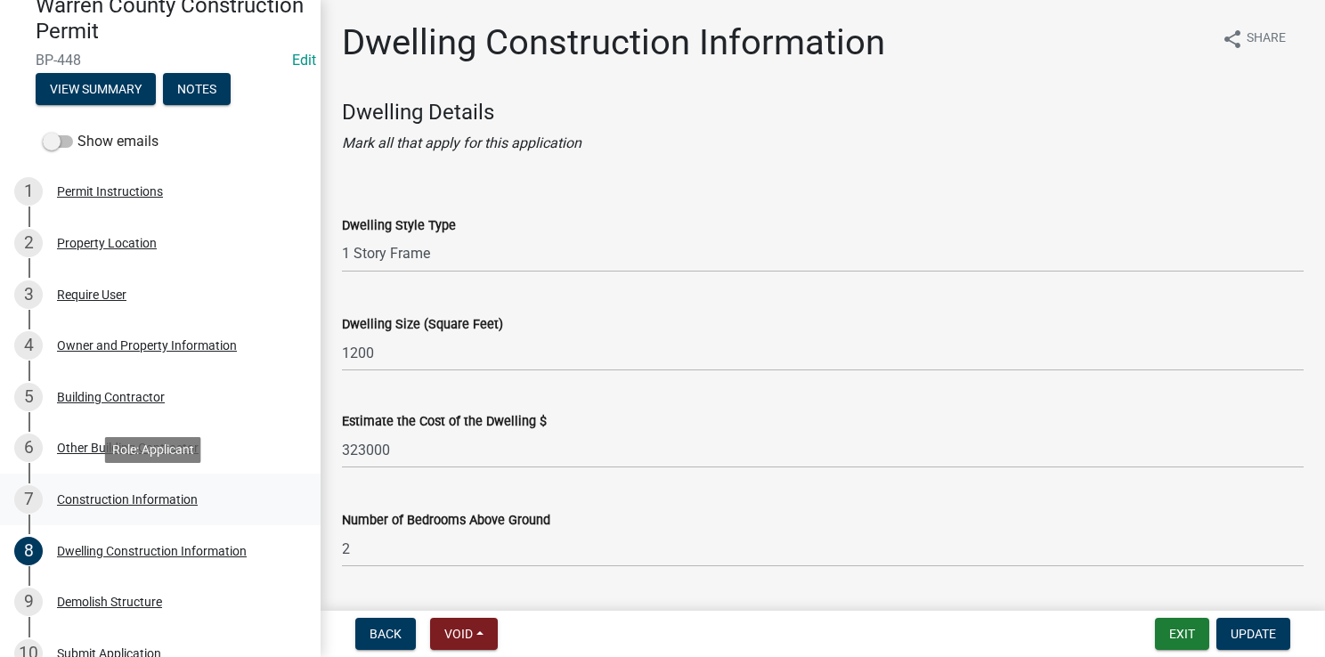
click at [112, 493] on div "Construction Information" at bounding box center [127, 499] width 141 height 12
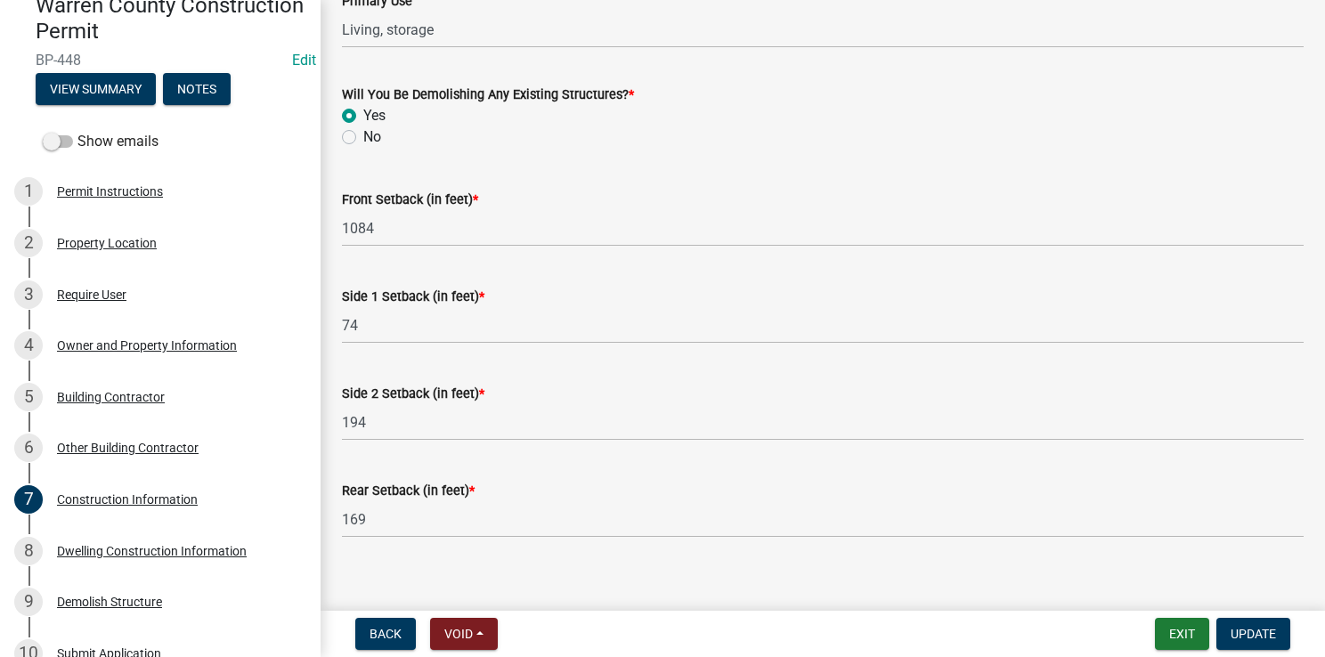
scroll to position [730, 0]
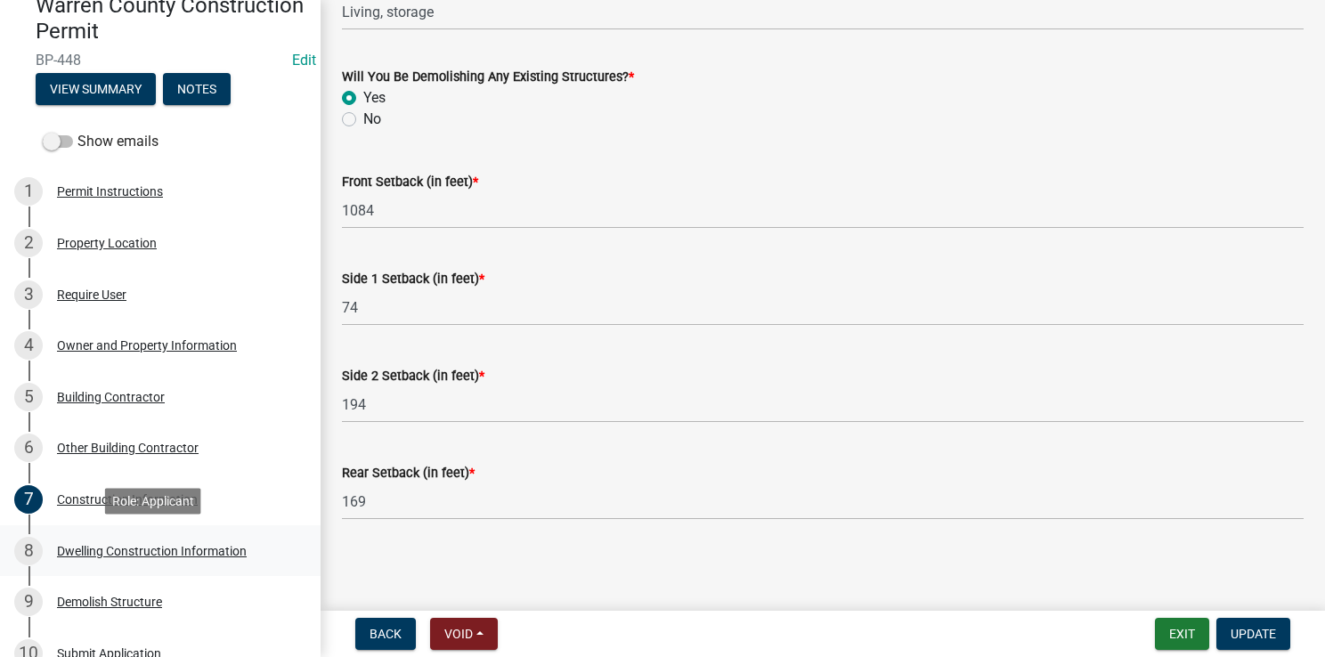
click at [159, 528] on div "Dwelling Construction Information" at bounding box center [152, 551] width 190 height 12
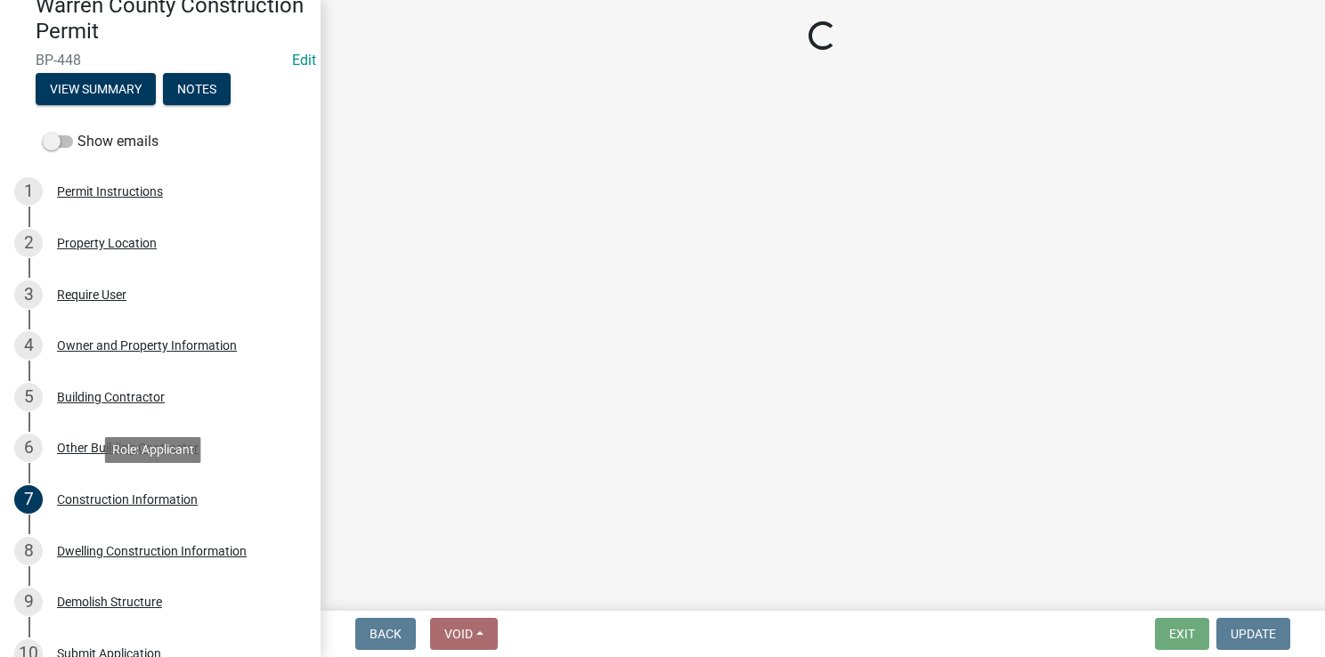
select select "6be2891c-b014-4eb5-8316-9de7191813e4"
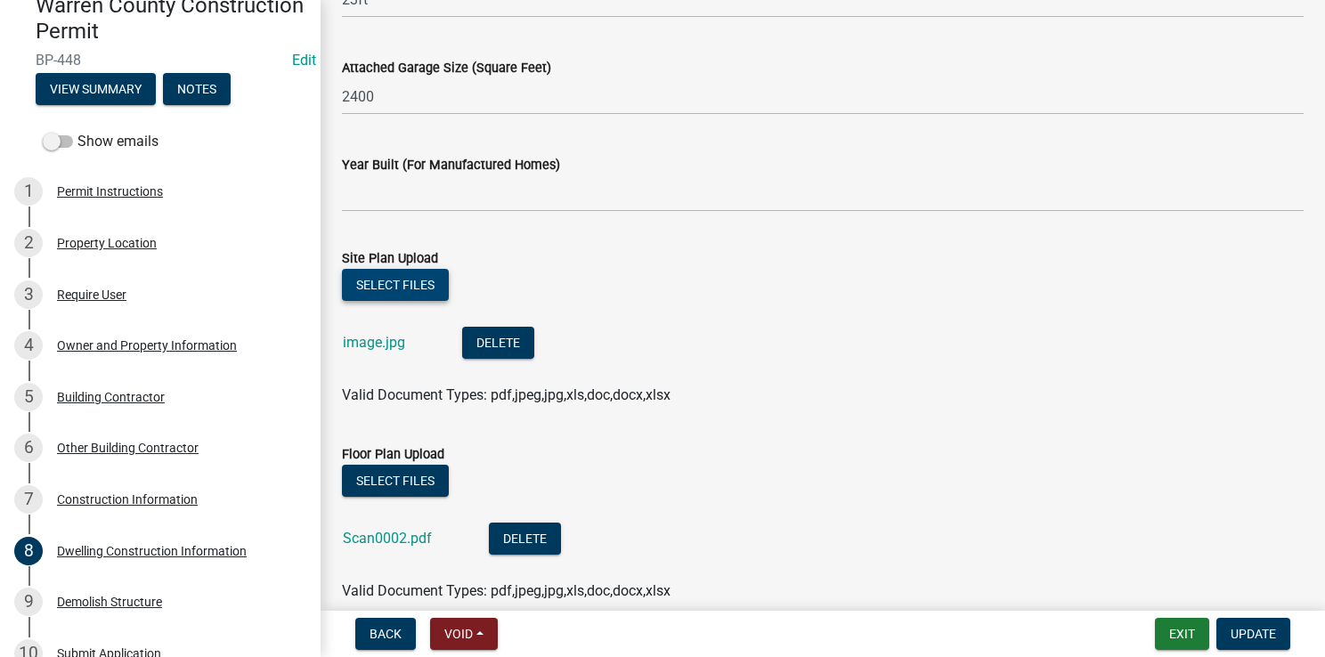
scroll to position [1158, 0]
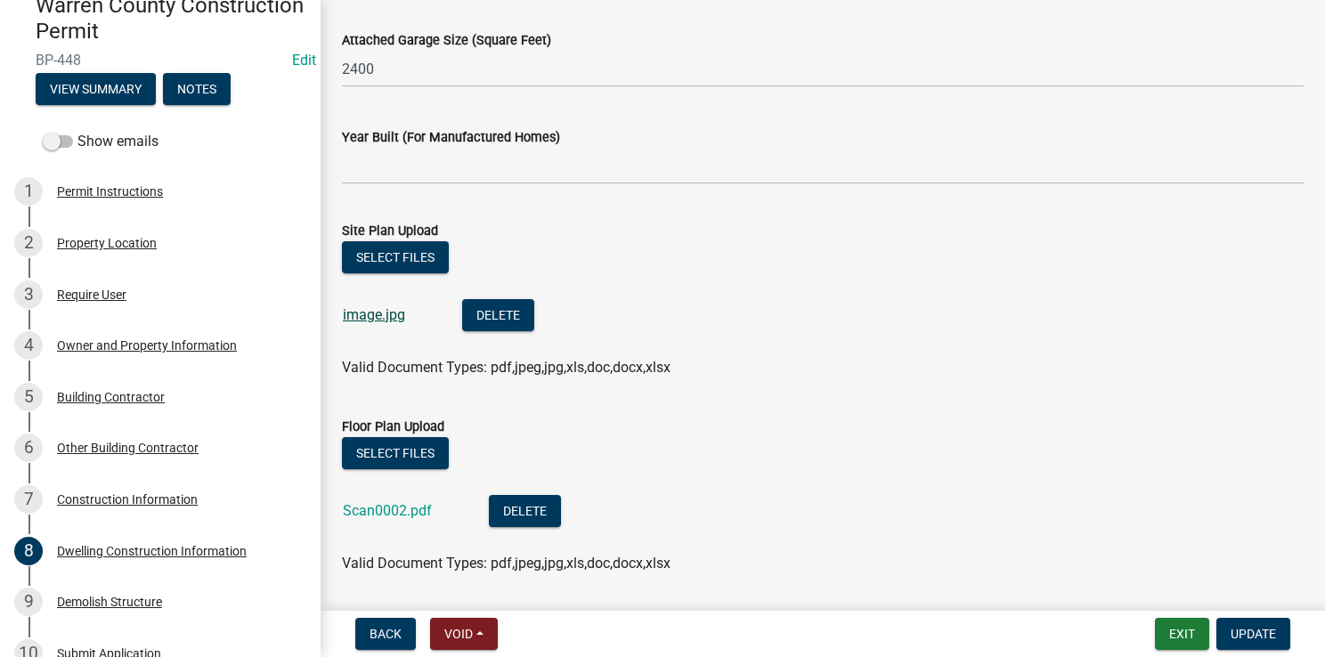
click at [374, 312] on link "image.jpg" at bounding box center [374, 314] width 62 height 17
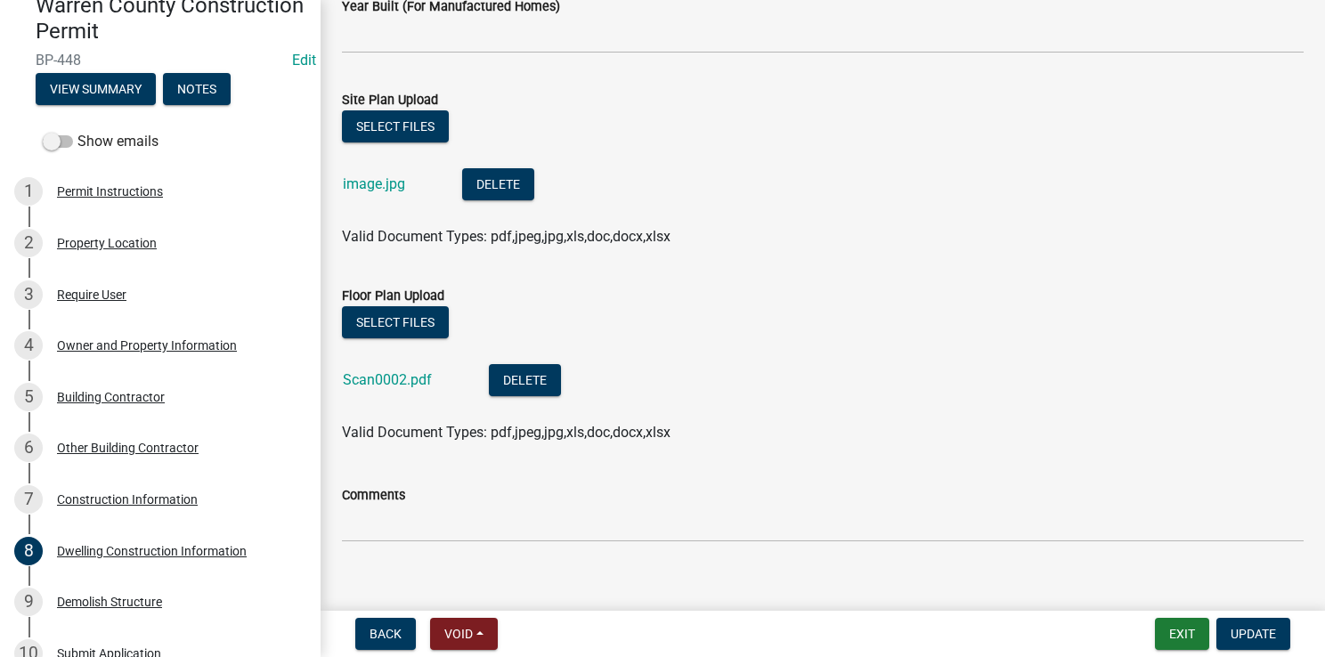
scroll to position [1310, 0]
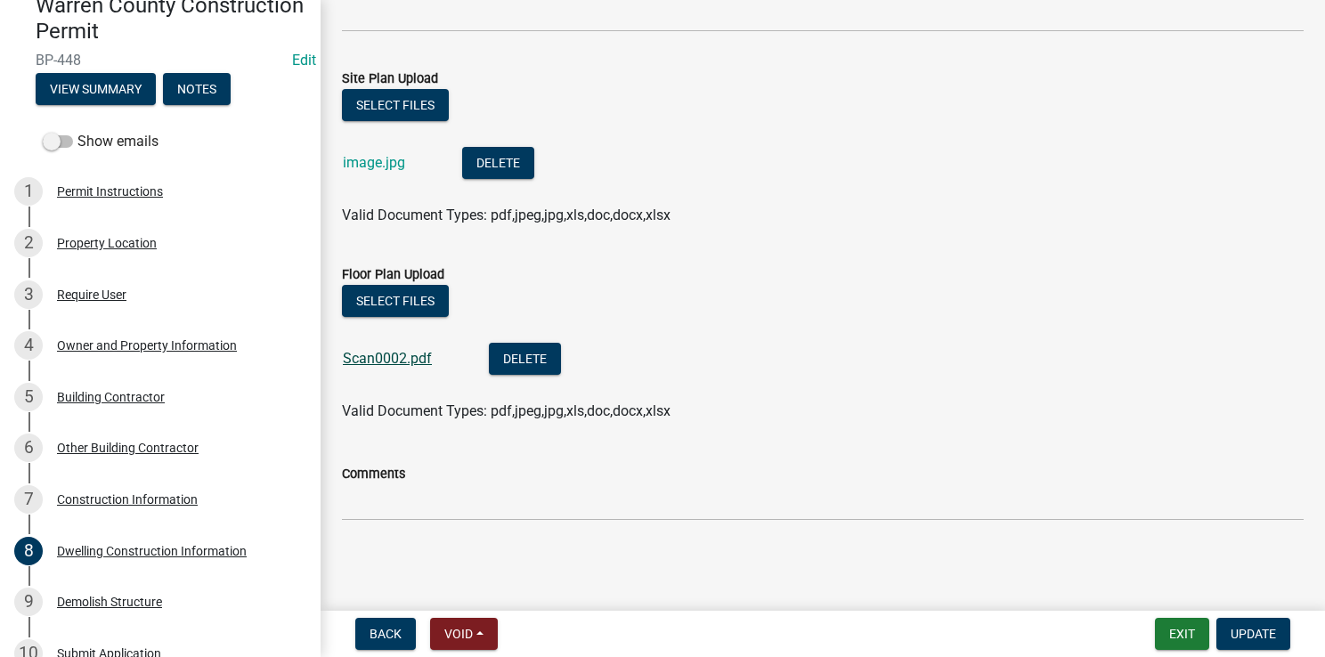
click at [395, 354] on link "Scan0002.pdf" at bounding box center [387, 358] width 89 height 17
click at [135, 495] on div "Construction Information" at bounding box center [127, 499] width 141 height 12
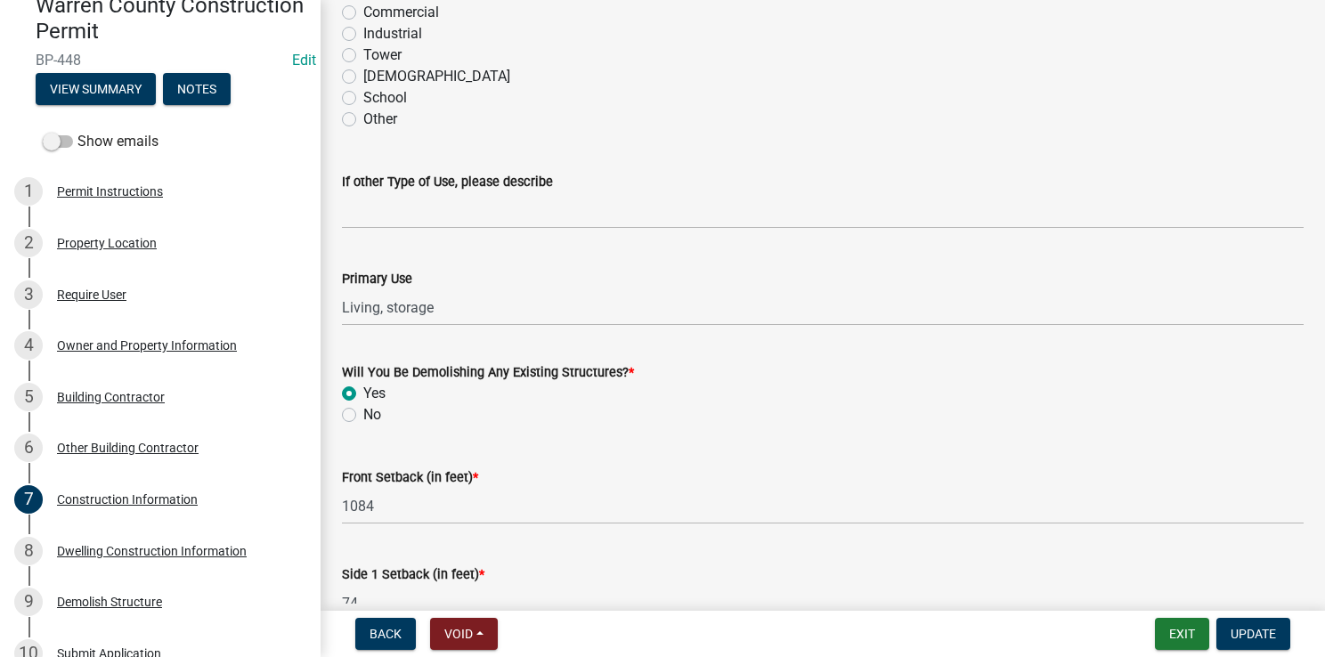
scroll to position [445, 0]
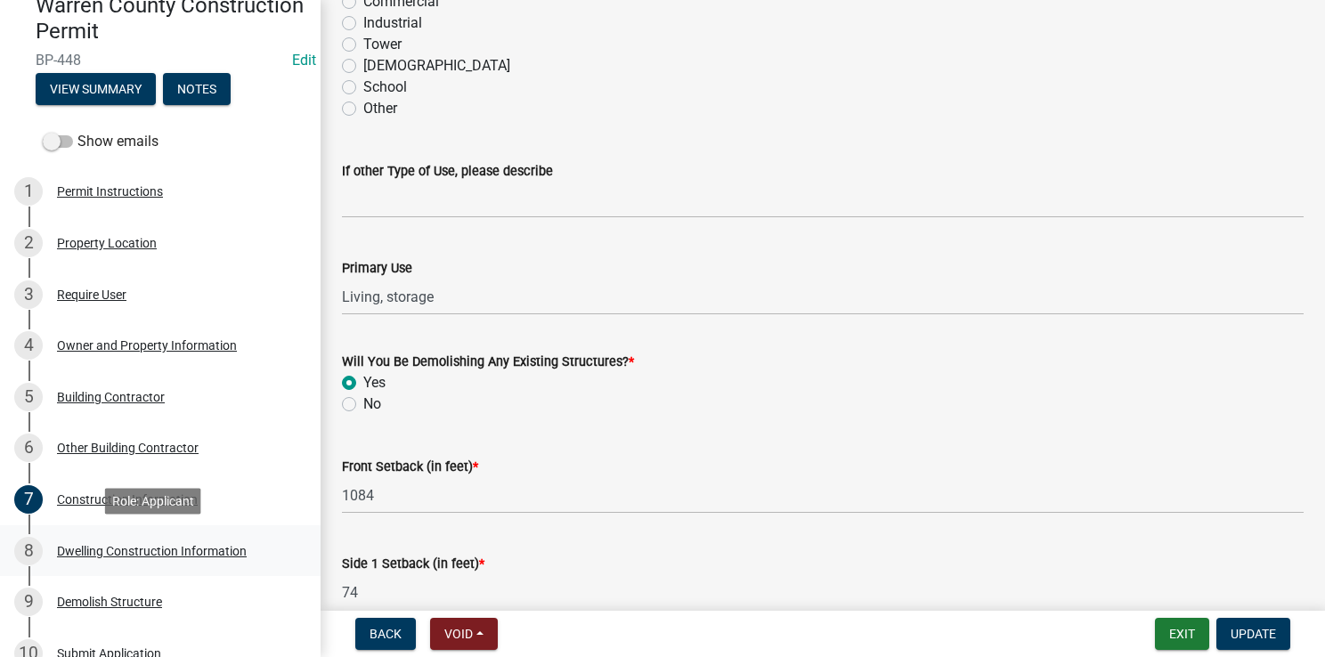
click at [126, 528] on div "Dwelling Construction Information" at bounding box center [152, 551] width 190 height 12
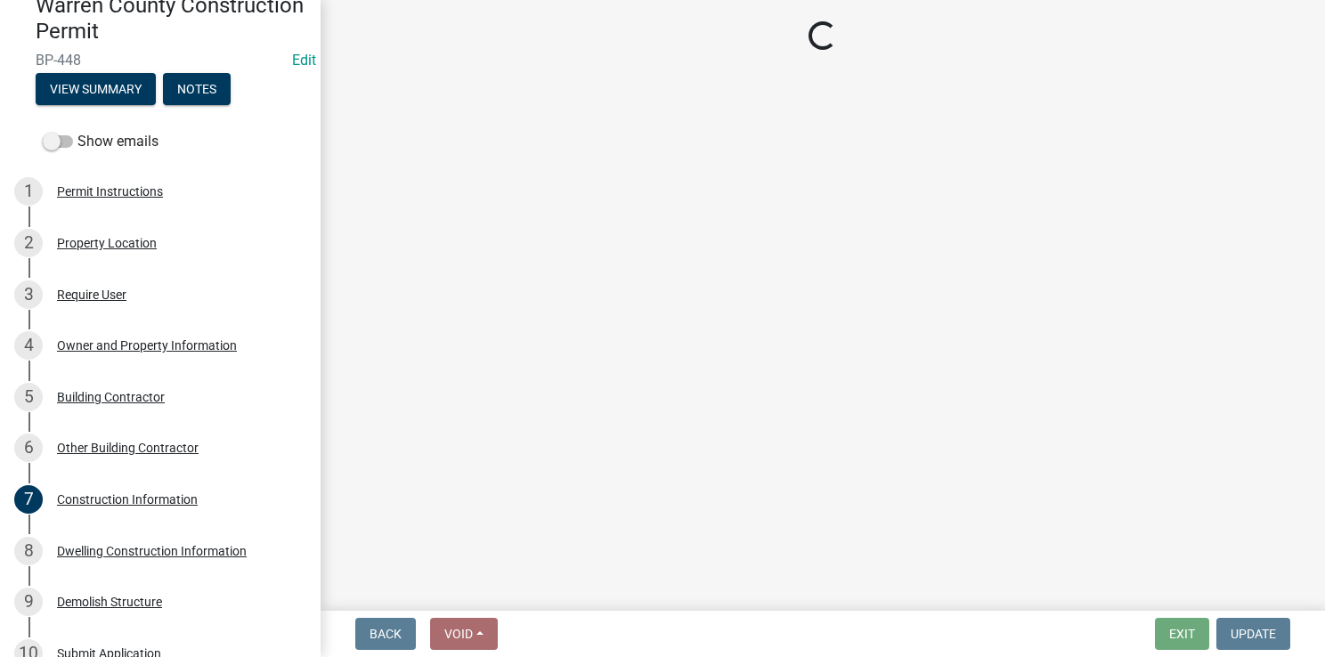
select select "6be2891c-b014-4eb5-8316-9de7191813e4"
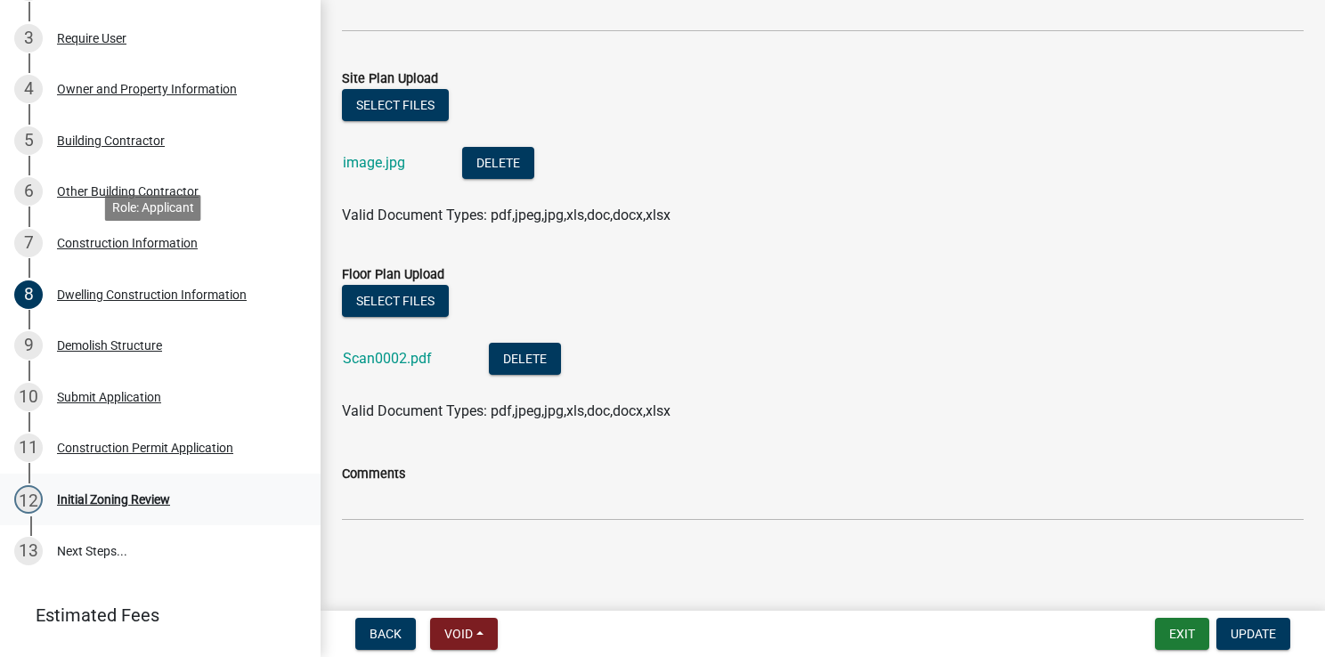
scroll to position [445, 0]
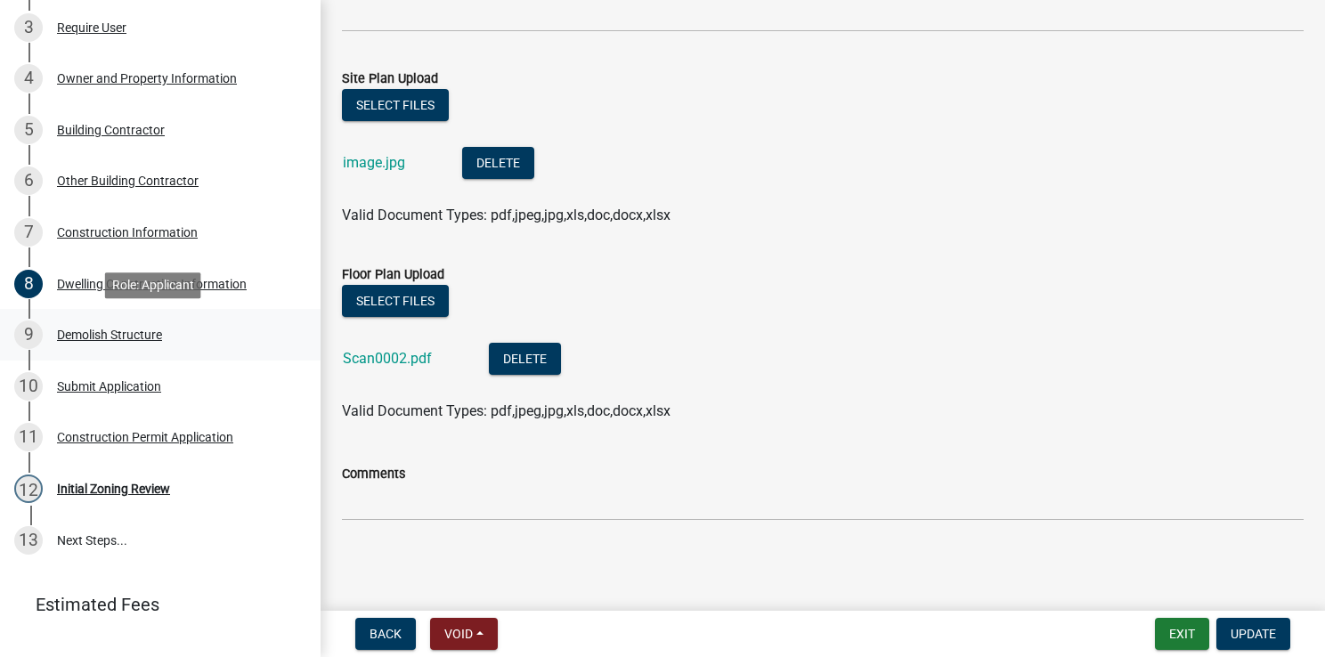
click at [133, 339] on div "Demolish Structure" at bounding box center [109, 335] width 105 height 12
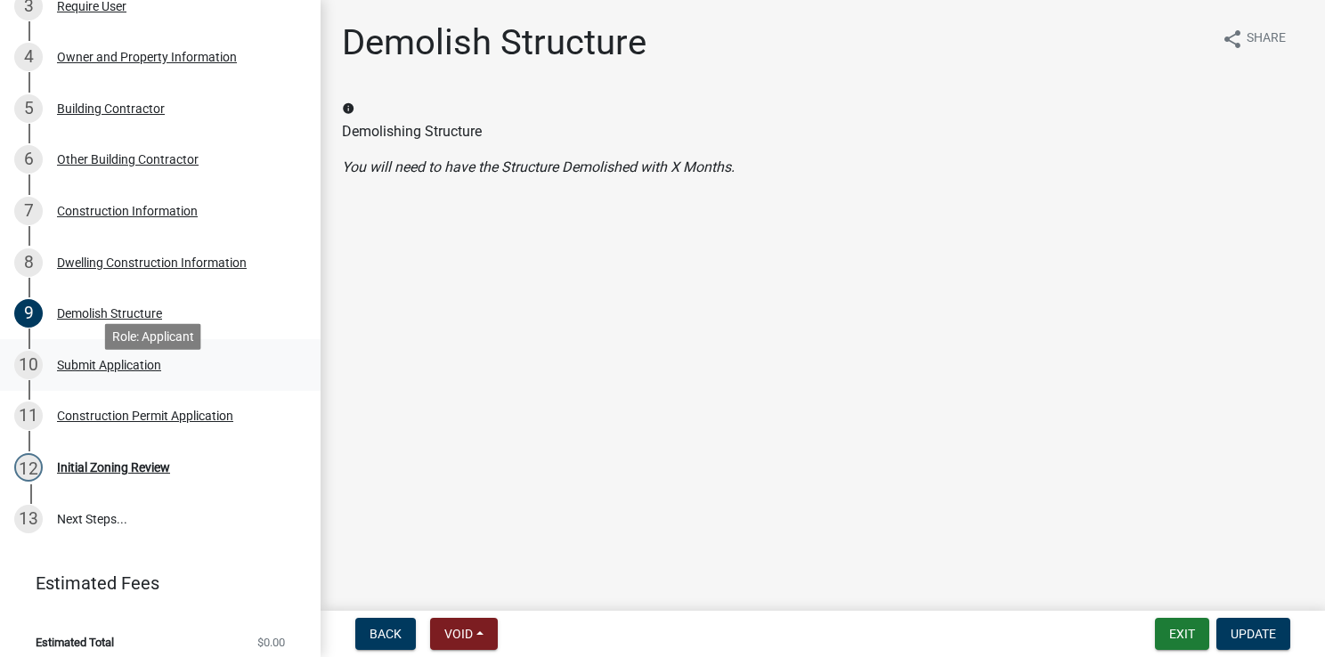
scroll to position [479, 0]
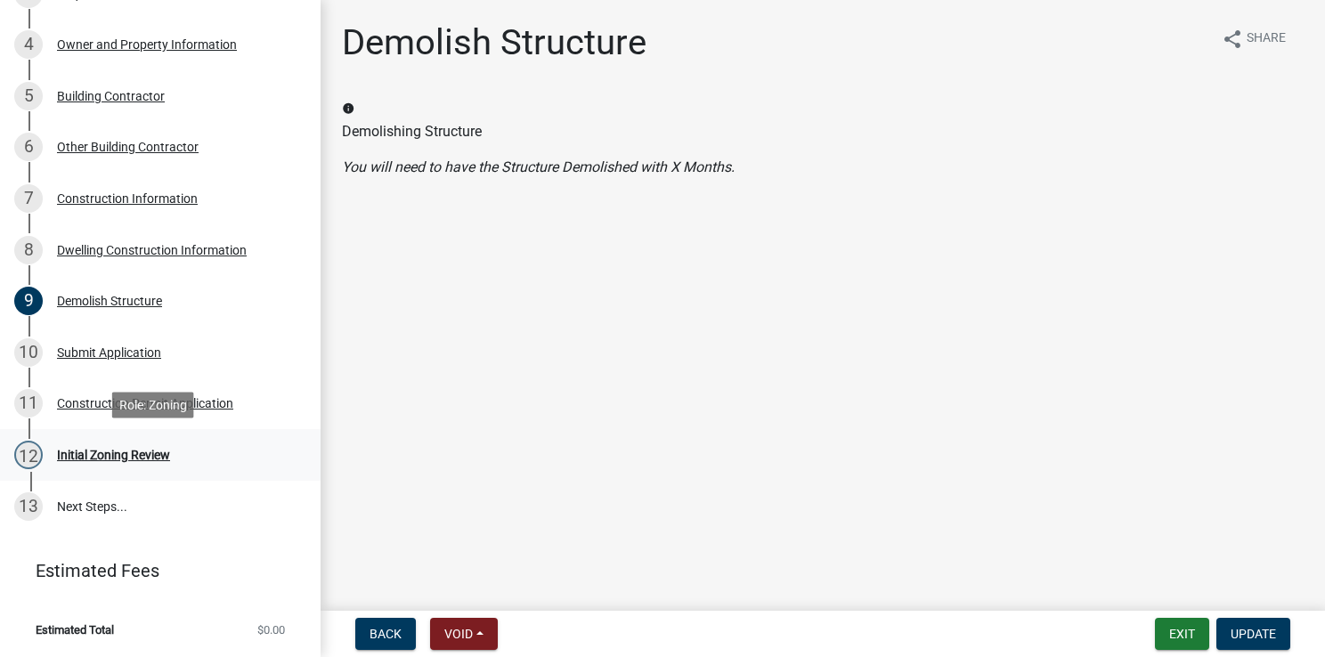
click at [98, 450] on div "Initial Zoning Review" at bounding box center [113, 455] width 113 height 12
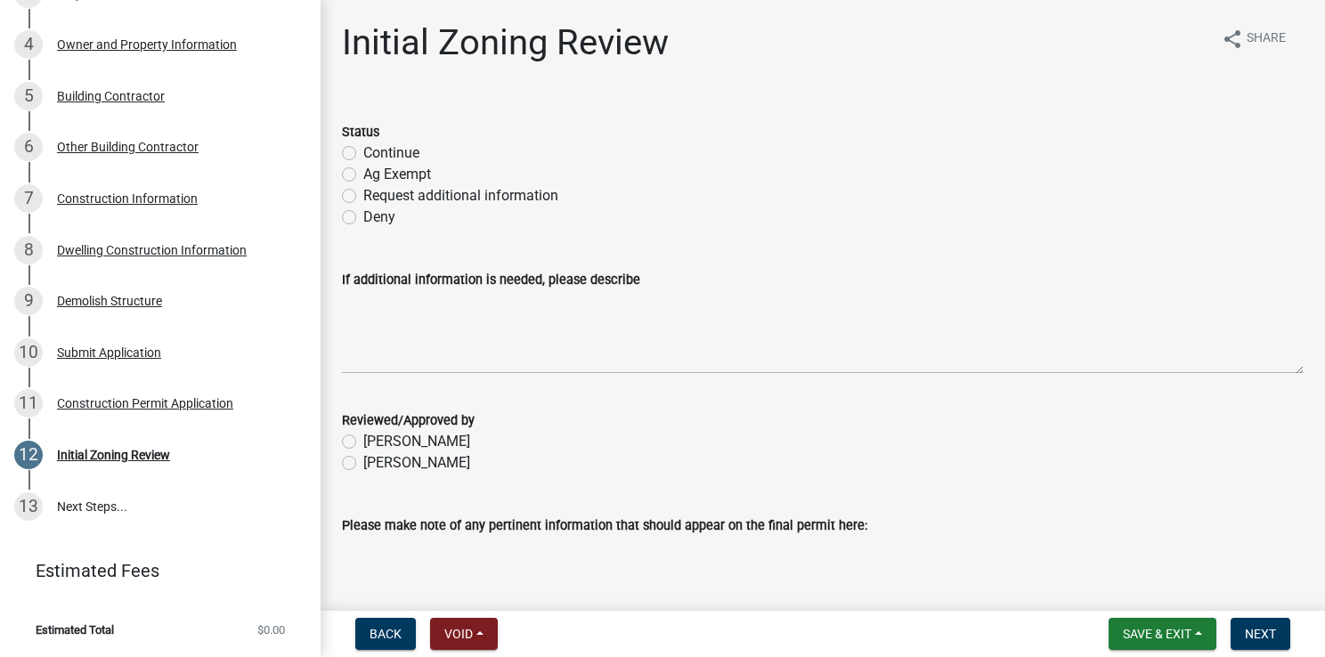
click at [363, 195] on label "Request additional information" at bounding box center [460, 195] width 195 height 21
click at [363, 195] on input "Request additional information" at bounding box center [369, 191] width 12 height 12
radio input "true"
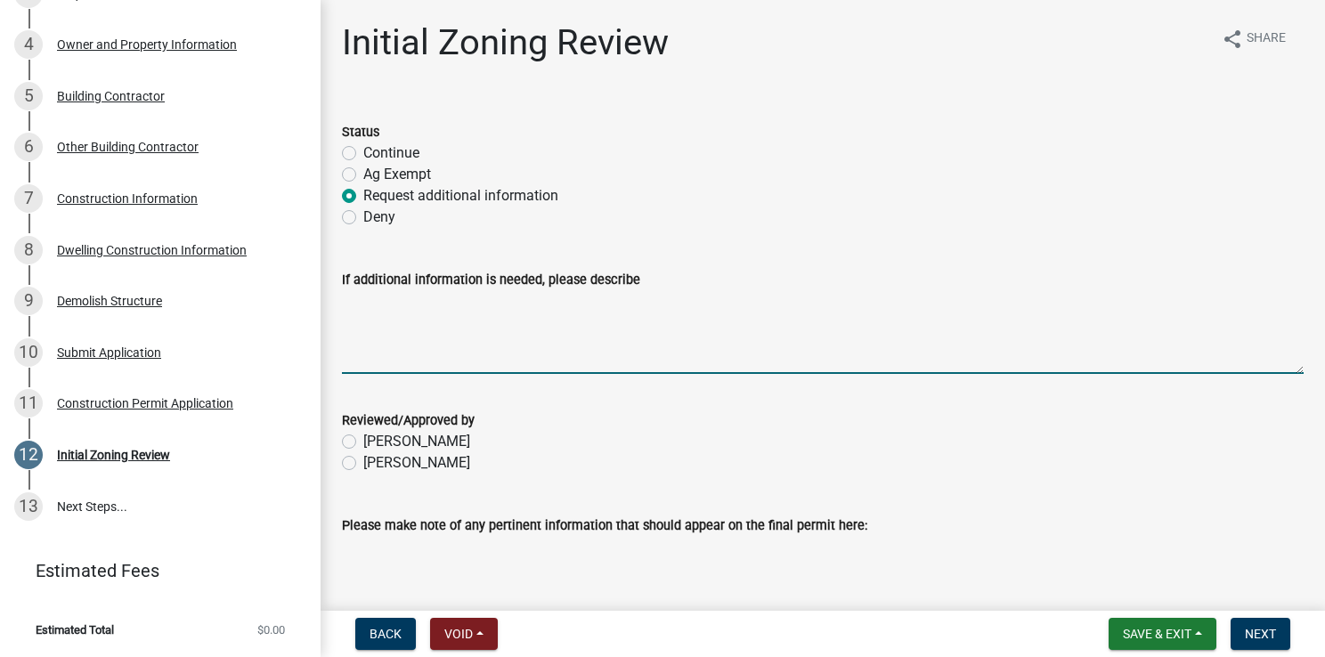
click at [352, 305] on textarea "If additional information is needed, please describe" at bounding box center [823, 332] width 962 height 84
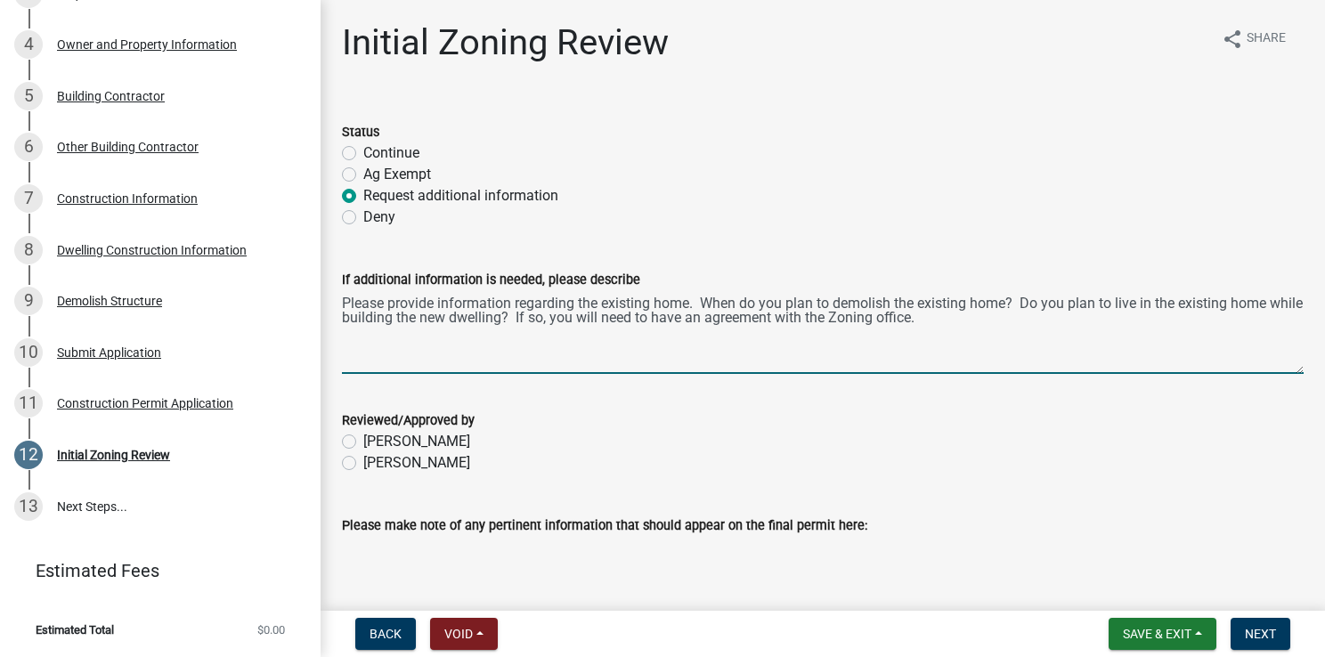
click at [697, 307] on textarea "Please provide information regarding the existing home. When do you plan to dem…" at bounding box center [823, 332] width 962 height 84
click at [704, 300] on textarea "Please provide information regarding the existing home. When do you plan to dem…" at bounding box center [823, 332] width 962 height 84
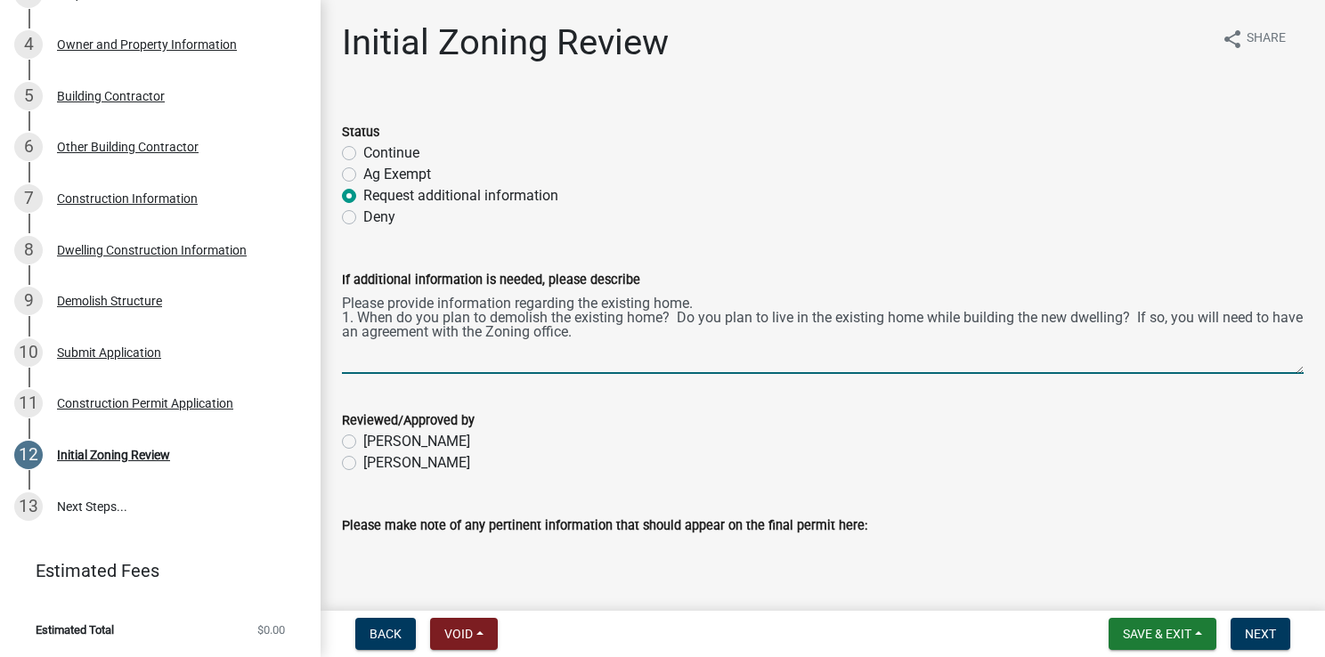
click at [684, 322] on textarea "Please provide information regarding the existing home. 1. When do you plan to …" at bounding box center [823, 332] width 962 height 84
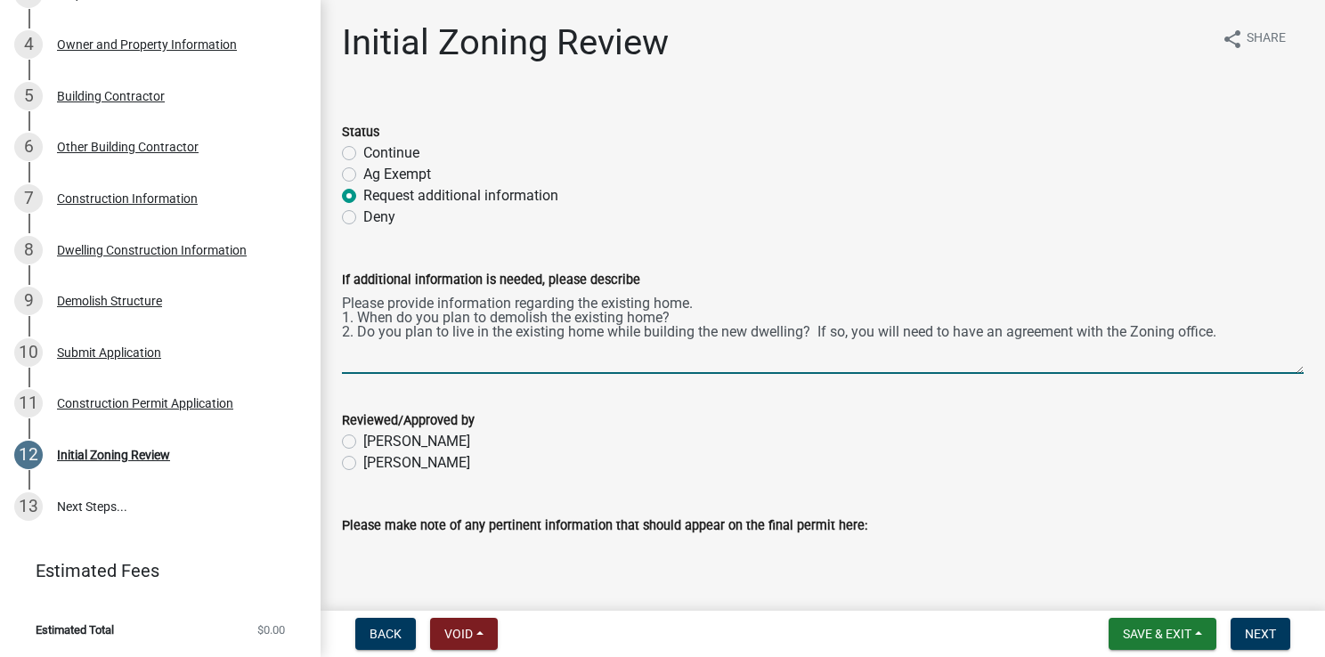
type textarea "Please provide information regarding the existing home. 1. When do you plan to …"
click at [1083, 528] on span "Save & Exit" at bounding box center [1157, 634] width 69 height 14
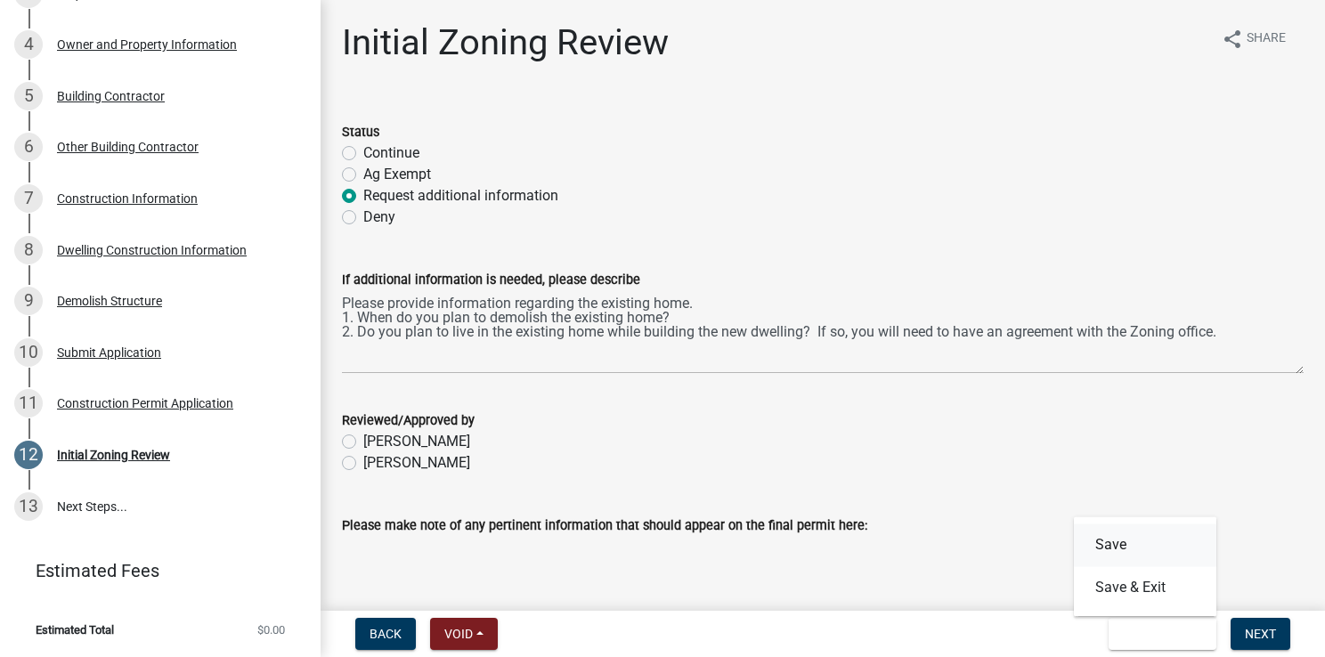
click at [1083, 528] on button "Save" at bounding box center [1145, 545] width 143 height 43
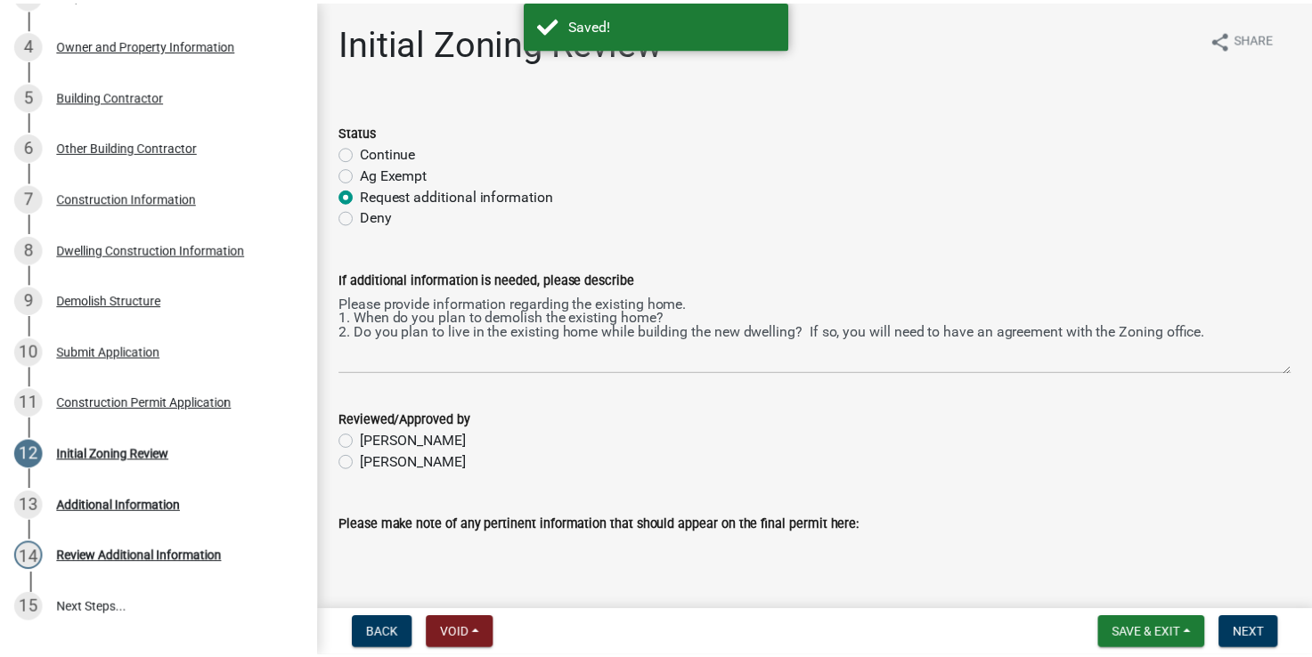
scroll to position [582, 0]
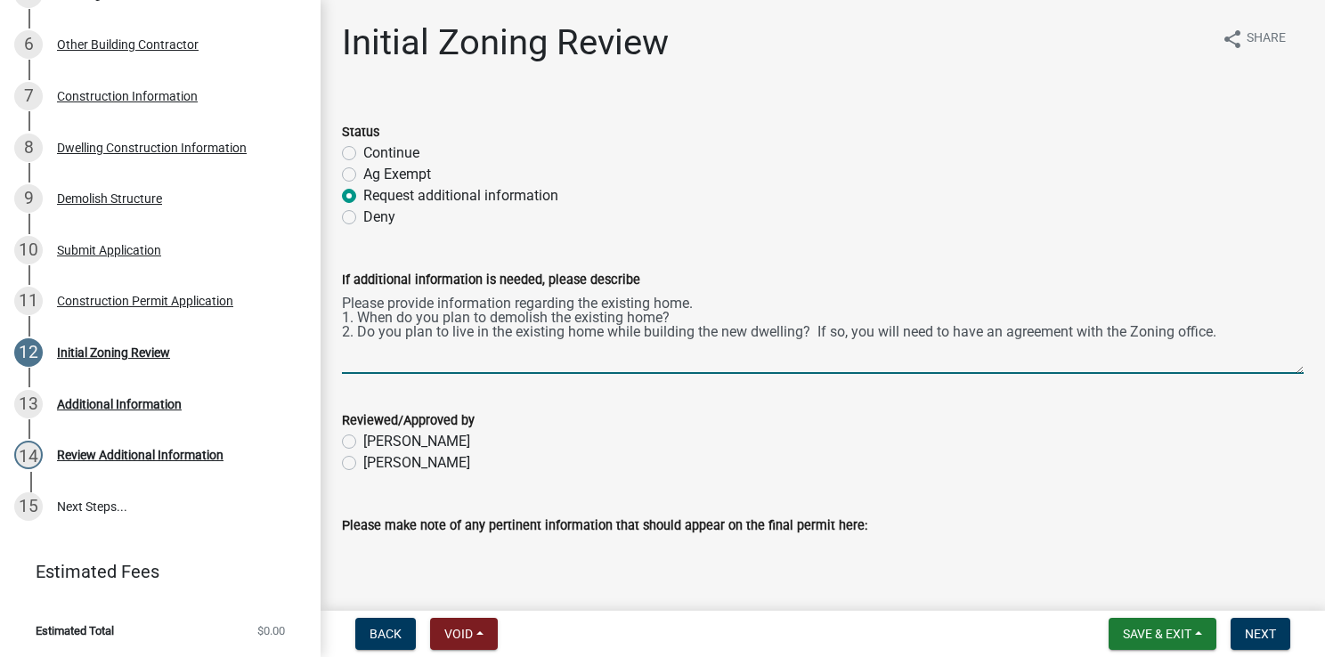
click at [352, 354] on textarea "Please provide information regarding the existing home. 1. When do you plan to …" at bounding box center [823, 332] width 962 height 84
click at [1083, 336] on textarea "Please provide information regarding the existing home. 1. When do you plan to …" at bounding box center [823, 332] width 962 height 84
click at [1083, 330] on textarea "Please provide information regarding the existing home. 1. When do you plan to …" at bounding box center [823, 332] width 962 height 84
click at [441, 302] on textarea "Please provide information regarding the existing home. 1. When do you plan to …" at bounding box center [823, 332] width 962 height 84
click at [595, 302] on textarea "Please provide the following information regarding the existing home. 1. When d…" at bounding box center [823, 332] width 962 height 84
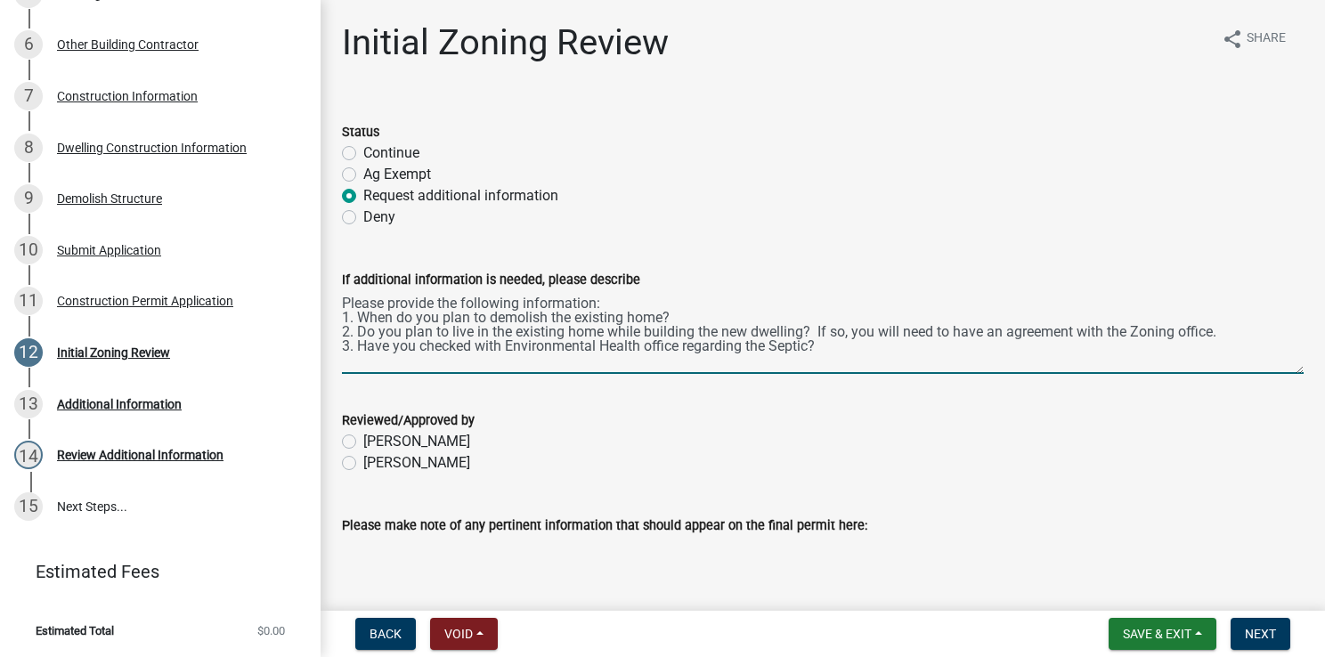
click at [851, 331] on textarea "Please provide the following information: 1. When do you plan to demolish the e…" at bounding box center [823, 332] width 962 height 84
click at [958, 332] on textarea "Please provide the following information: 1. When do you plan to demolish the e…" at bounding box center [823, 332] width 962 height 84
type textarea "Please provide the following information: 1. When do you plan to demolish the e…"
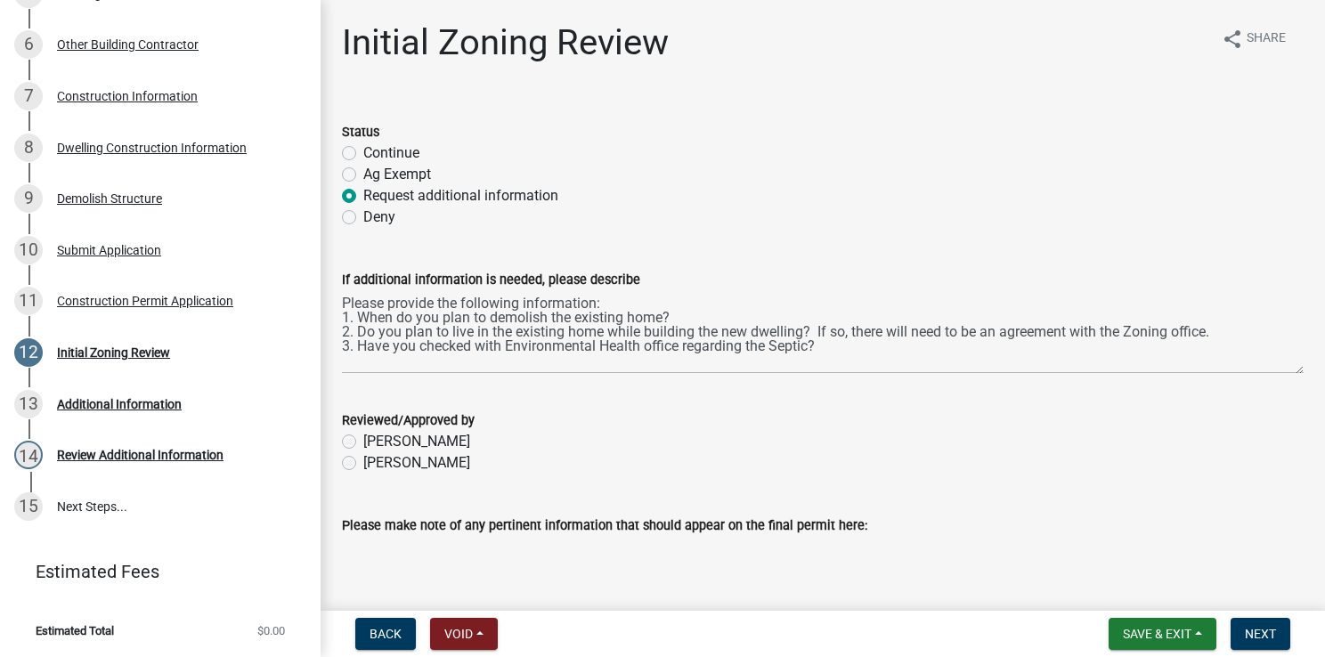
click at [363, 465] on label "[PERSON_NAME]" at bounding box center [416, 462] width 107 height 21
click at [363, 464] on input "[PERSON_NAME]" at bounding box center [369, 458] width 12 height 12
radio input "true"
click at [1083, 528] on button "Next" at bounding box center [1261, 634] width 60 height 32
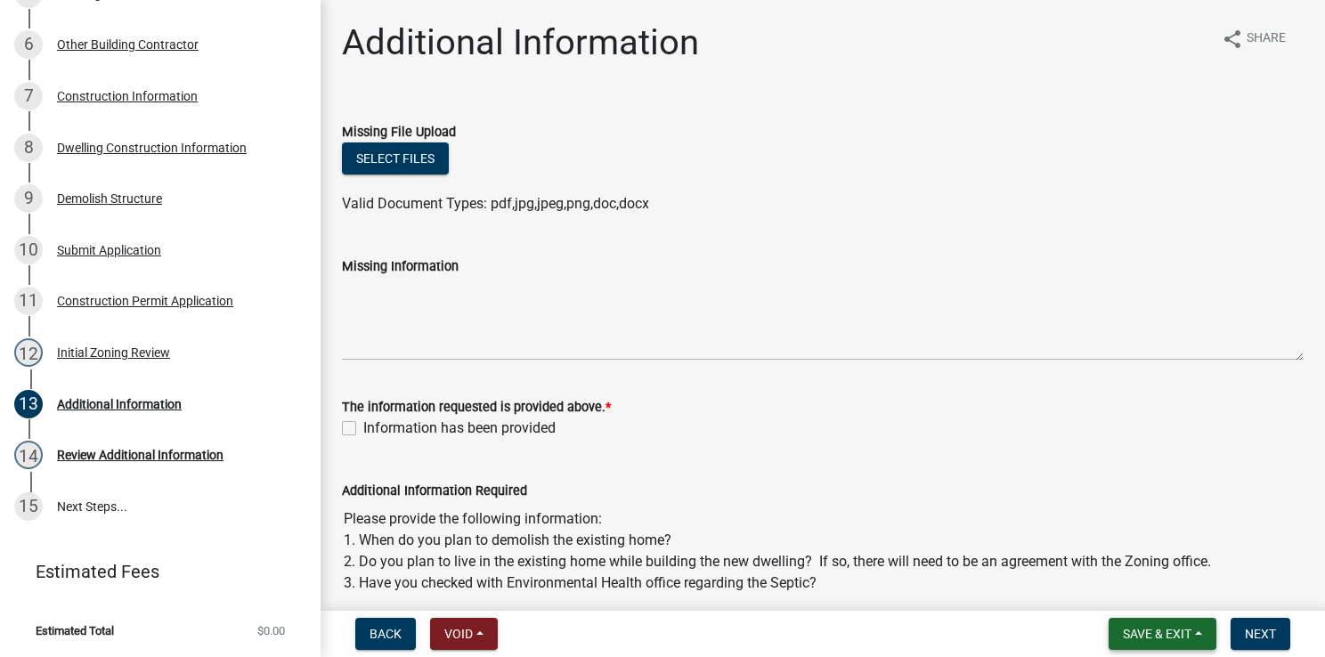
click at [1083, 528] on span "Save & Exit" at bounding box center [1157, 634] width 69 height 14
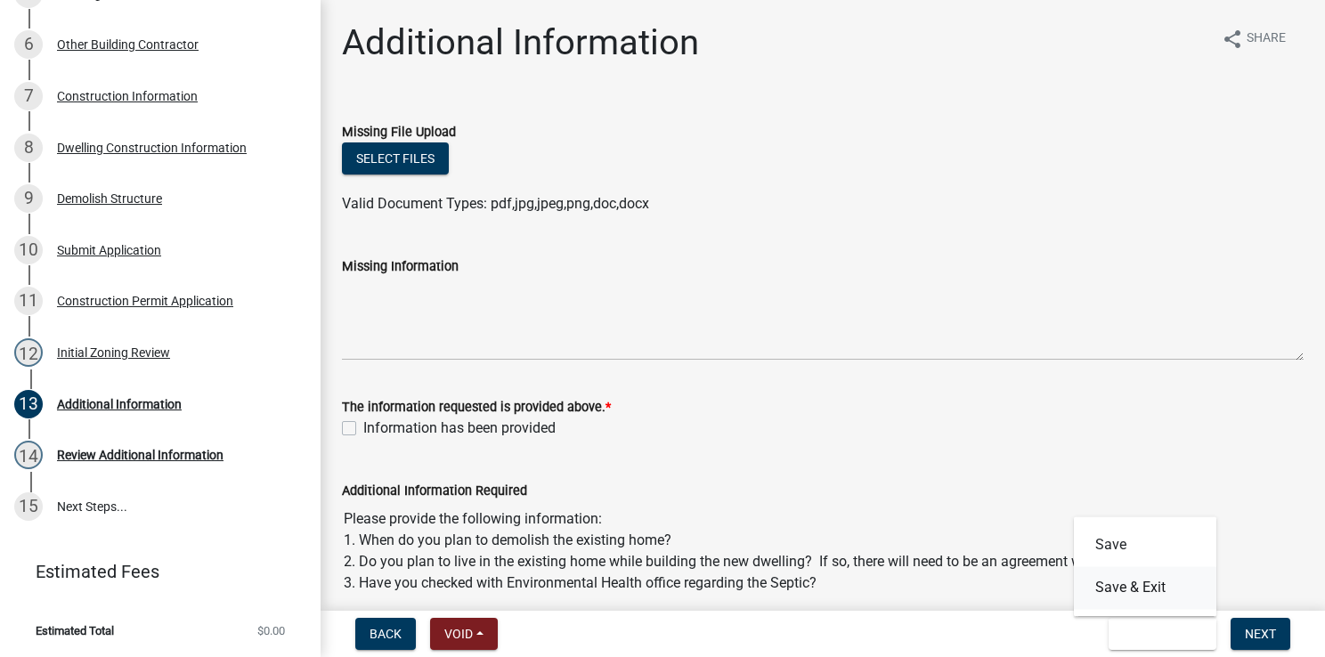
click at [1083, 528] on button "Save & Exit" at bounding box center [1145, 587] width 143 height 43
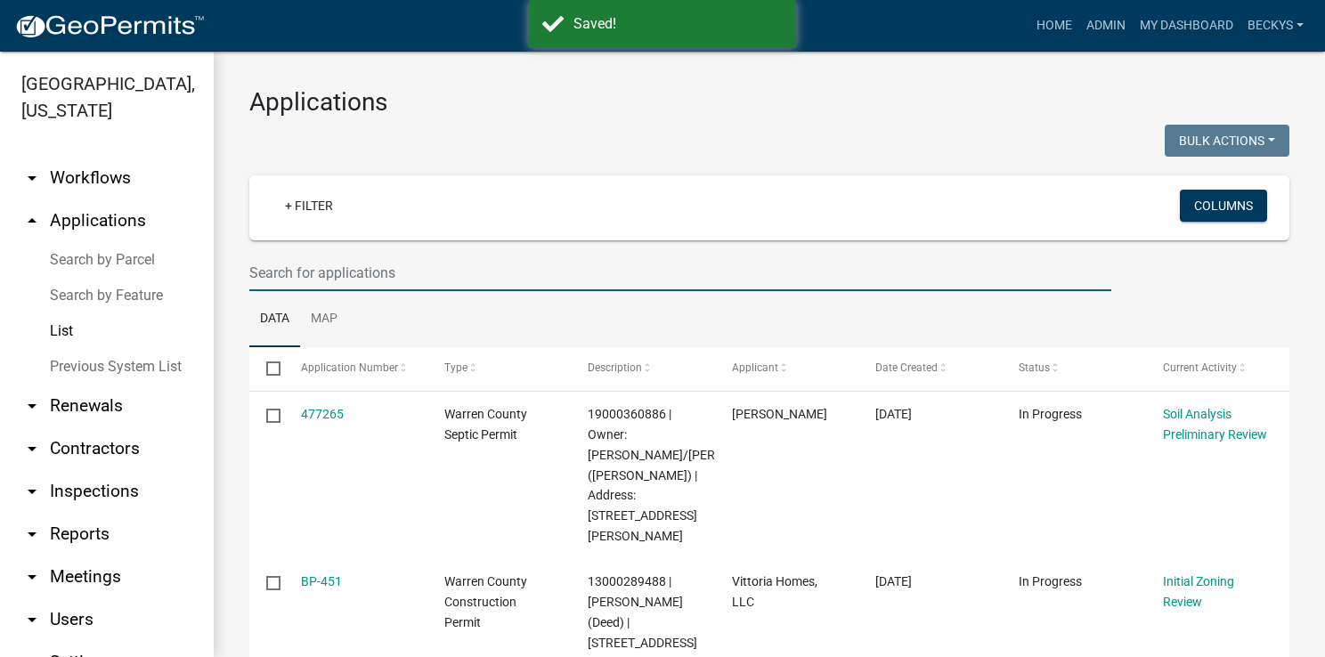
click at [260, 281] on input "text" at bounding box center [680, 273] width 862 height 37
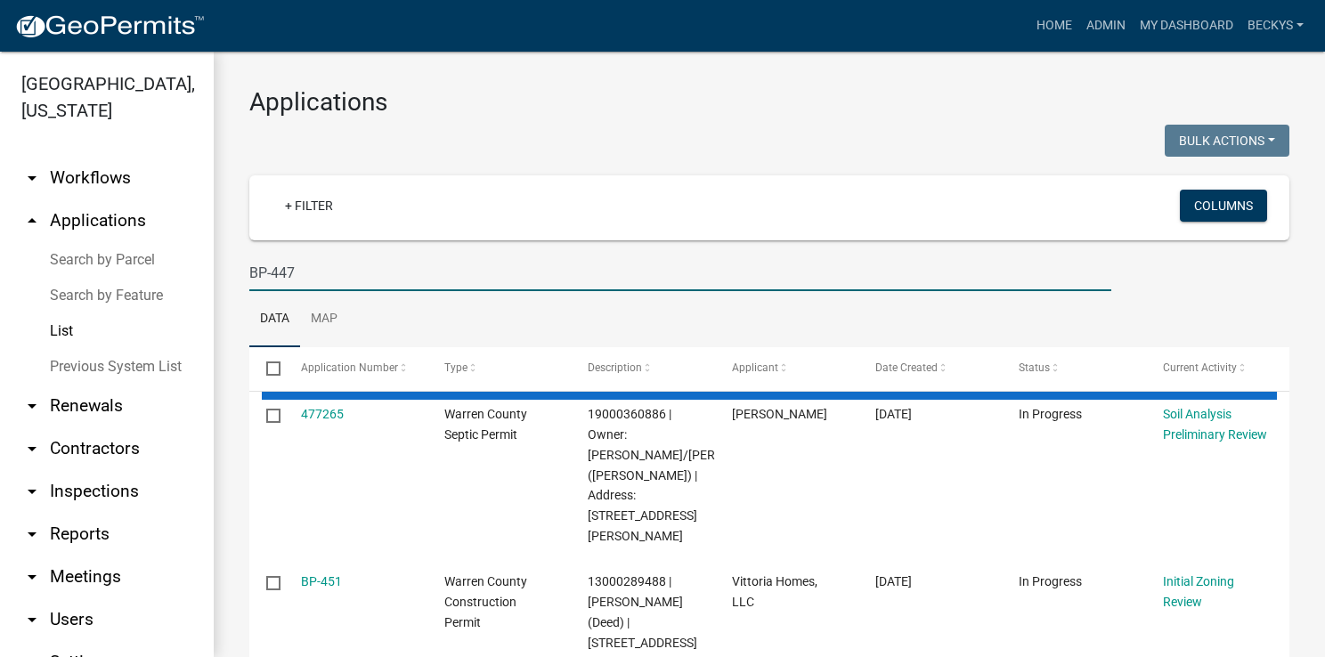
type input "BP-447"
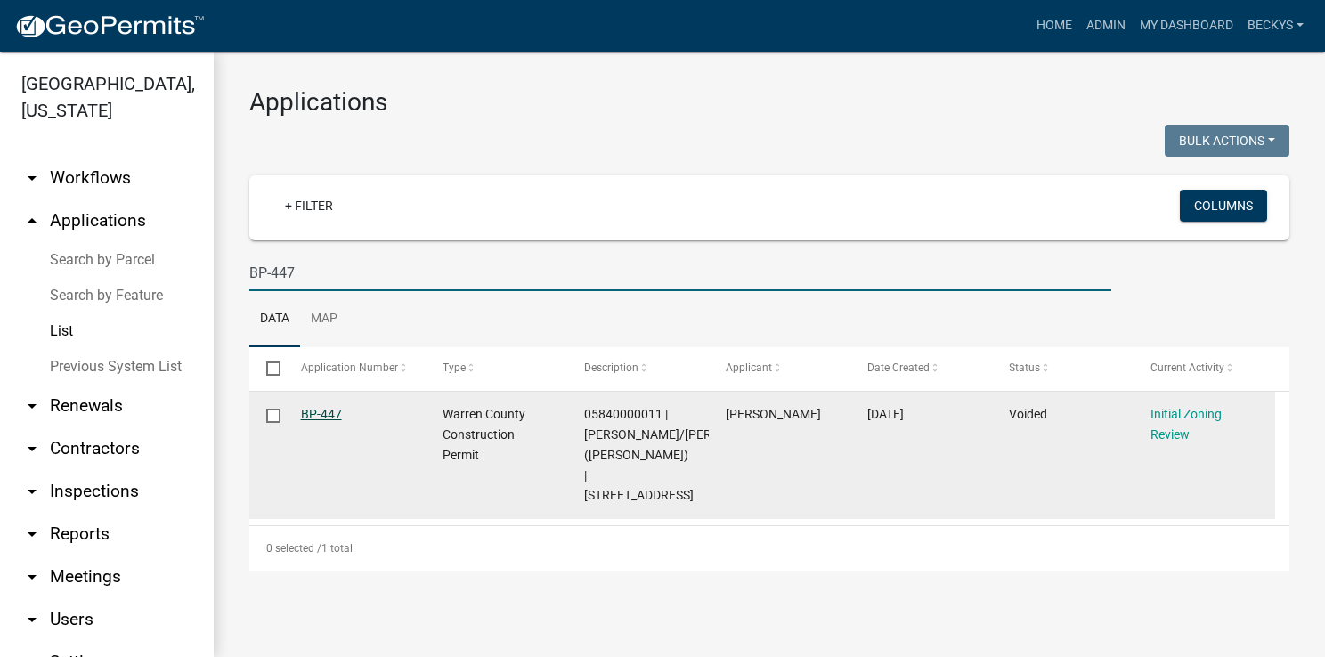
click at [325, 414] on link "BP-447" at bounding box center [321, 414] width 41 height 14
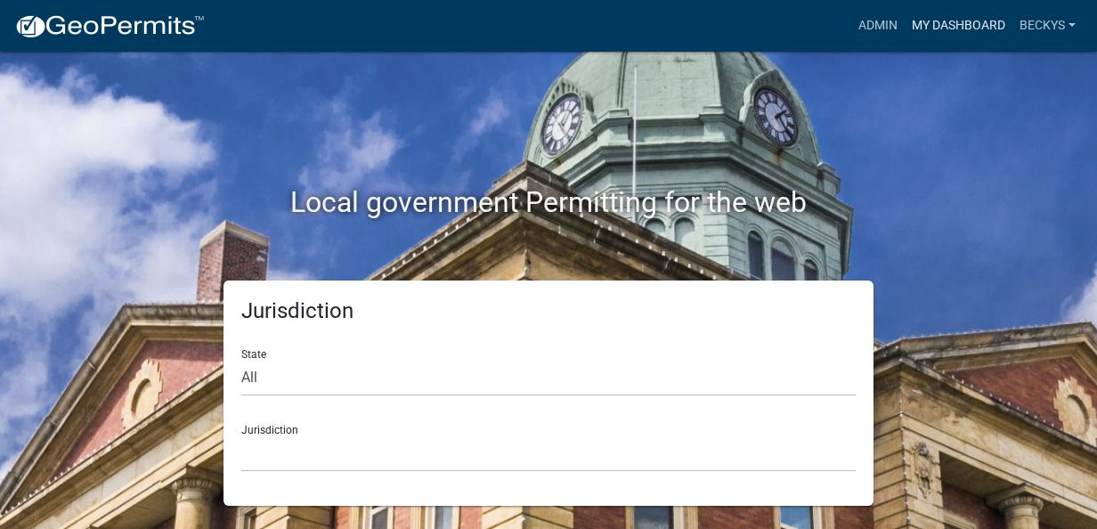
click at [916, 20] on link "My Dashboard" at bounding box center [959, 26] width 108 height 34
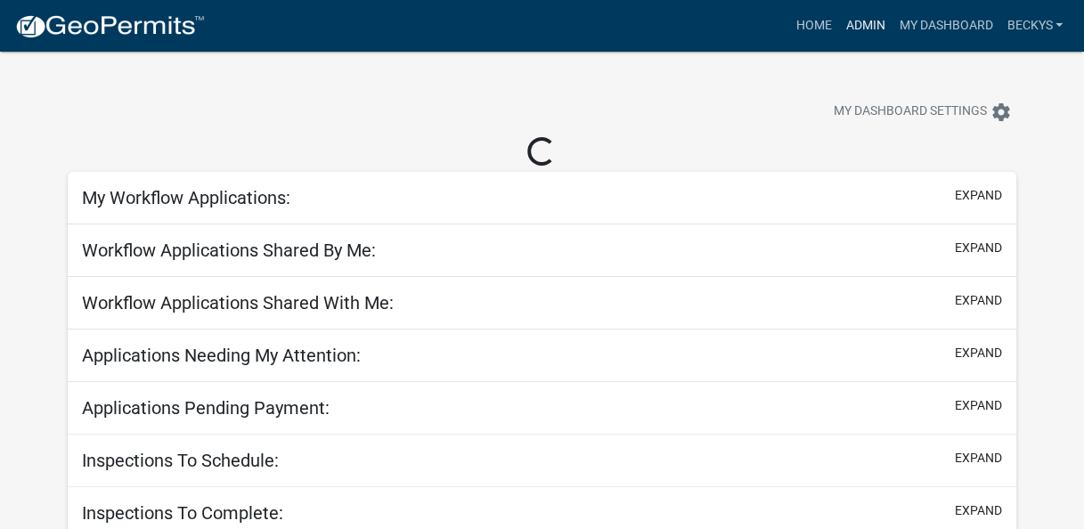
click at [867, 13] on link "Admin" at bounding box center [864, 26] width 53 height 34
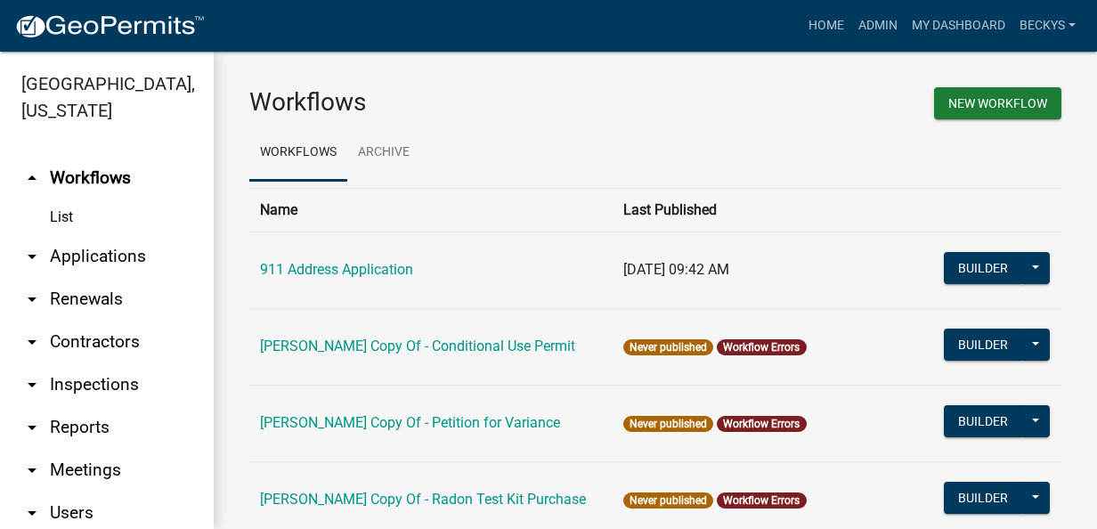
click at [91, 235] on link "arrow_drop_down Applications" at bounding box center [107, 256] width 214 height 43
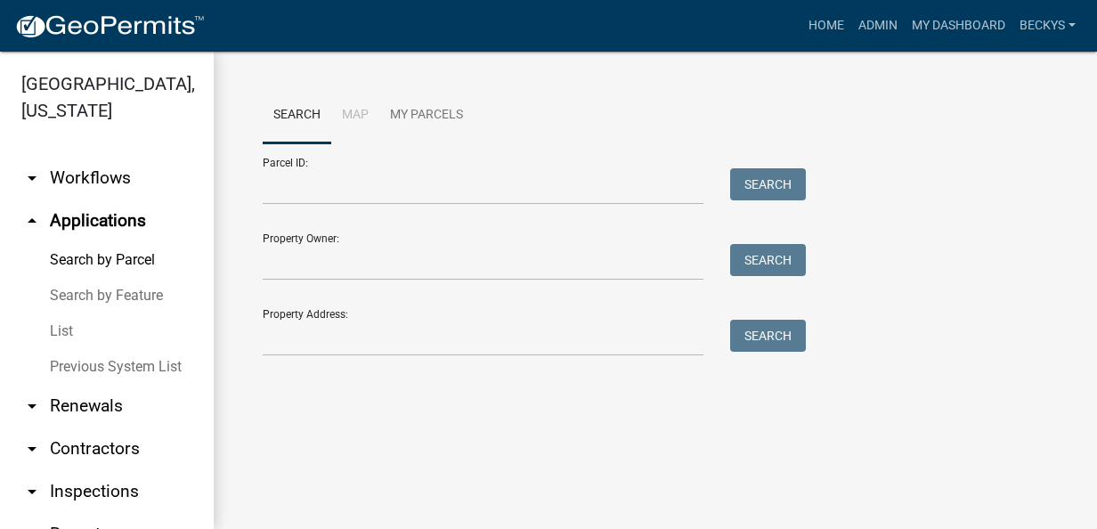
click at [58, 314] on link "List" at bounding box center [107, 332] width 214 height 36
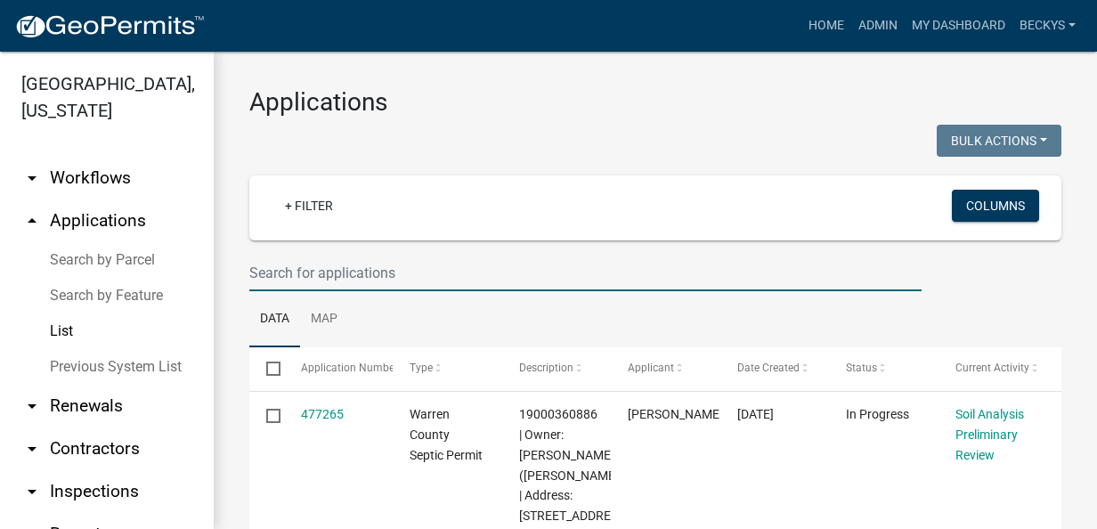
click at [266, 277] on input "text" at bounding box center [585, 273] width 672 height 37
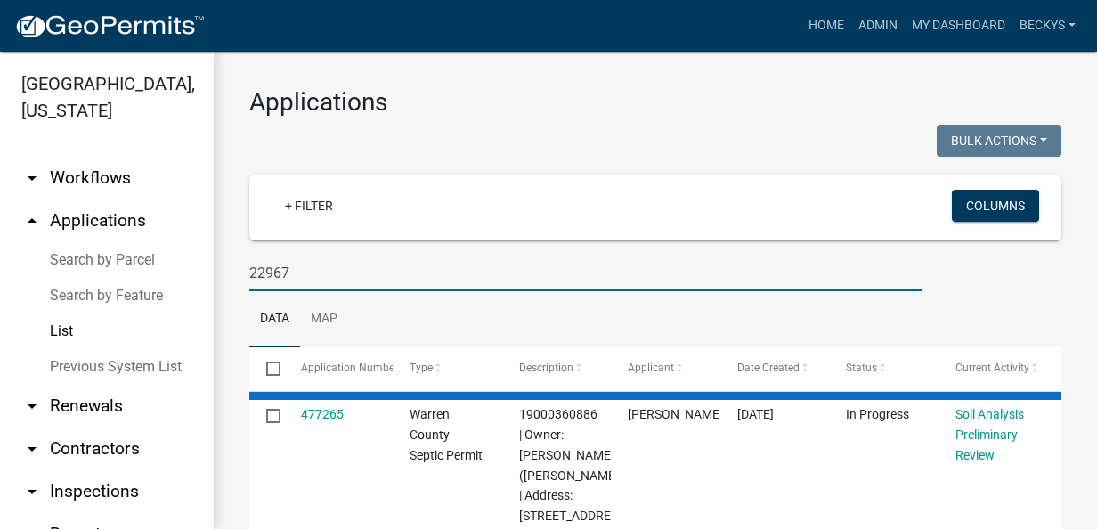
type input "22967"
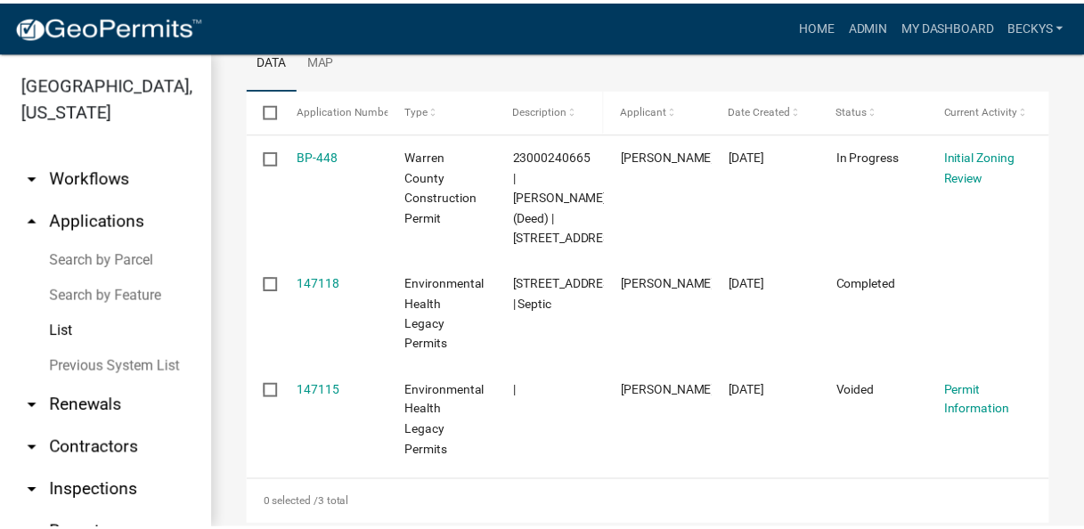
scroll to position [267, 0]
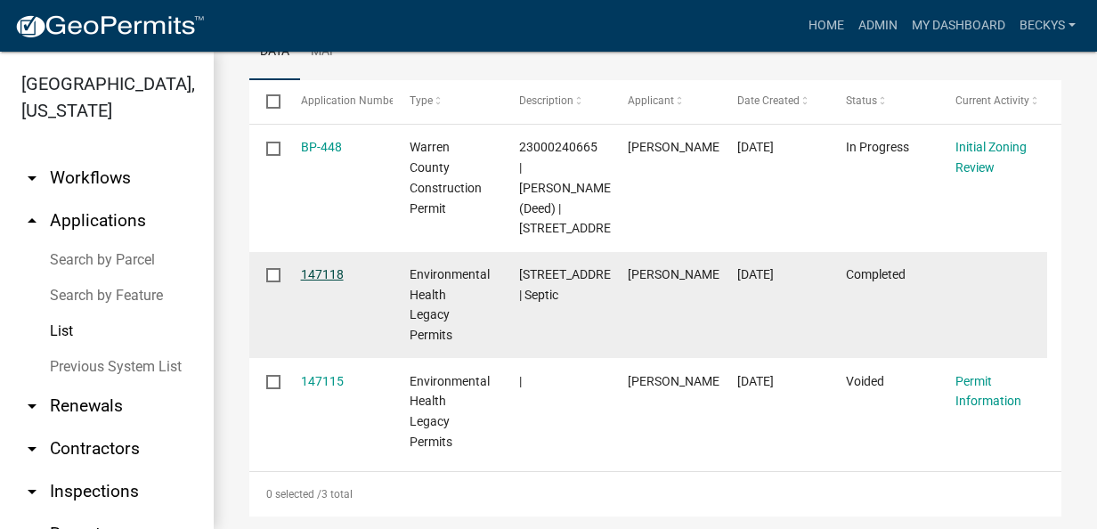
click at [334, 281] on link "147118" at bounding box center [322, 274] width 43 height 14
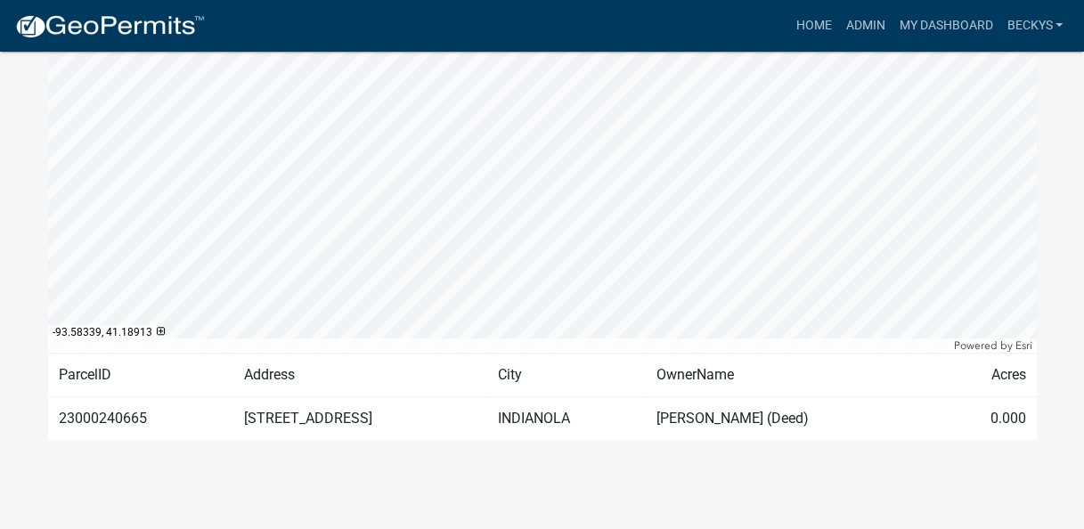
scroll to position [203, 0]
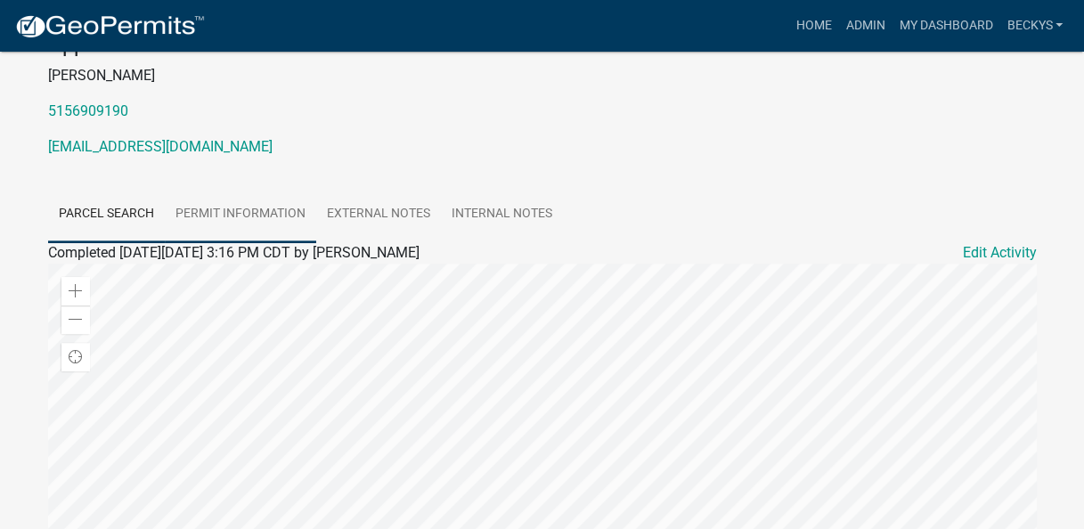
click at [230, 214] on link "Permit Information" at bounding box center [240, 214] width 151 height 57
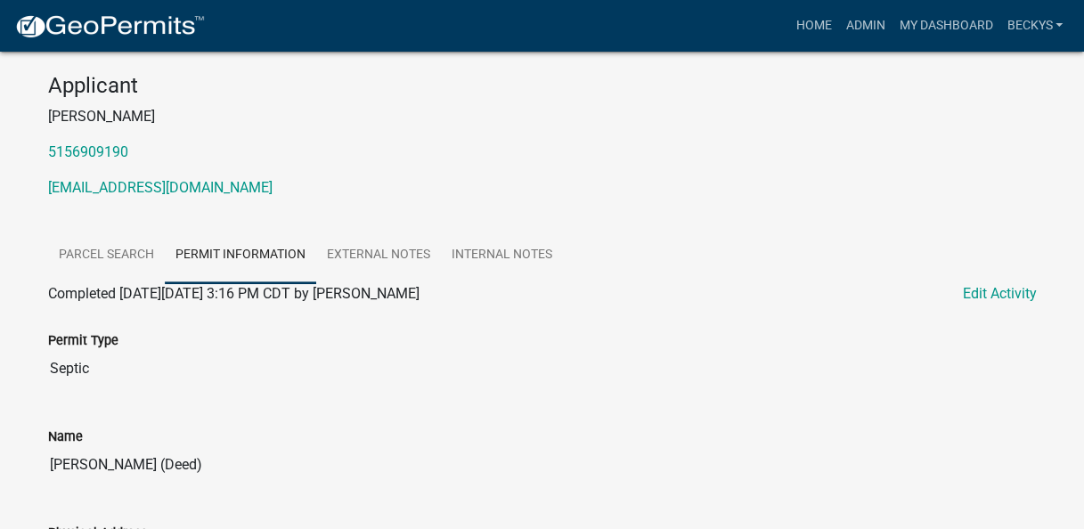
scroll to position [114, 0]
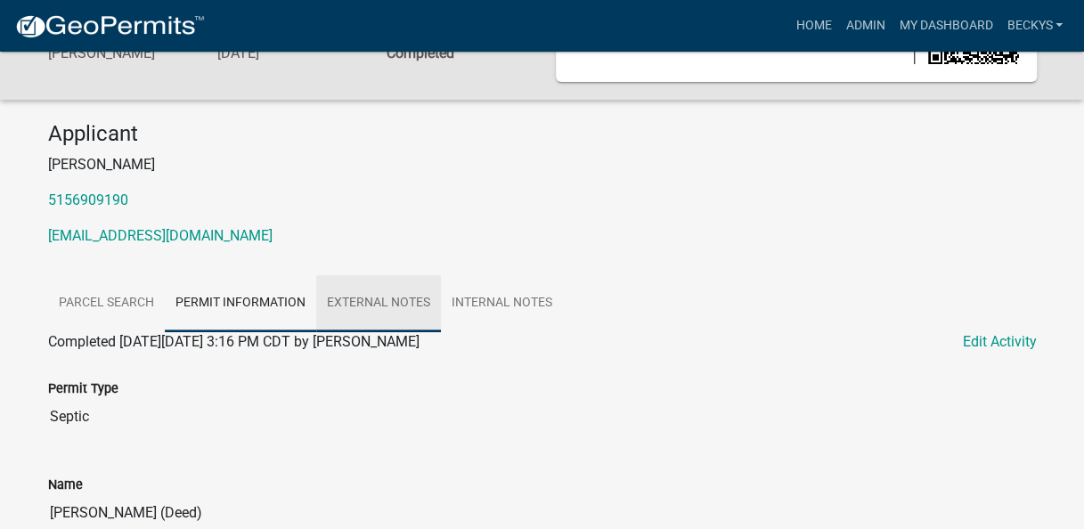
click at [404, 303] on link "External Notes" at bounding box center [378, 303] width 125 height 57
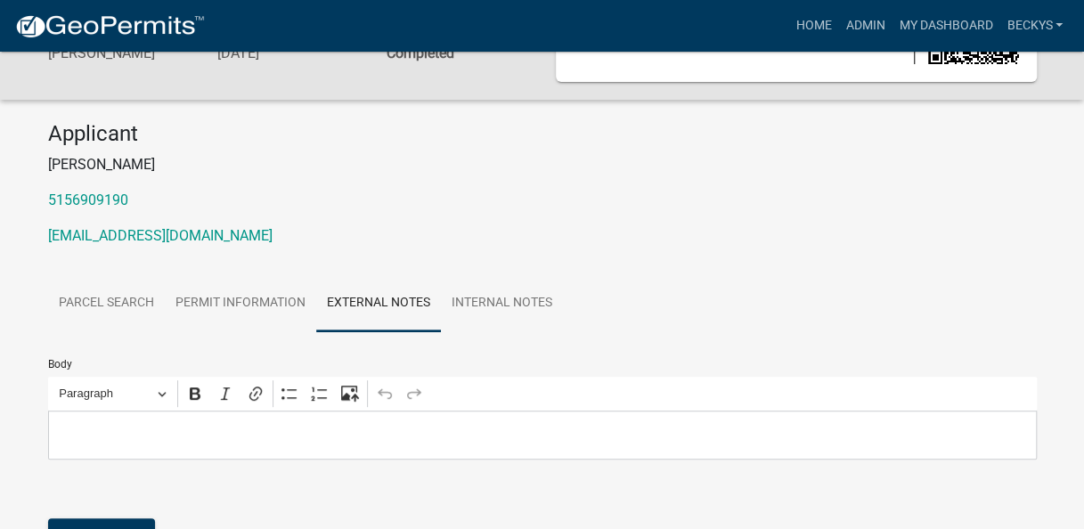
scroll to position [292, 0]
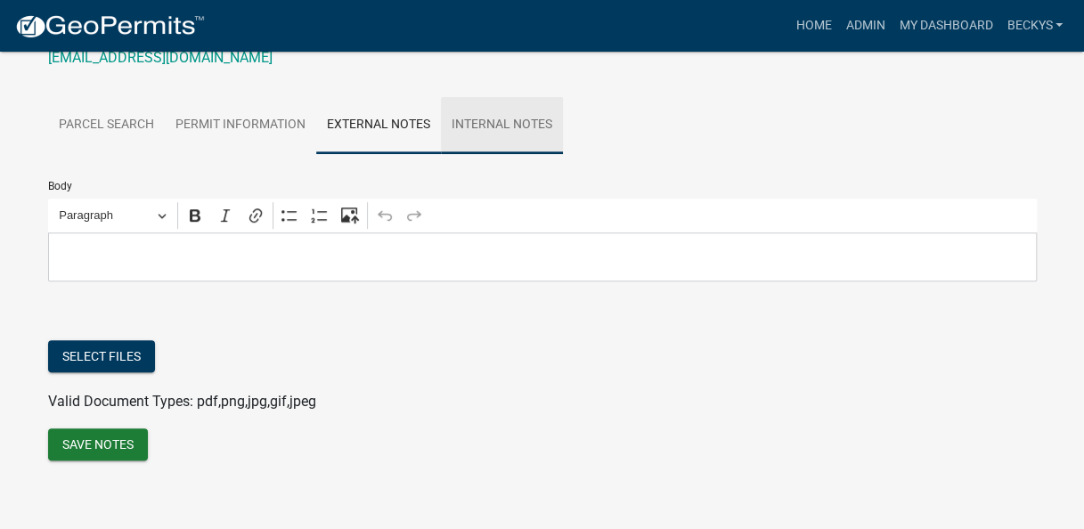
click at [503, 111] on link "Internal Notes" at bounding box center [502, 125] width 122 height 57
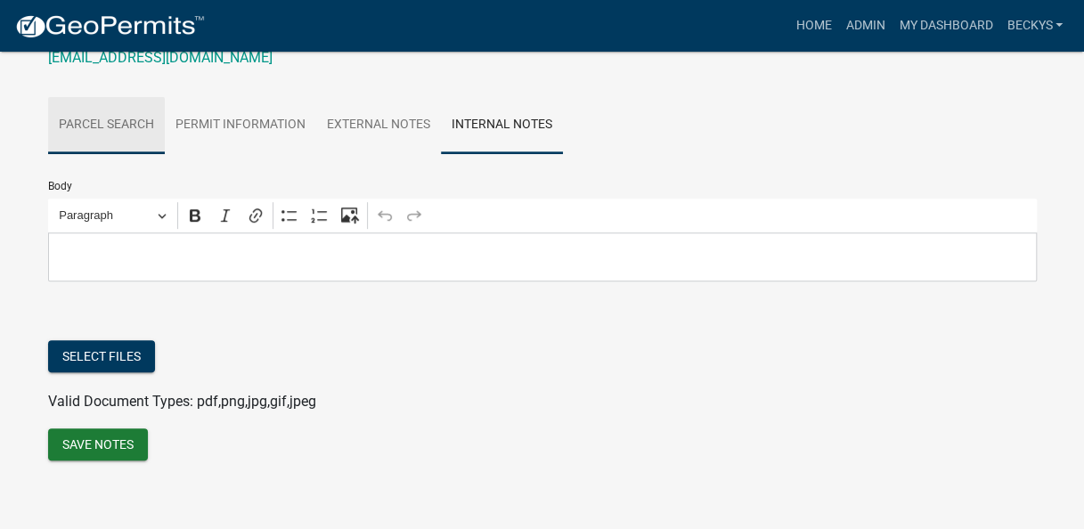
click at [146, 124] on link "Parcel search" at bounding box center [106, 125] width 117 height 57
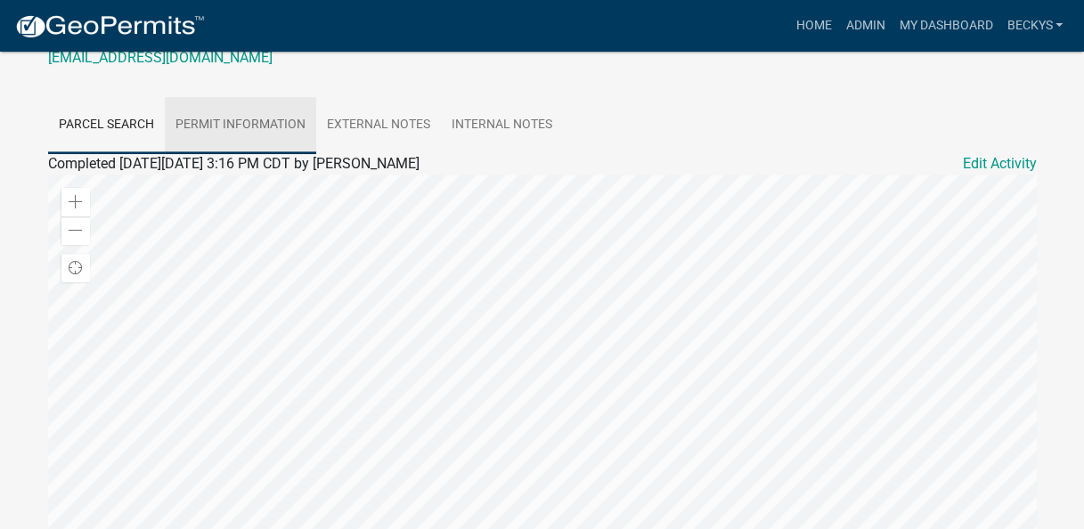
click at [212, 126] on link "Permit Information" at bounding box center [240, 125] width 151 height 57
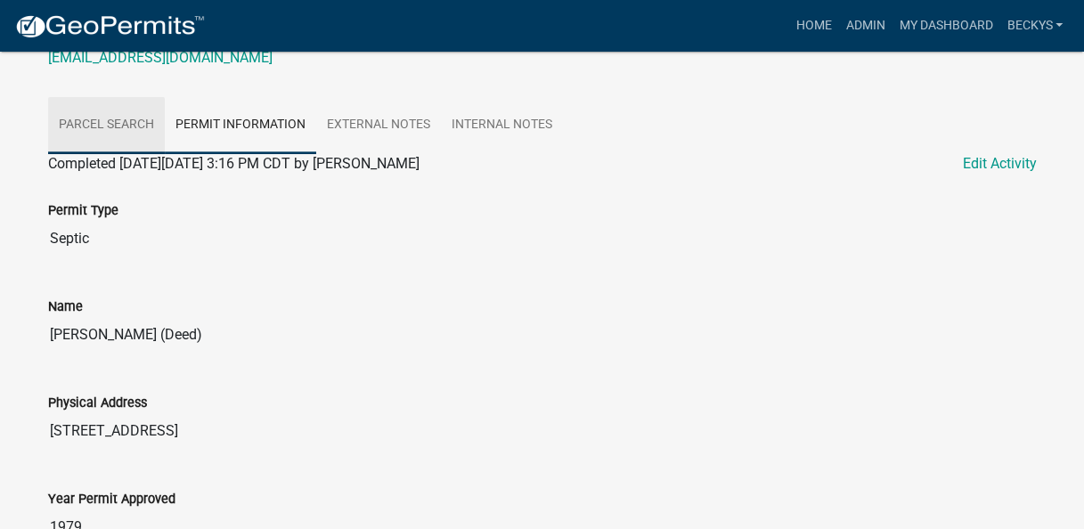
click at [124, 116] on link "Parcel search" at bounding box center [106, 125] width 117 height 57
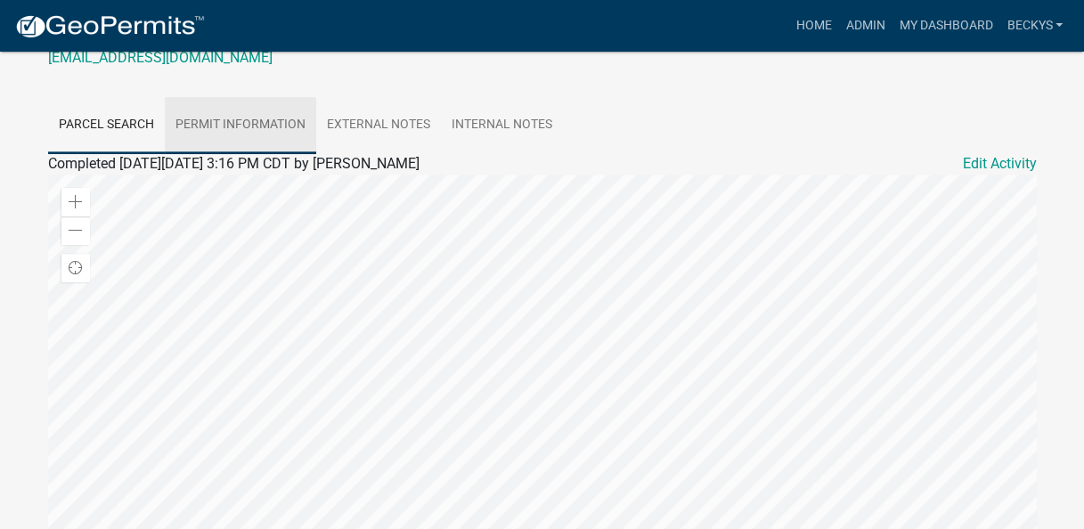
click at [258, 119] on link "Permit Information" at bounding box center [240, 125] width 151 height 57
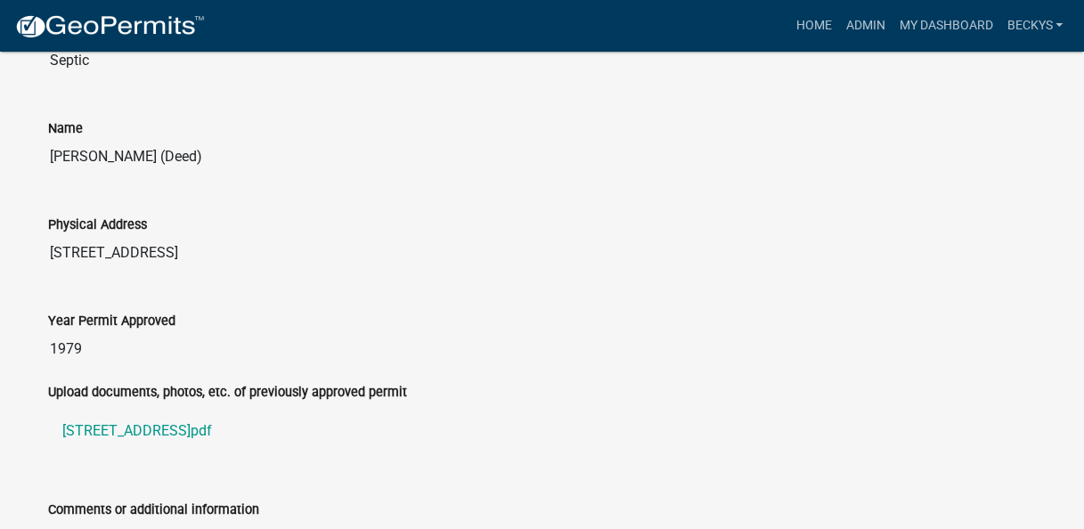
scroll to position [559, 0]
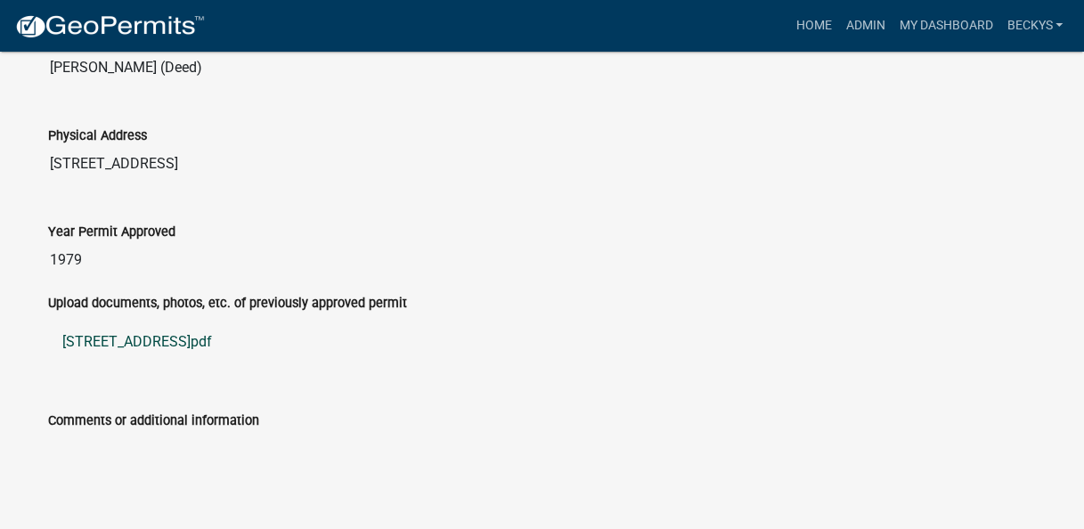
click at [127, 338] on link "22967 120th Ave Indianola Lateral 1203.pdf" at bounding box center [542, 342] width 989 height 43
